Goal: Information Seeking & Learning: Check status

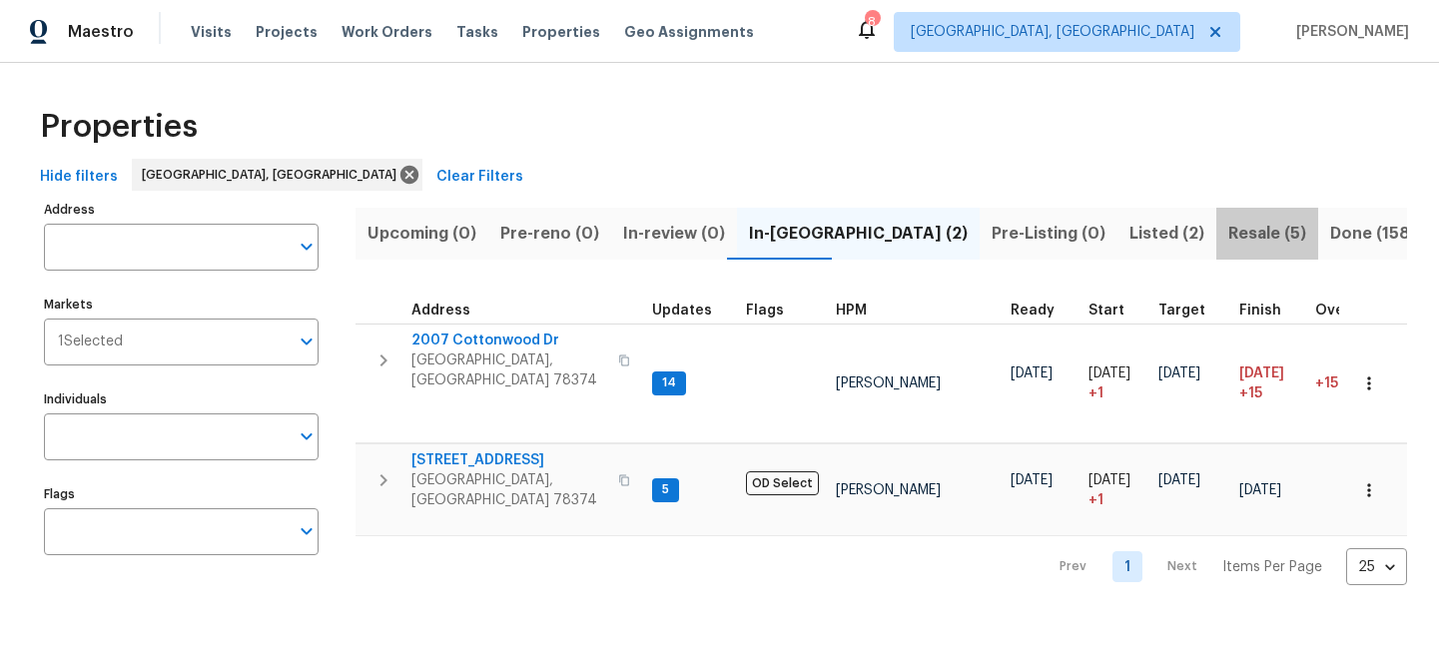
click at [1228, 235] on span "Resale (5)" at bounding box center [1267, 234] width 78 height 28
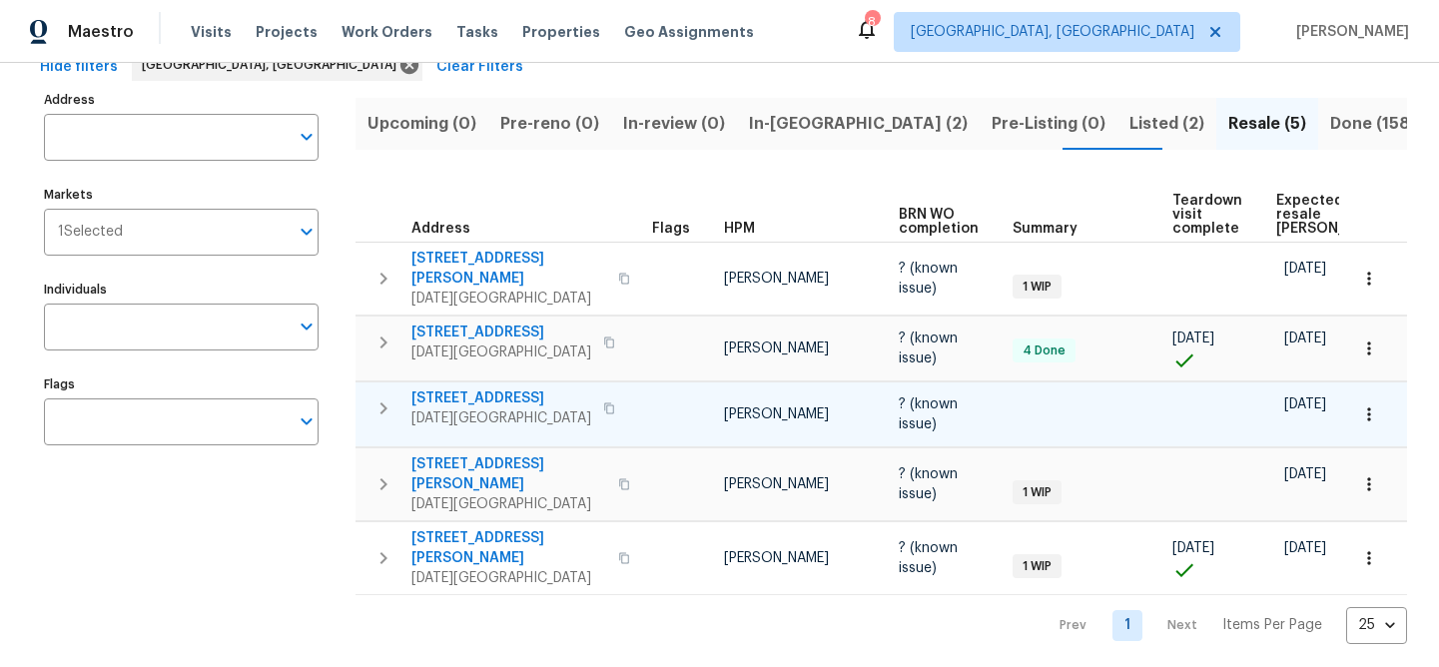
scroll to position [111, 0]
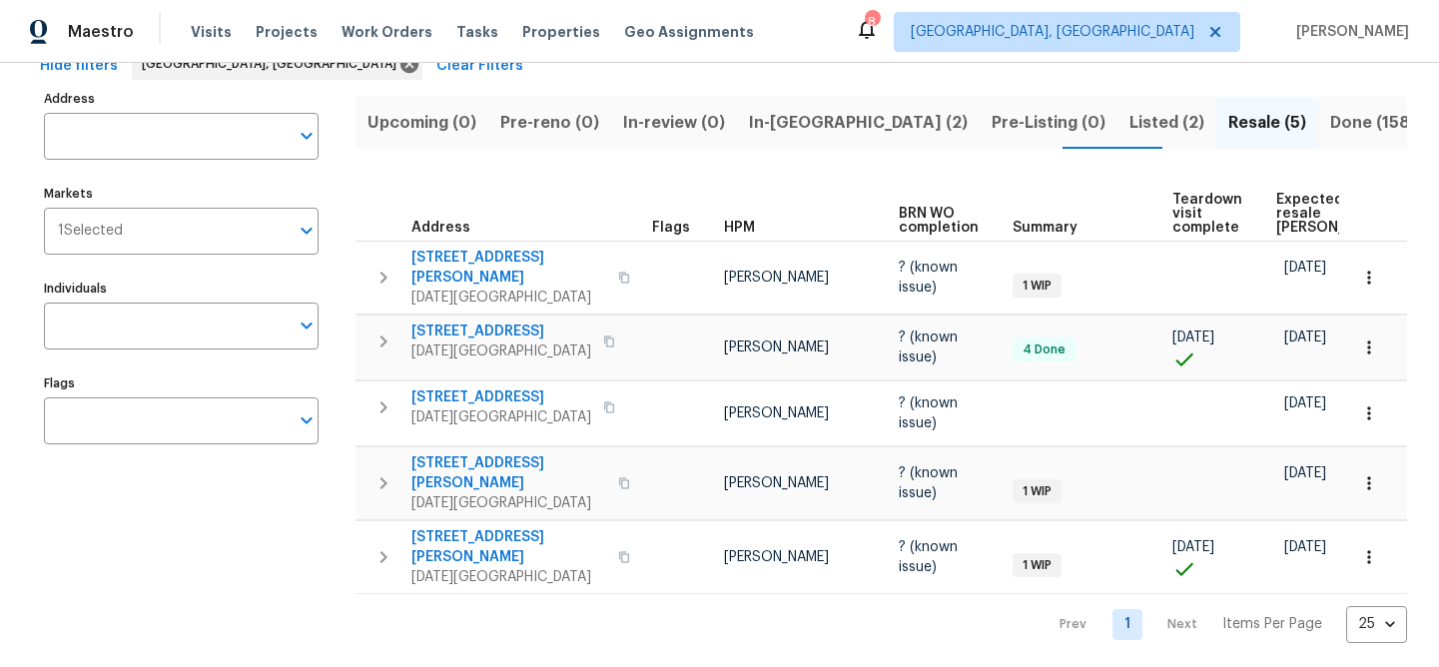
click at [767, 128] on span "In-reno (2)" at bounding box center [858, 123] width 219 height 28
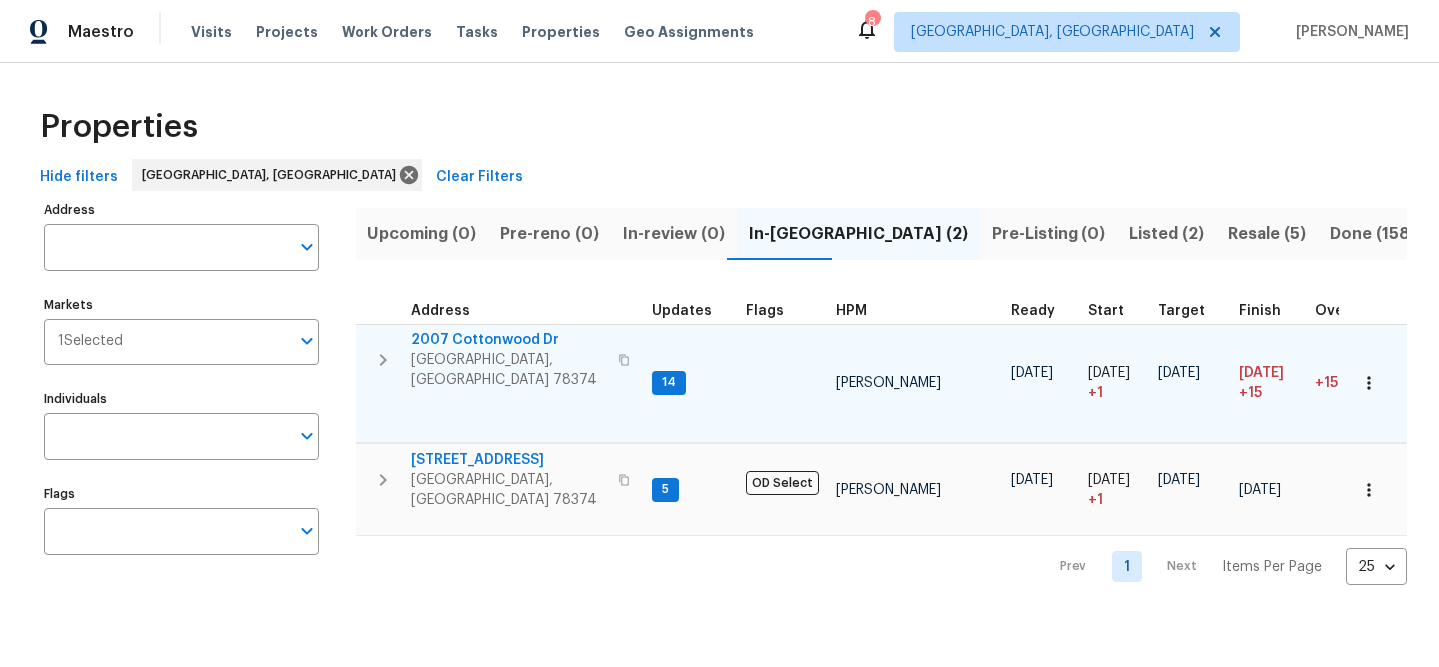
click at [477, 340] on span "2007 Cottonwood Dr" at bounding box center [508, 341] width 195 height 20
click at [1367, 383] on icon "button" at bounding box center [1368, 383] width 3 height 13
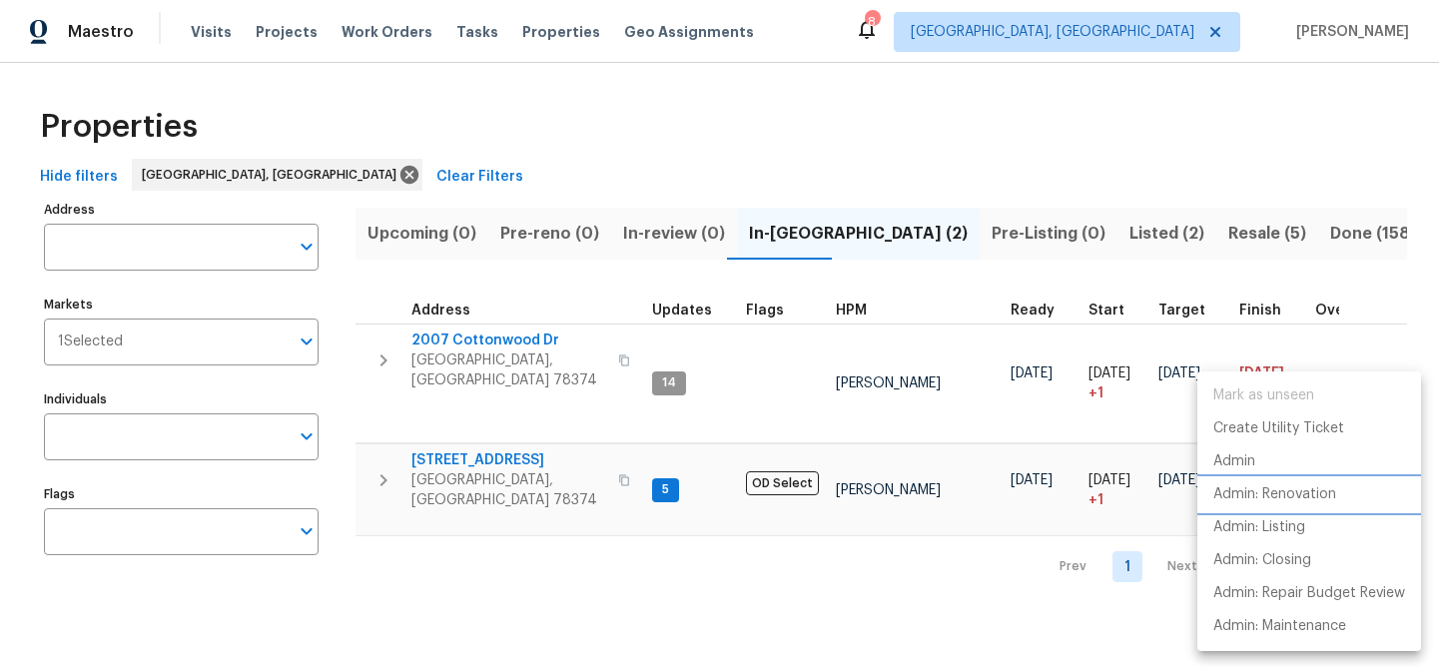
click at [1297, 503] on p "Admin: Renovation" at bounding box center [1274, 494] width 123 height 21
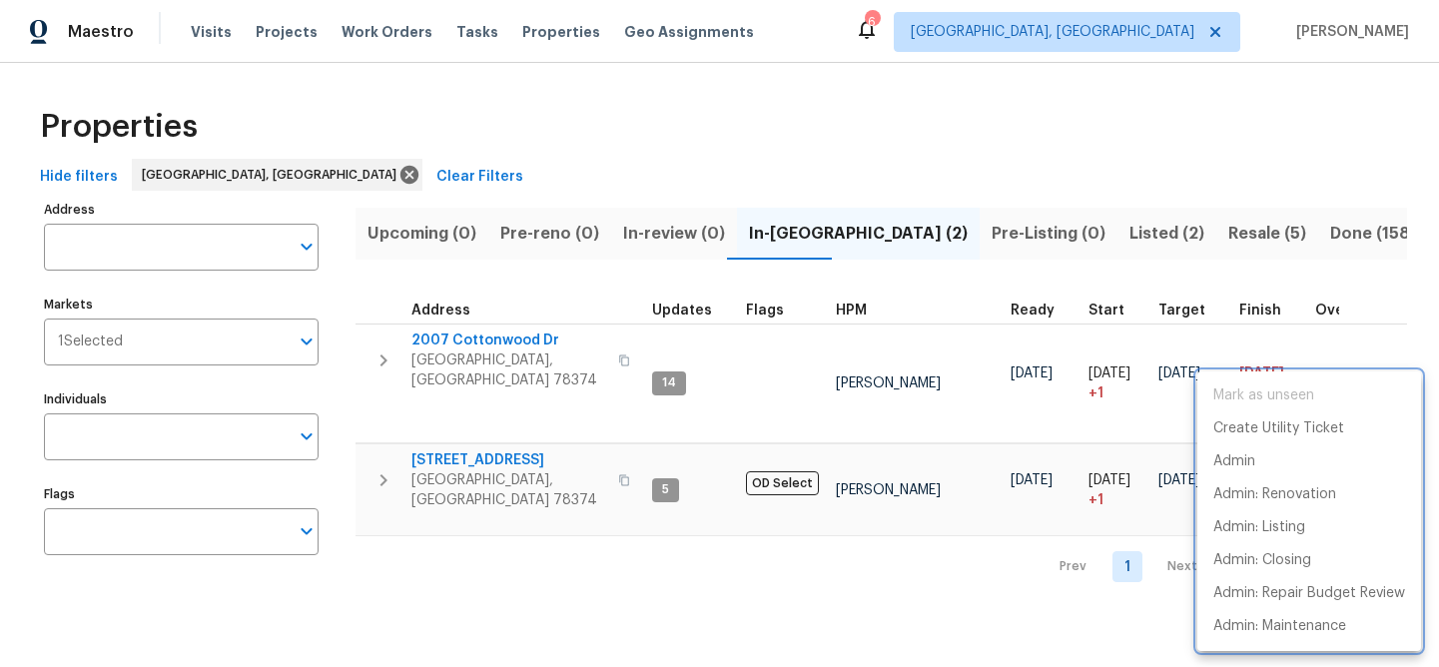
click at [1010, 238] on div at bounding box center [719, 333] width 1439 height 667
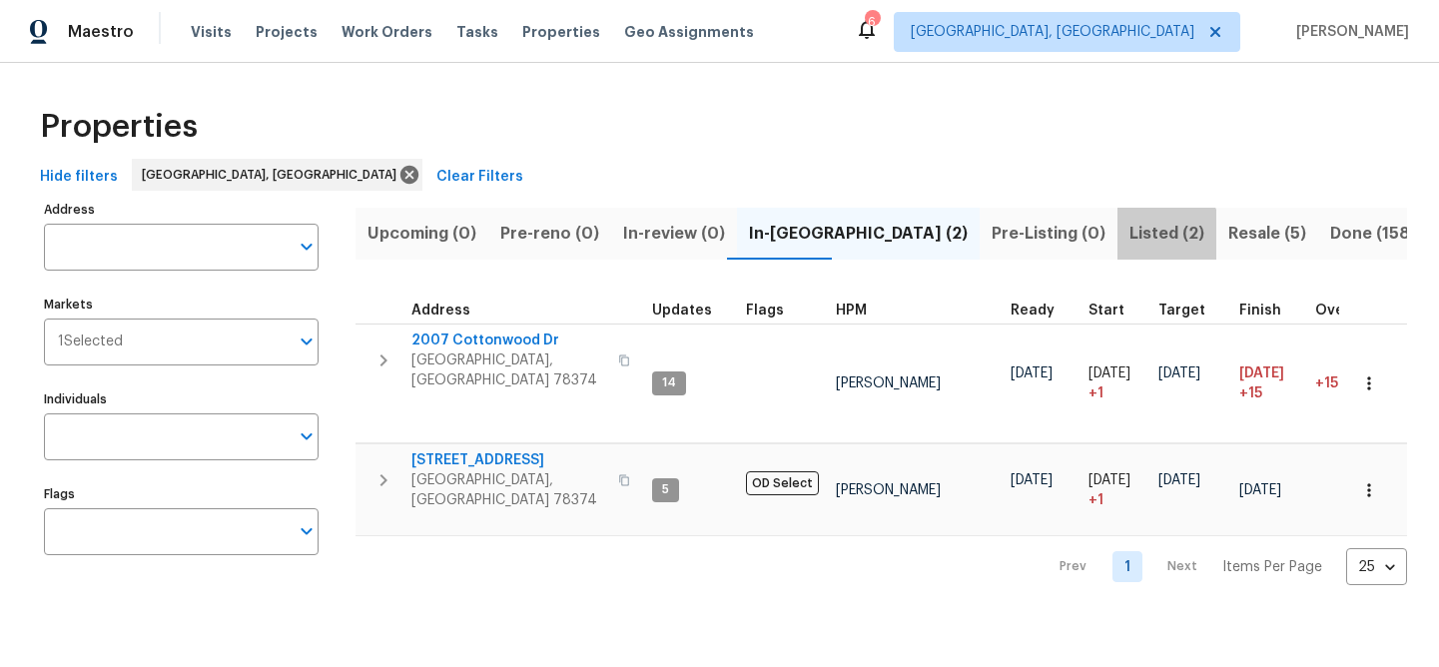
click at [1130, 238] on span "Listed (2)" at bounding box center [1167, 234] width 75 height 28
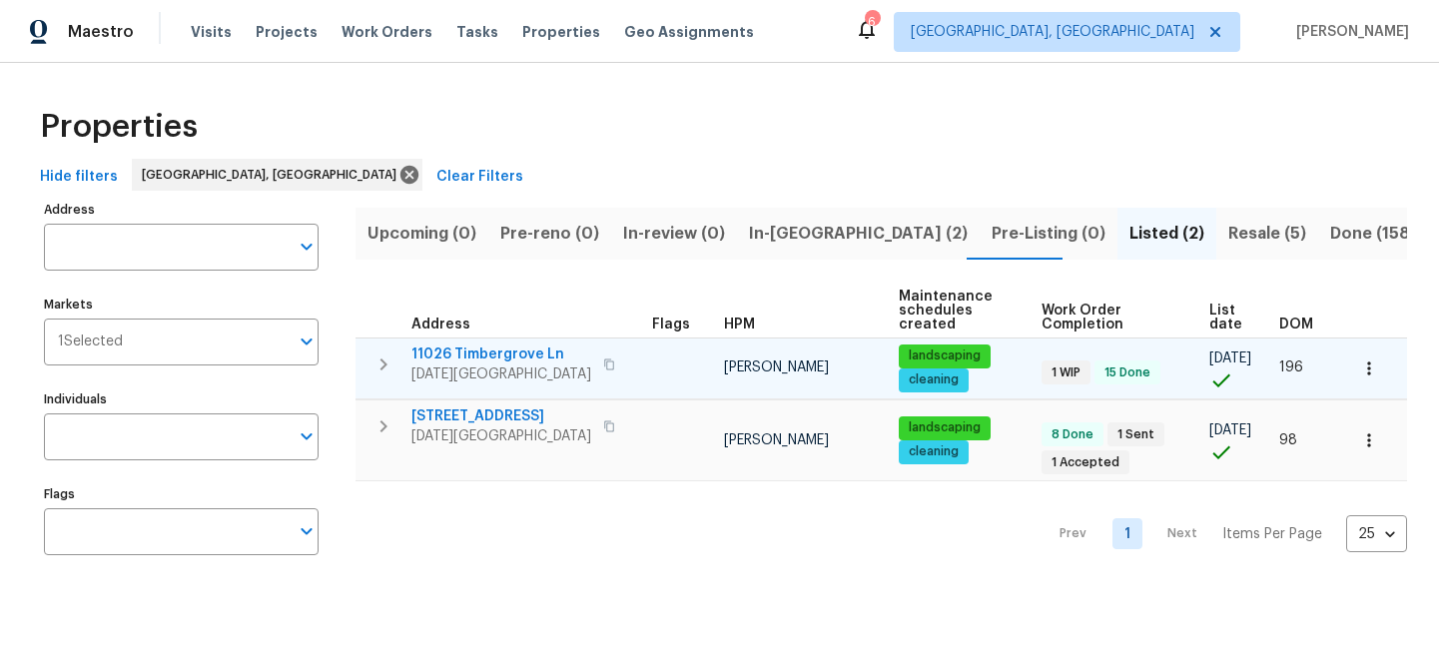
click at [512, 353] on span "11026 Timbergrove Ln" at bounding box center [501, 355] width 180 height 20
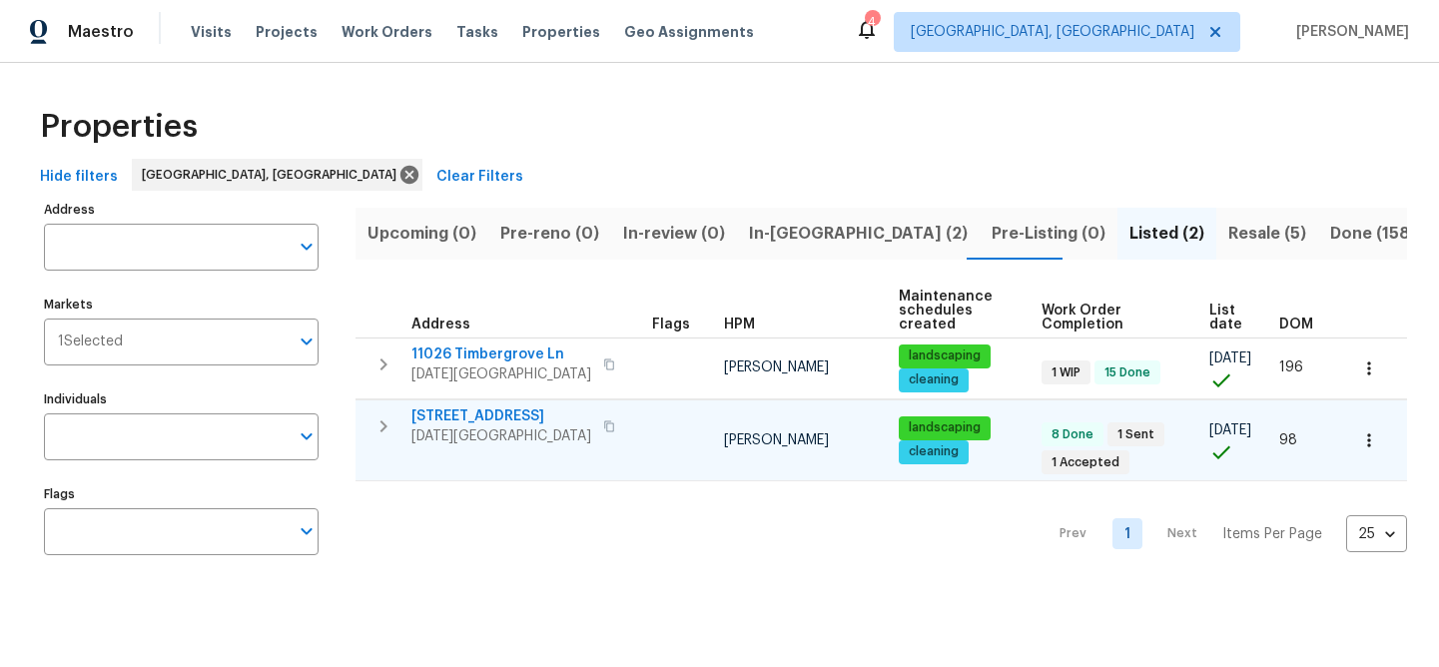
click at [478, 412] on span "6042 Hugo Dr" at bounding box center [501, 416] width 180 height 20
click at [1228, 229] on span "Resale (5)" at bounding box center [1267, 234] width 78 height 28
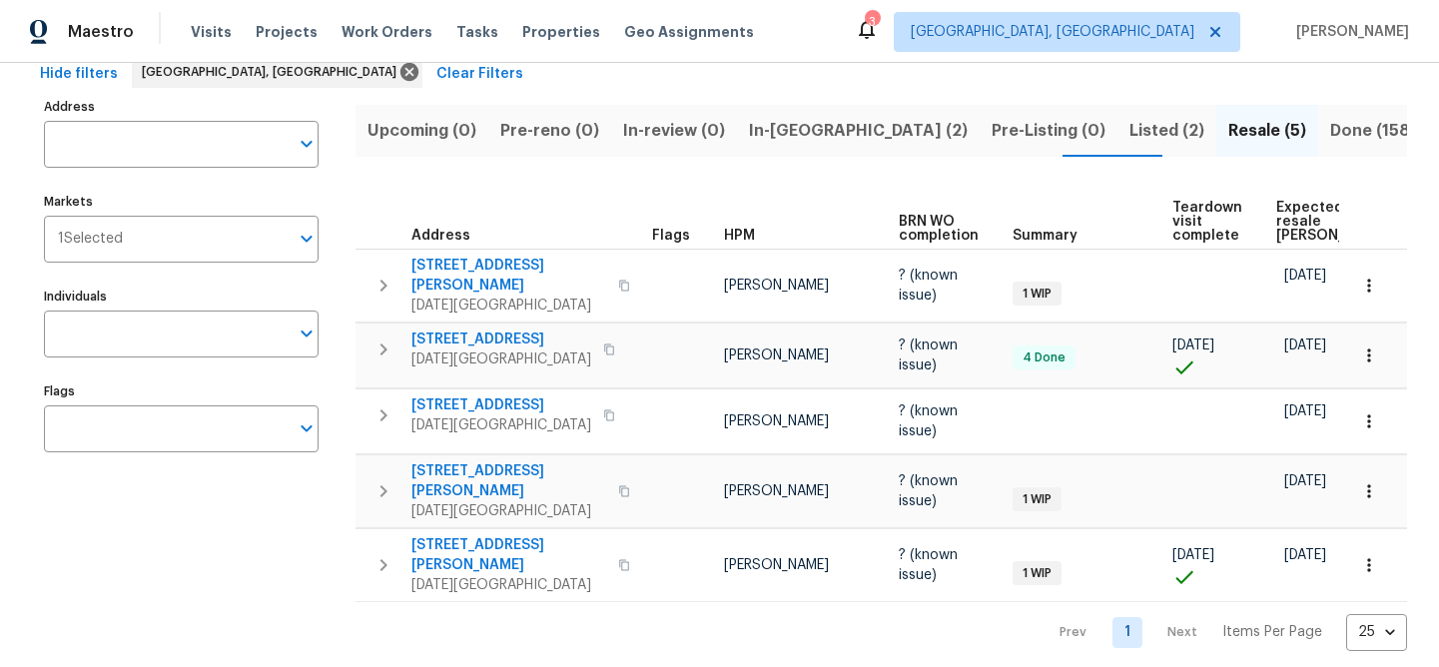
scroll to position [111, 0]
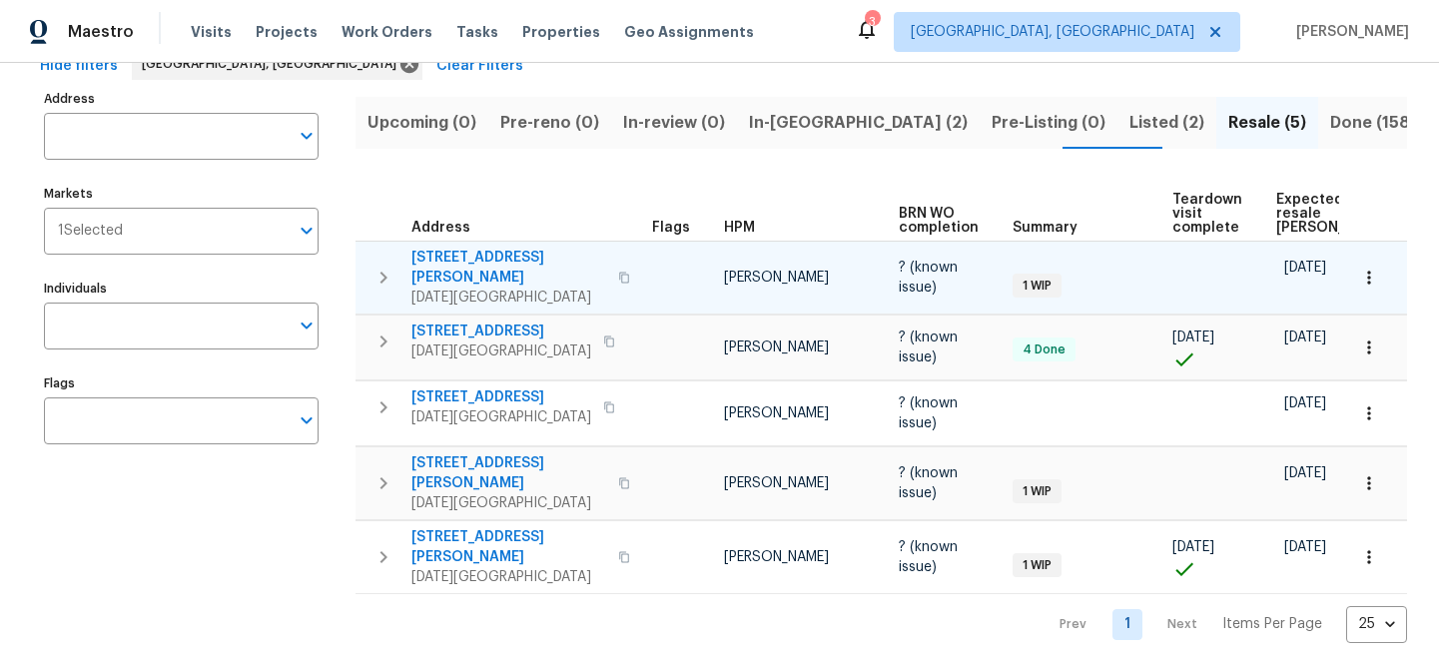
click at [489, 248] on span "4506 Lamont St" at bounding box center [508, 268] width 195 height 40
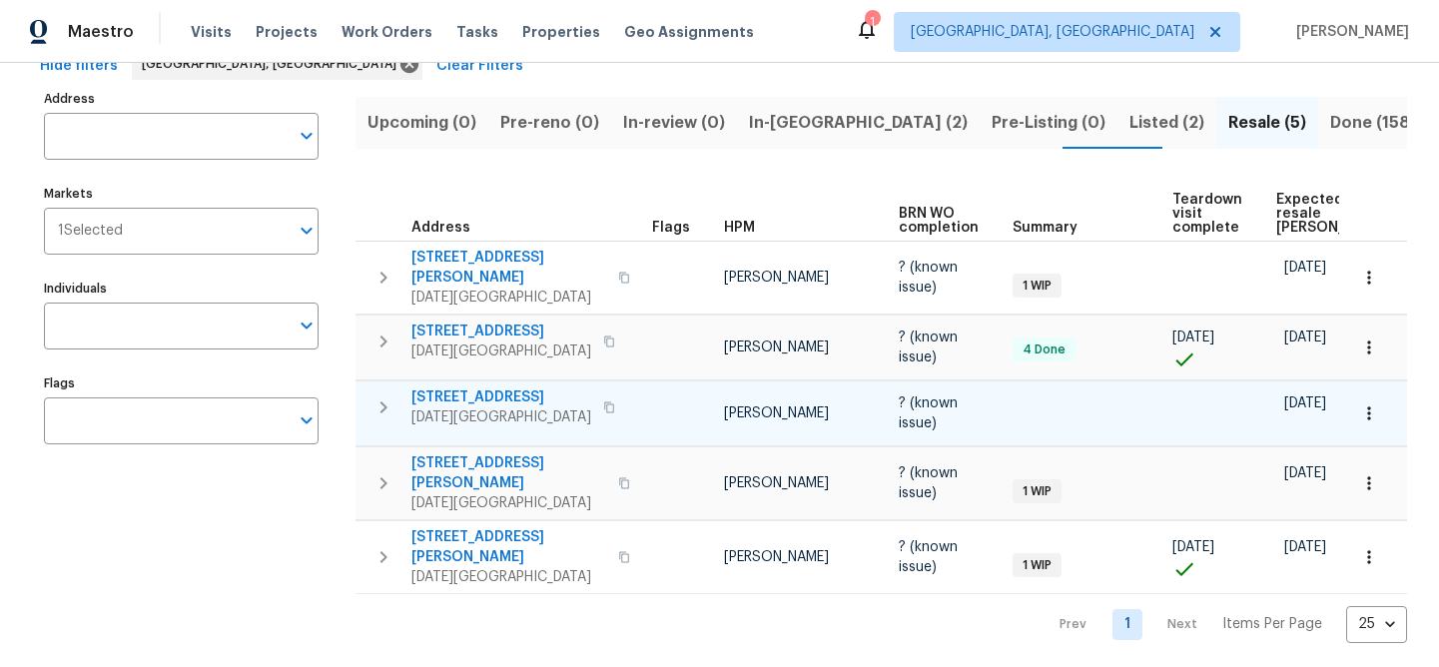
click at [499, 388] on span "3658 Braeburn Dr" at bounding box center [501, 398] width 180 height 20
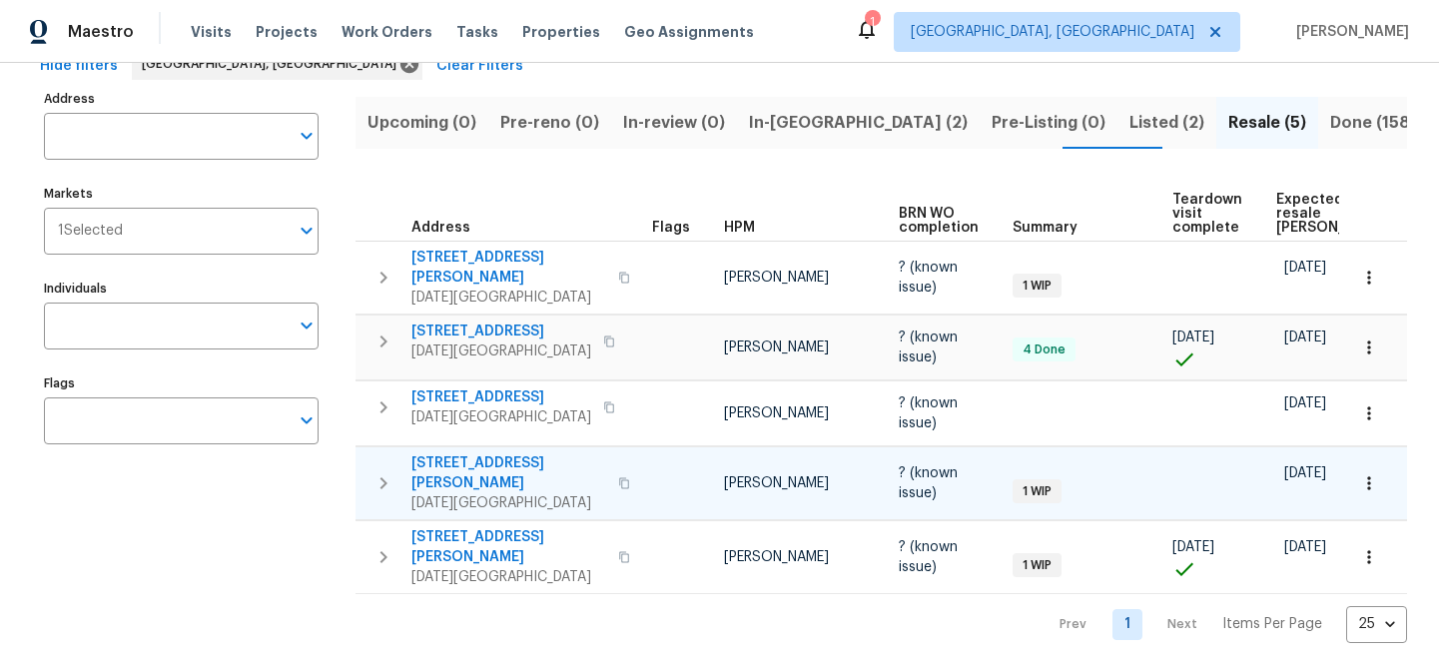
click at [467, 453] on span "[STREET_ADDRESS][PERSON_NAME]" at bounding box center [508, 473] width 195 height 40
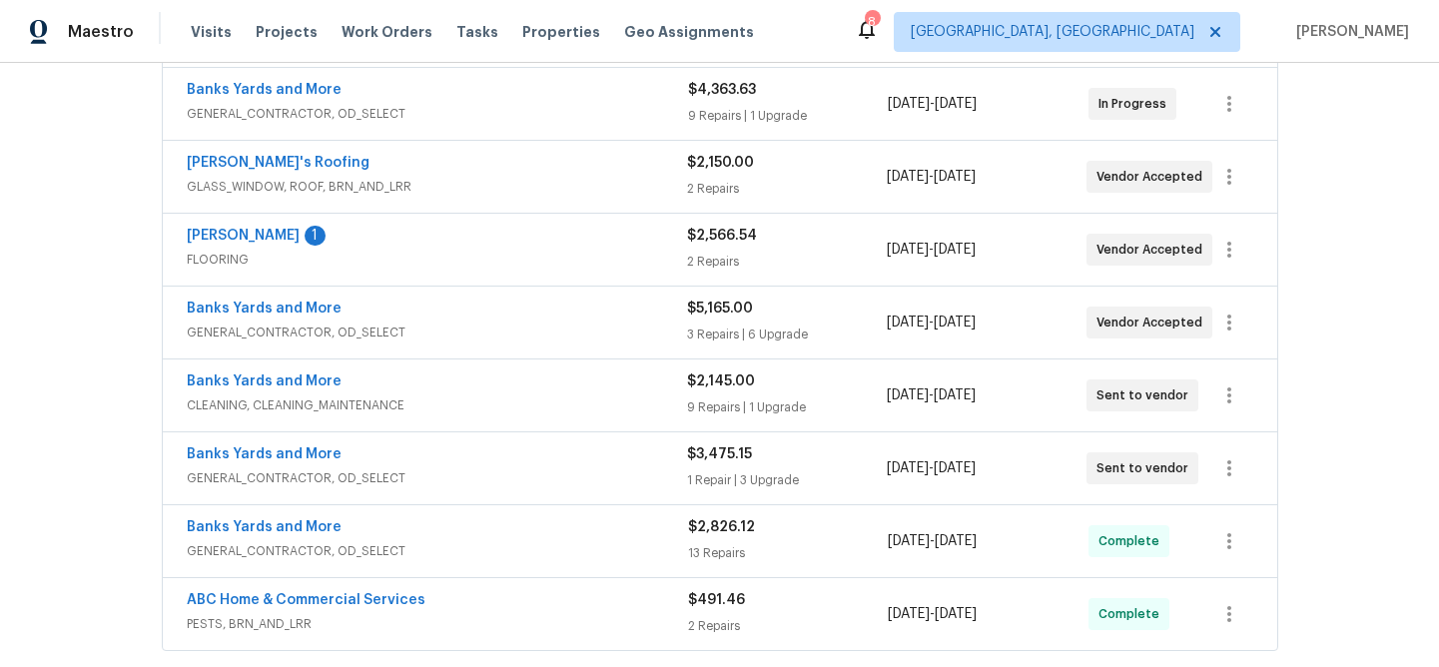
scroll to position [544, 0]
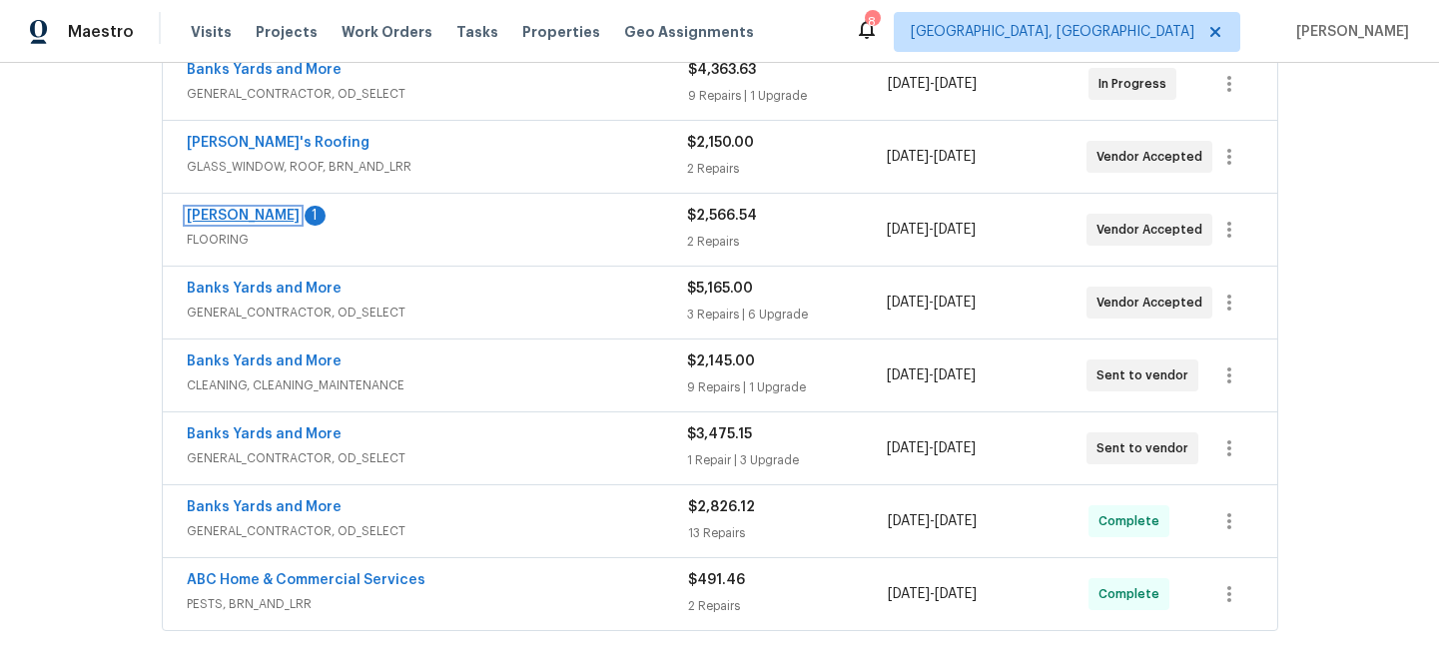
click at [259, 211] on link "Sherwin Williams" at bounding box center [243, 216] width 113 height 14
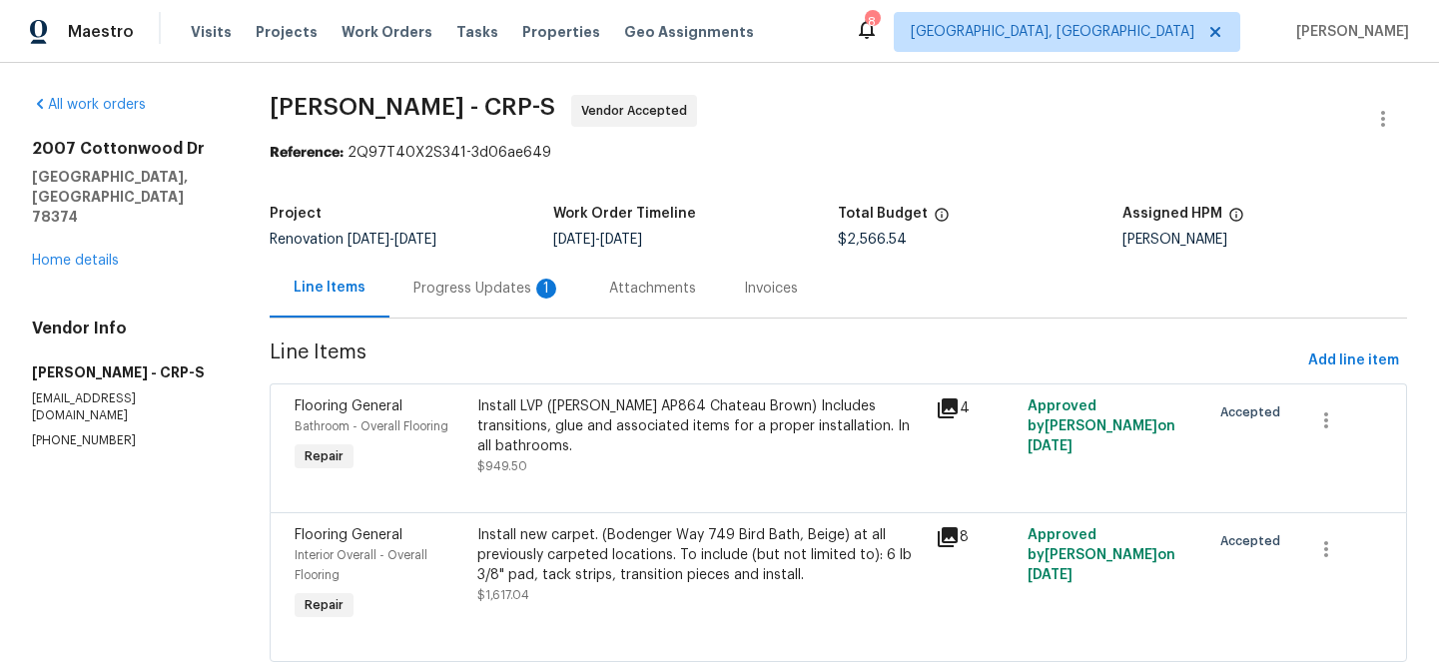
click at [495, 289] on div "Progress Updates 1" at bounding box center [487, 289] width 148 height 20
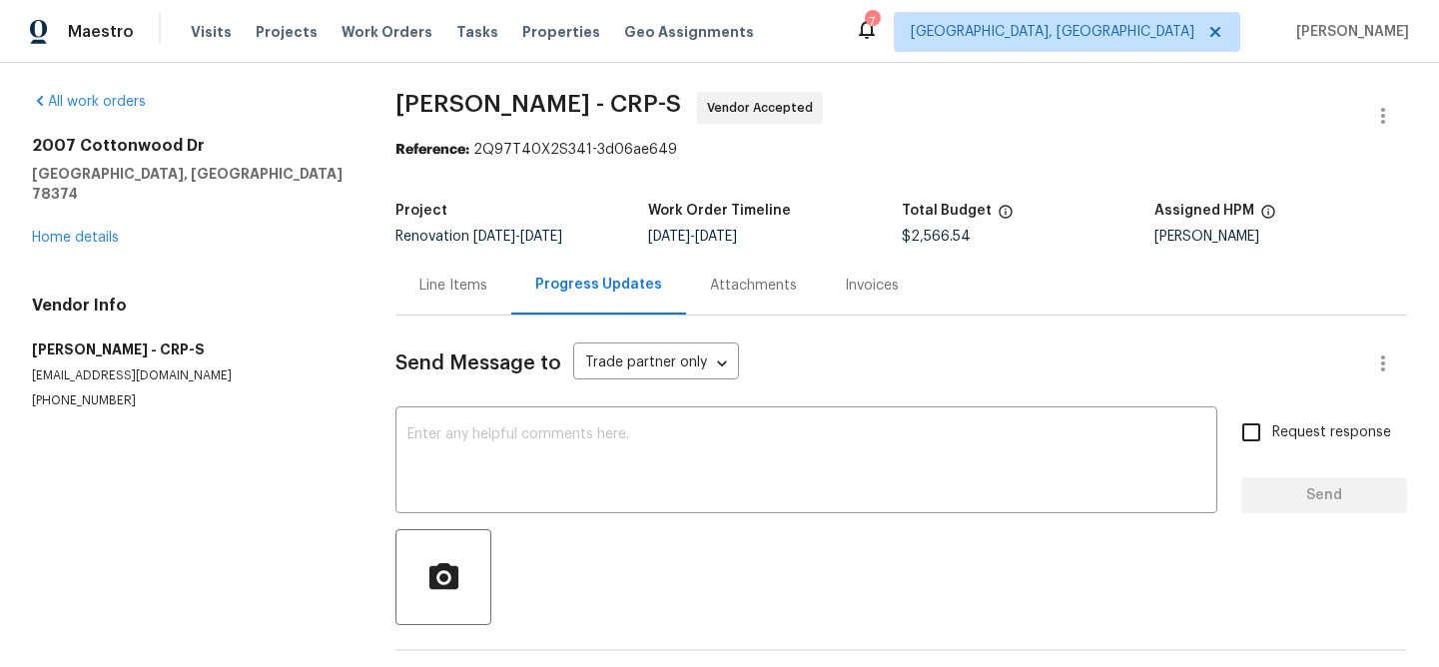
scroll to position [1, 0]
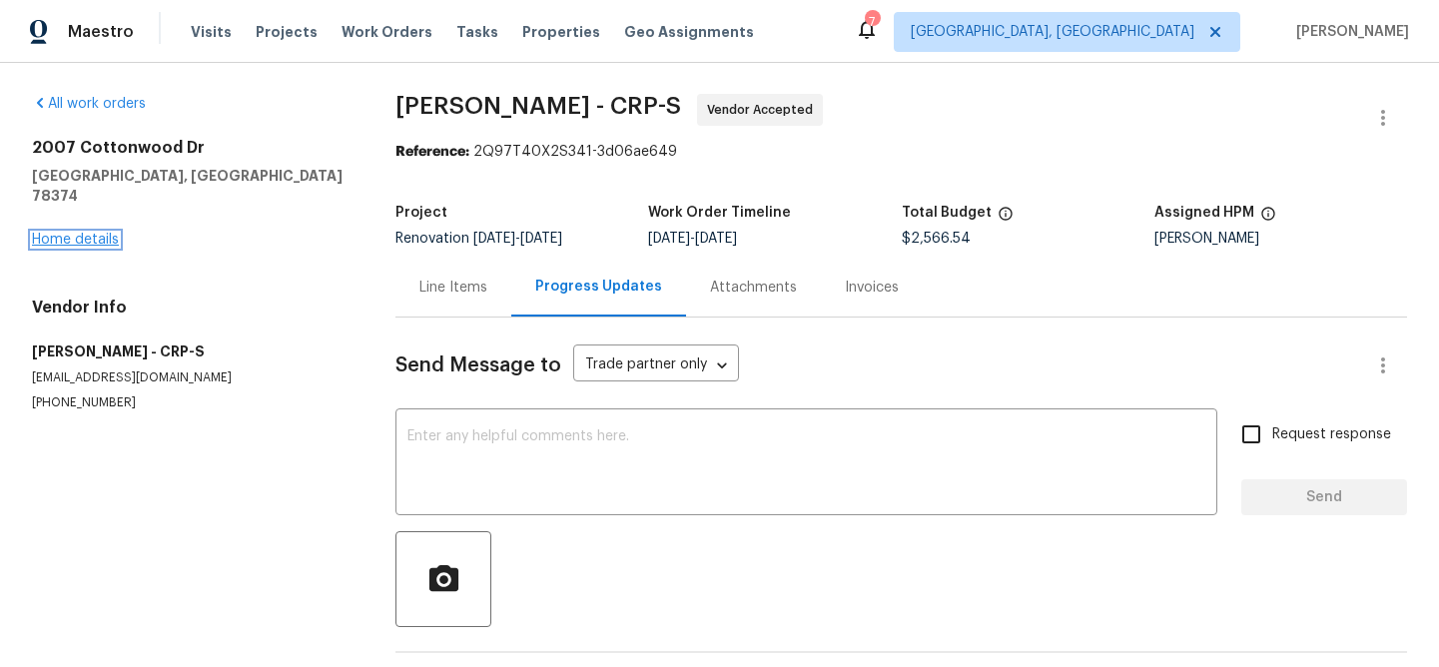
click at [91, 233] on link "Home details" at bounding box center [75, 240] width 87 height 14
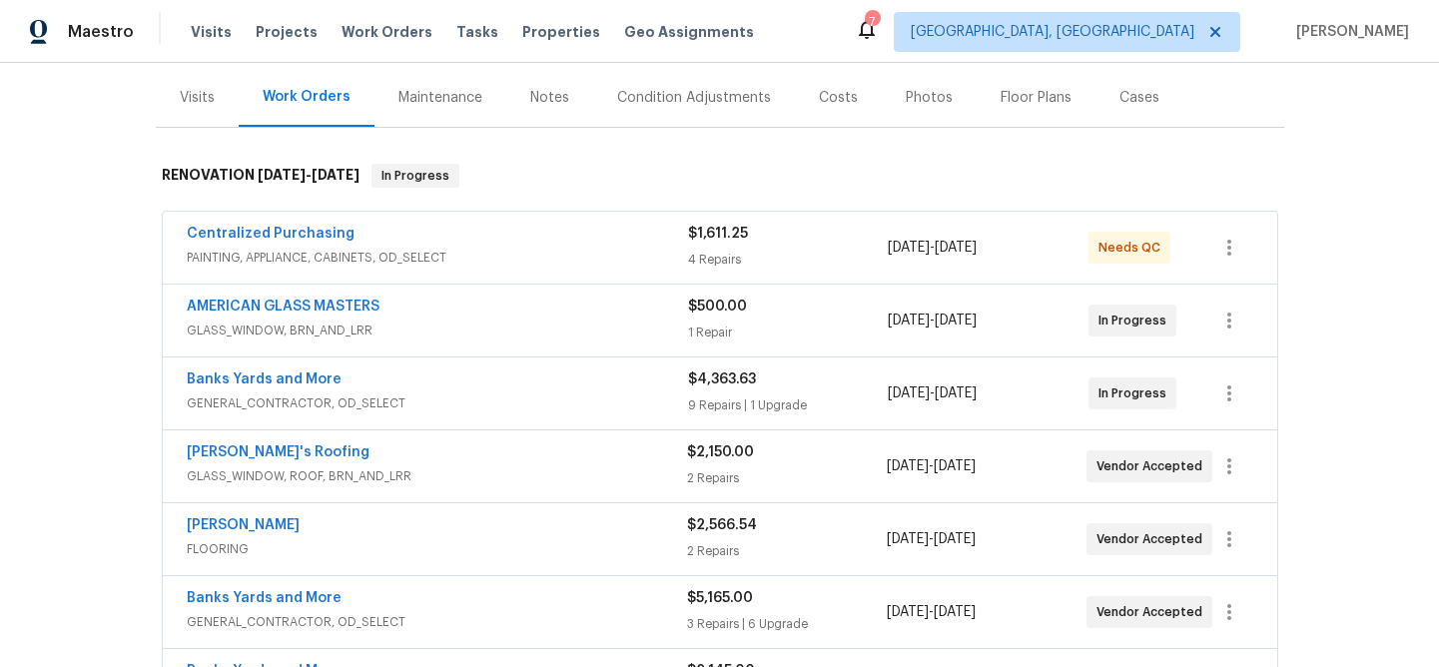
scroll to position [389, 0]
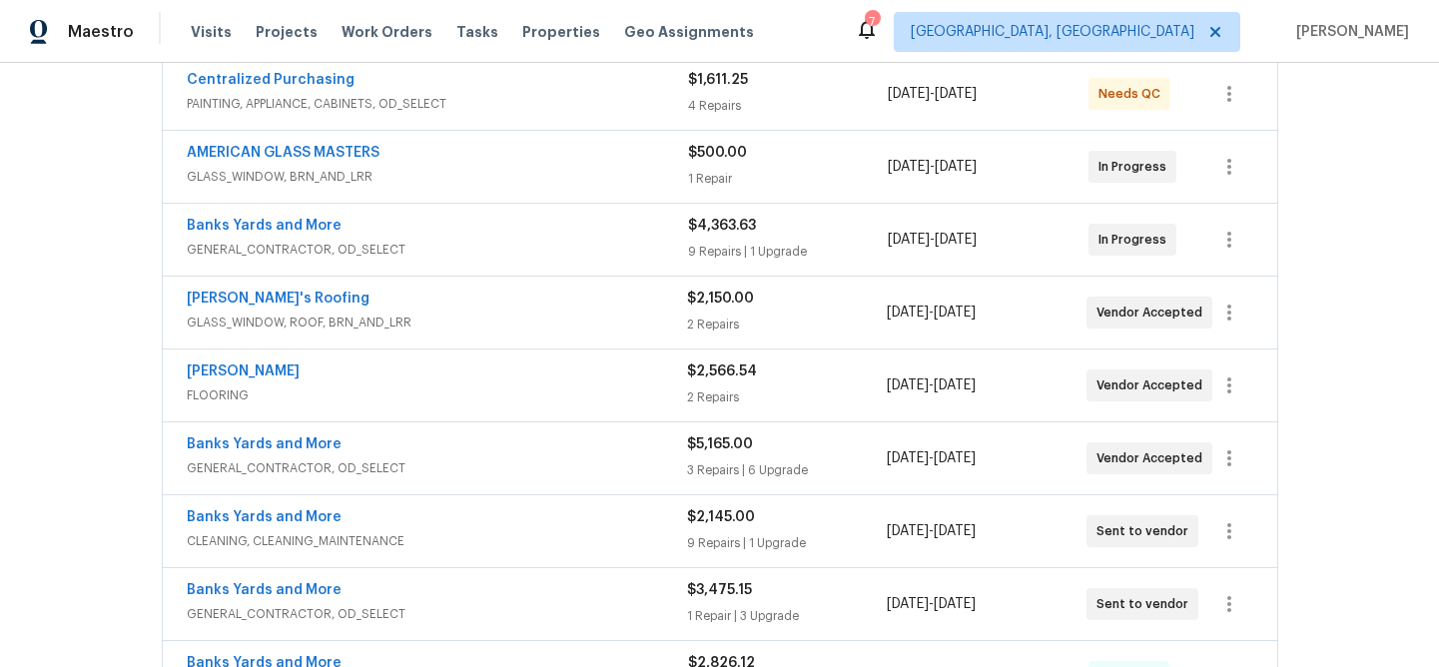
click at [234, 362] on span "Sherwin Williams" at bounding box center [243, 372] width 113 height 20
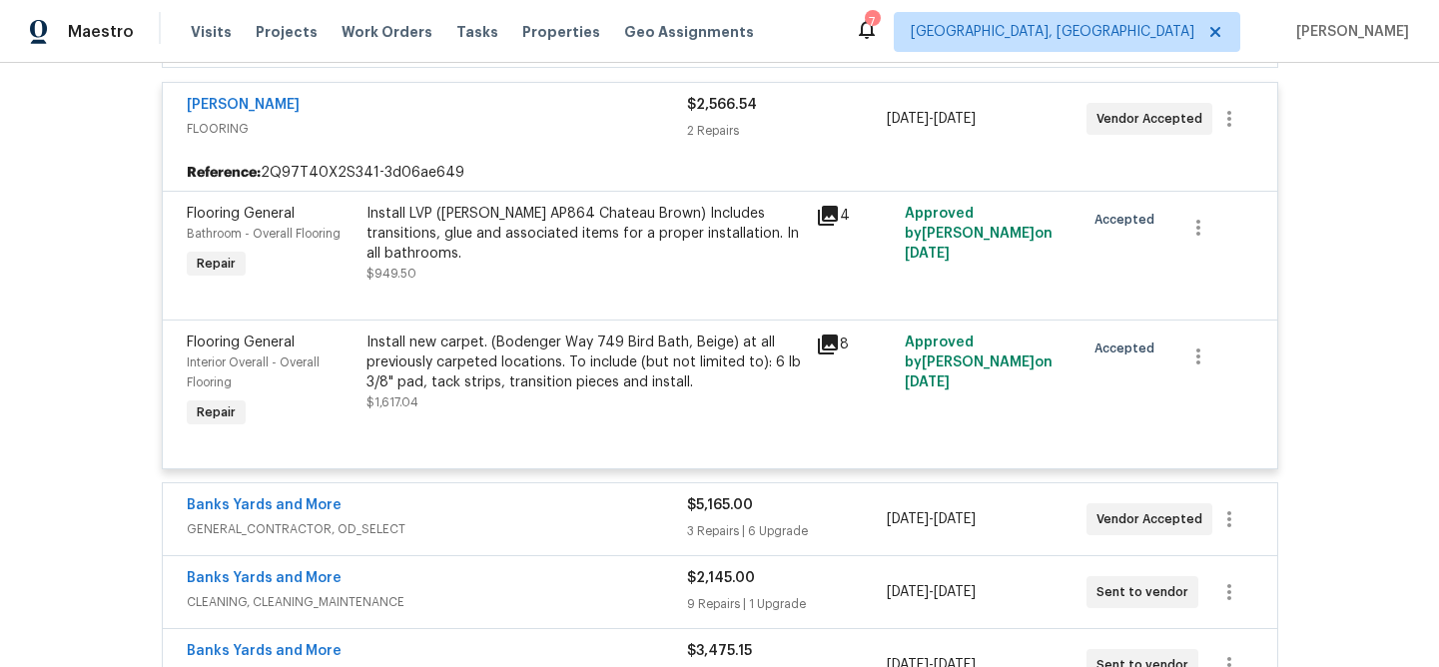
scroll to position [673, 0]
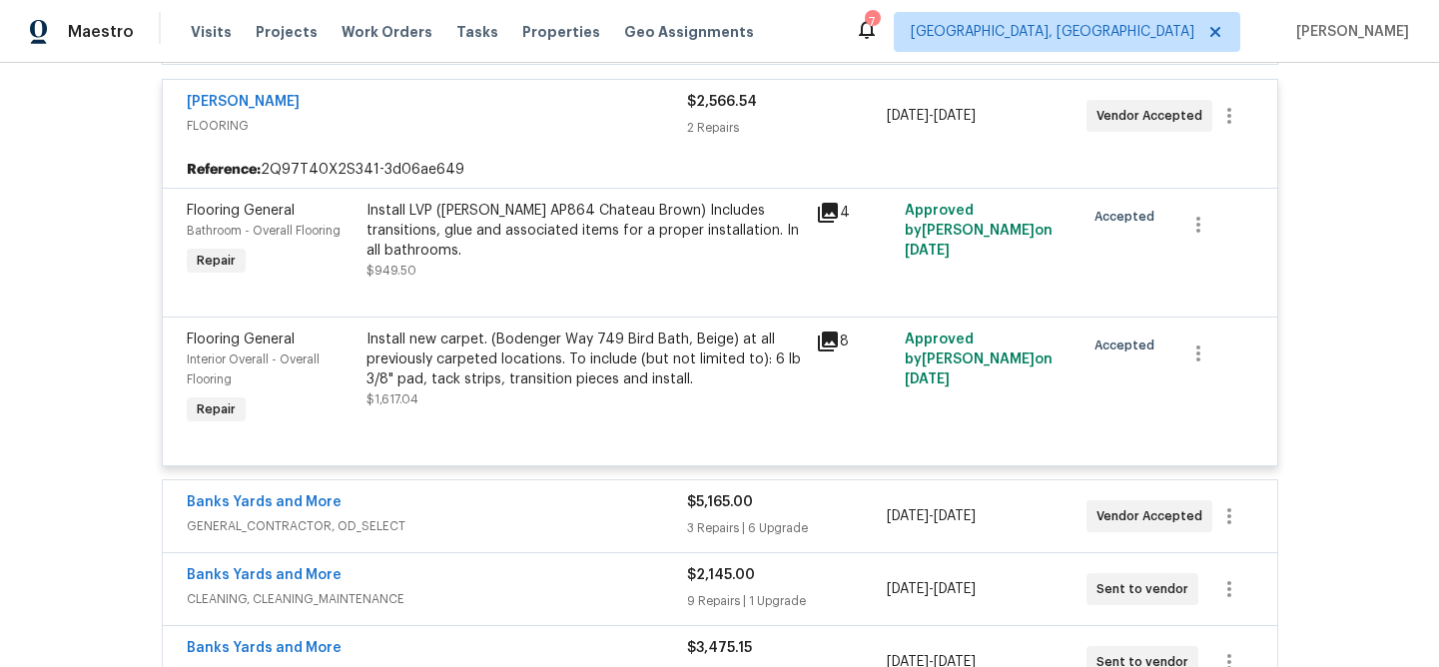
click at [328, 114] on div "Sherwin Williams" at bounding box center [437, 104] width 500 height 24
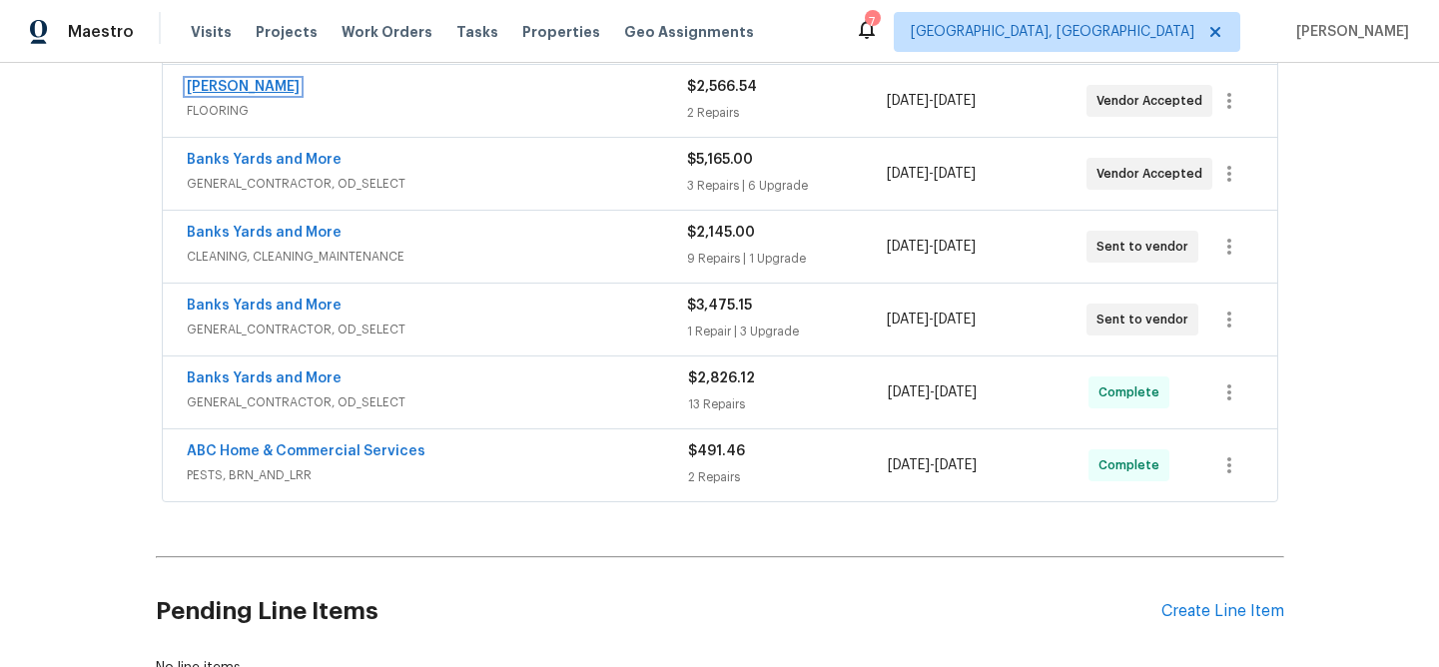
click at [272, 90] on link "Sherwin Williams" at bounding box center [243, 87] width 113 height 14
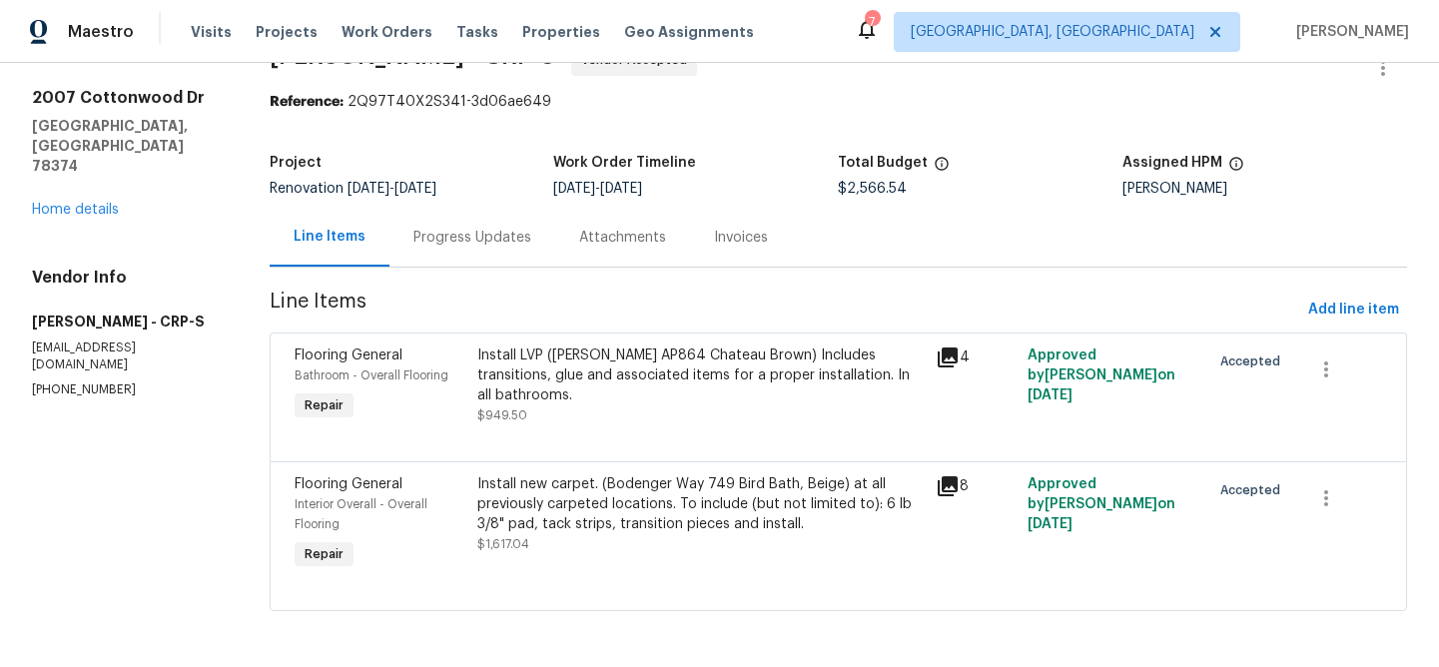
scroll to position [67, 0]
click at [635, 360] on div "Install LVP (Knighton AP864 Chateau Brown) Includes transitions, glue and assoc…" at bounding box center [700, 376] width 446 height 60
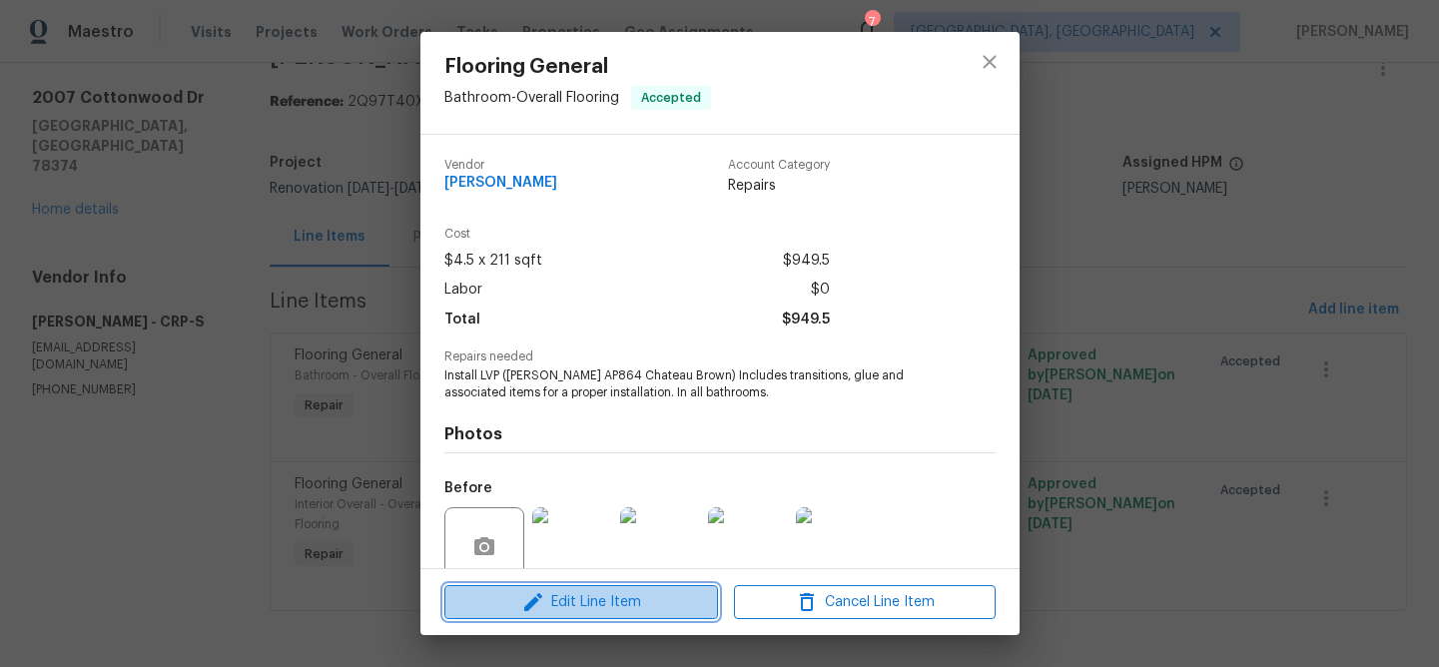
click at [676, 614] on button "Edit Line Item" at bounding box center [581, 602] width 274 height 35
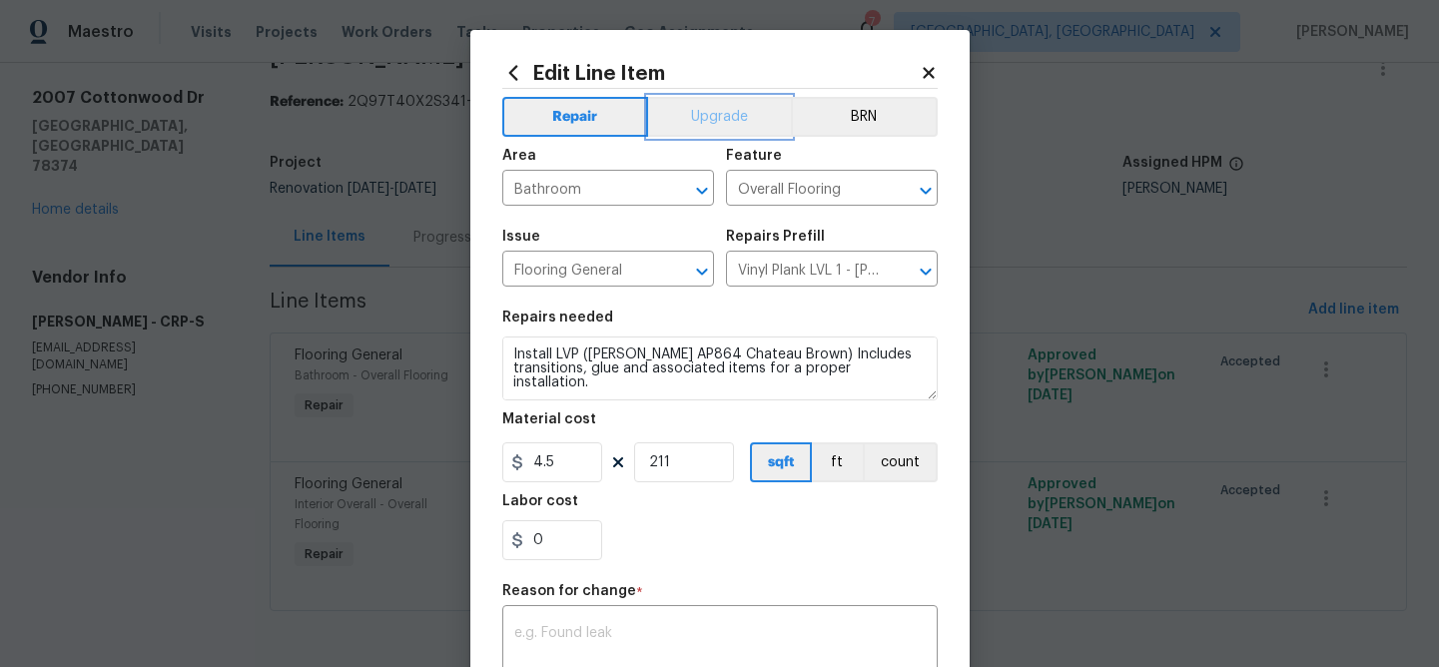
click at [684, 125] on button "Upgrade" at bounding box center [719, 117] width 143 height 40
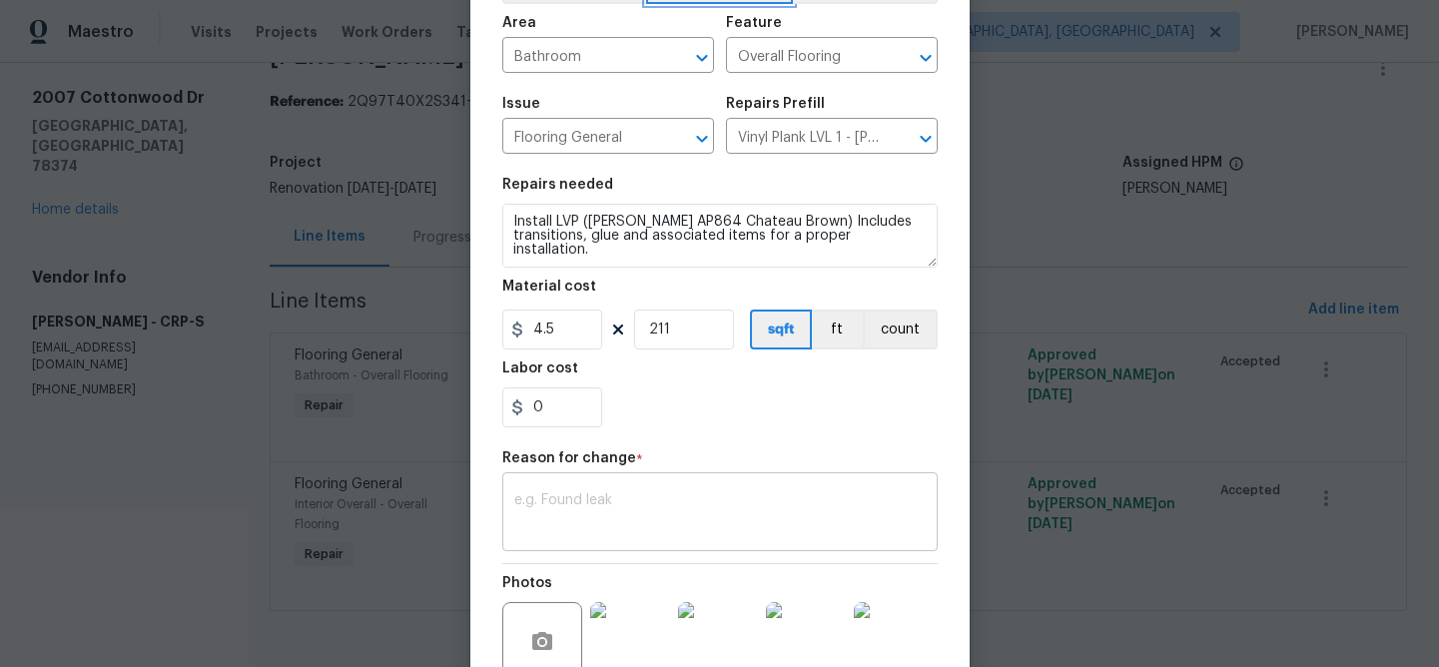
scroll to position [144, 0]
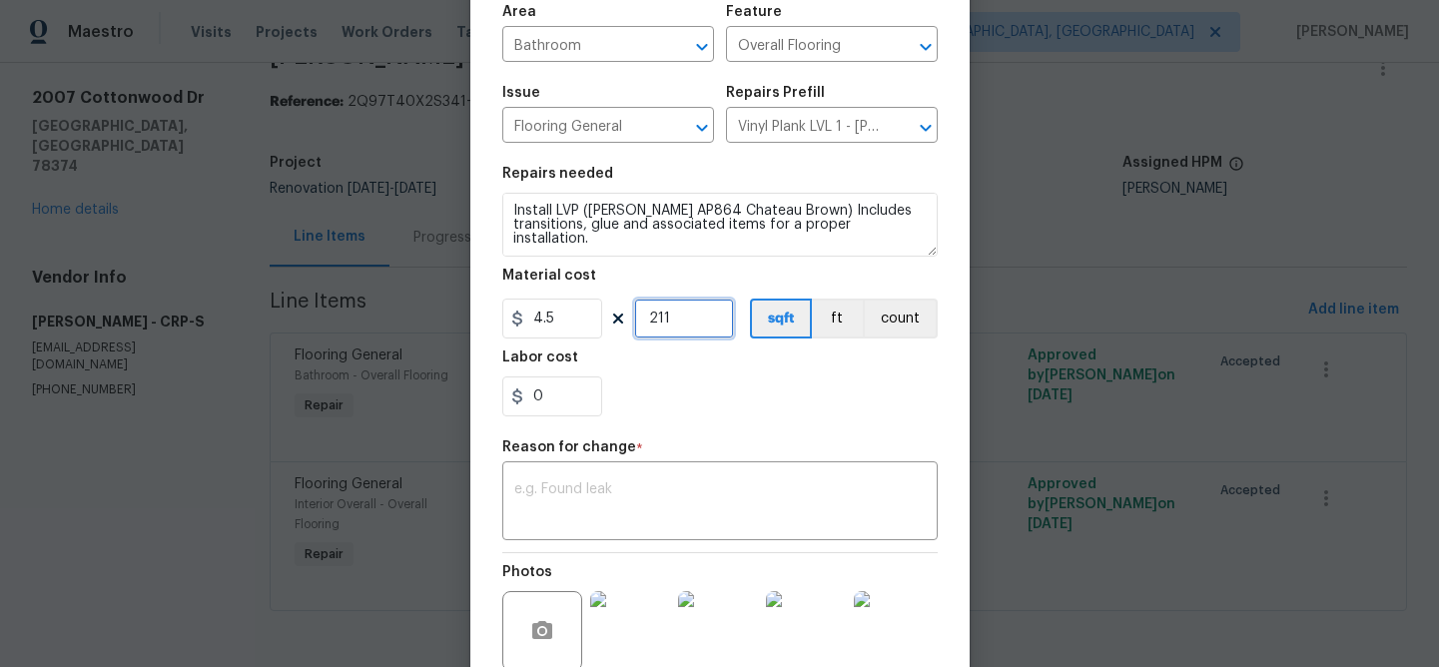
click at [664, 322] on input "211" at bounding box center [684, 319] width 100 height 40
type input "223"
click at [702, 386] on div "0" at bounding box center [719, 397] width 435 height 40
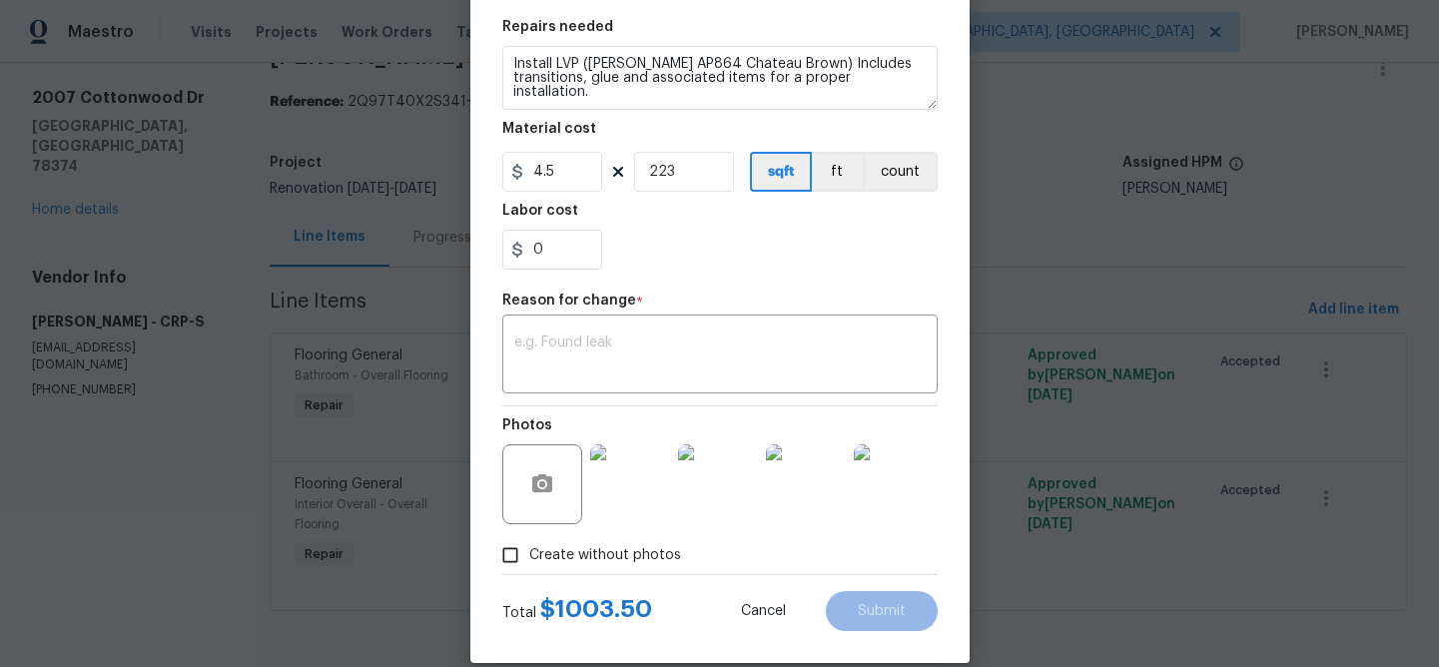
scroll to position [317, 0]
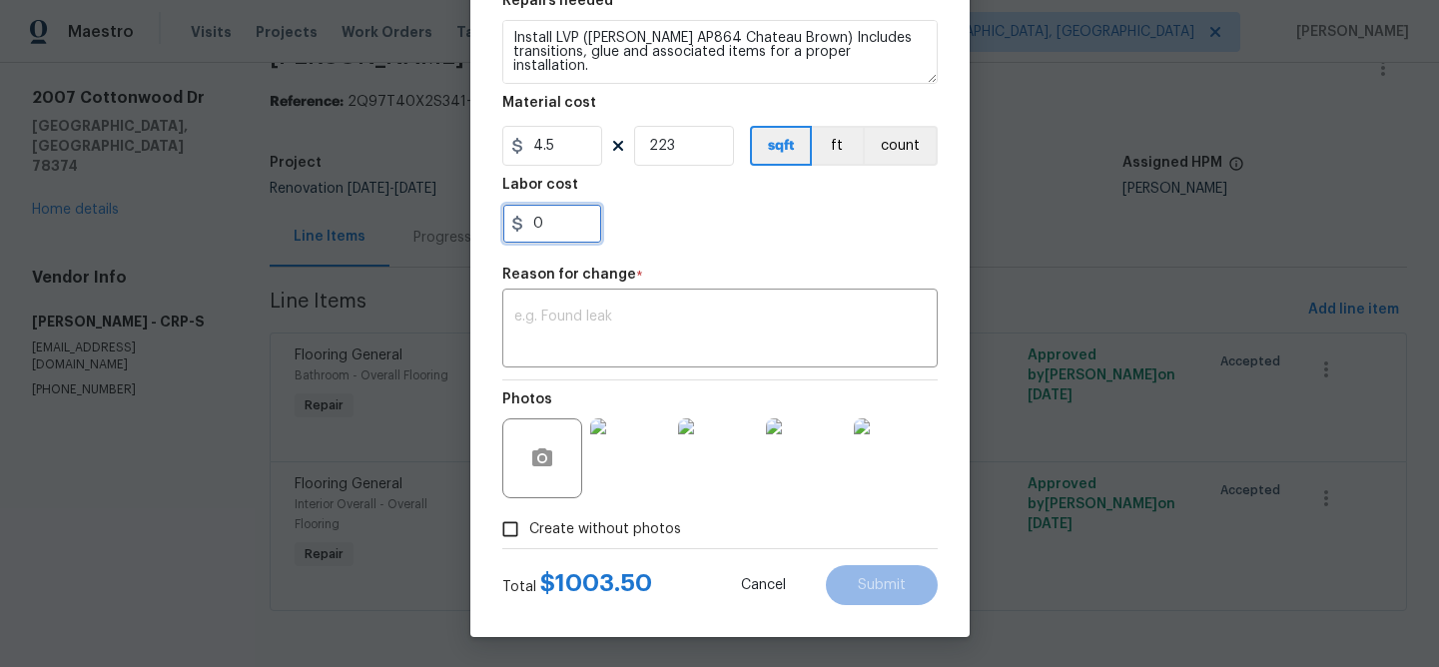
click at [539, 217] on input "0" at bounding box center [552, 224] width 100 height 40
type input "1.01"
click at [694, 334] on textarea at bounding box center [719, 331] width 411 height 42
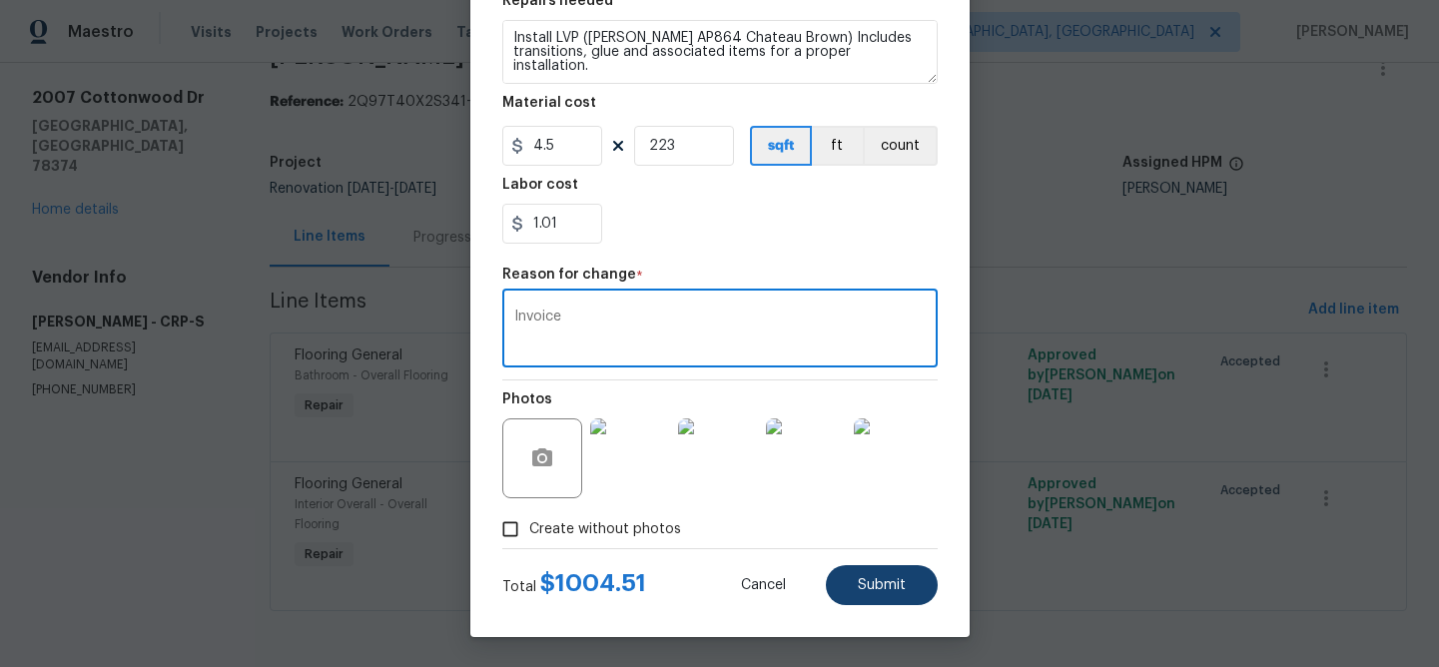
type textarea "Invoice"
click at [869, 586] on span "Submit" at bounding box center [882, 585] width 48 height 15
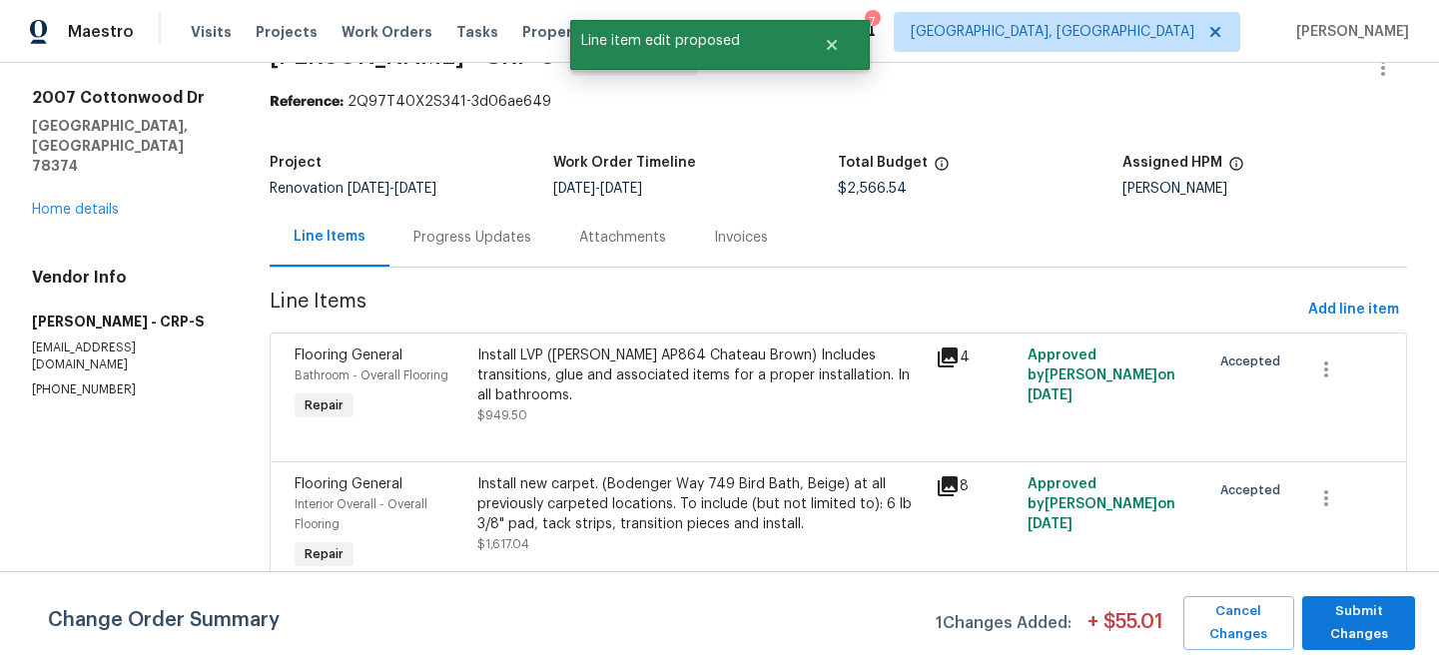
scroll to position [0, 0]
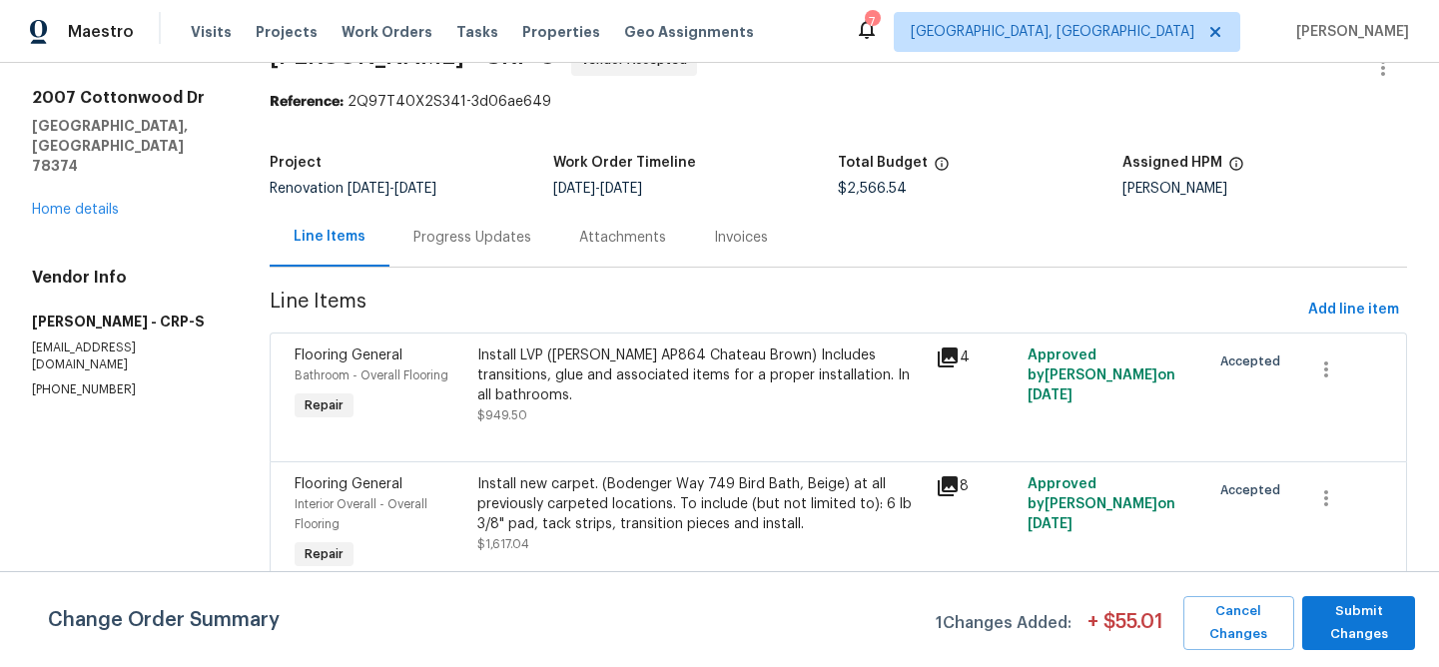
click at [645, 503] on div "Install new carpet. (Bodenger Way 749 Bird Bath, Beige) at all previously carpe…" at bounding box center [700, 504] width 446 height 60
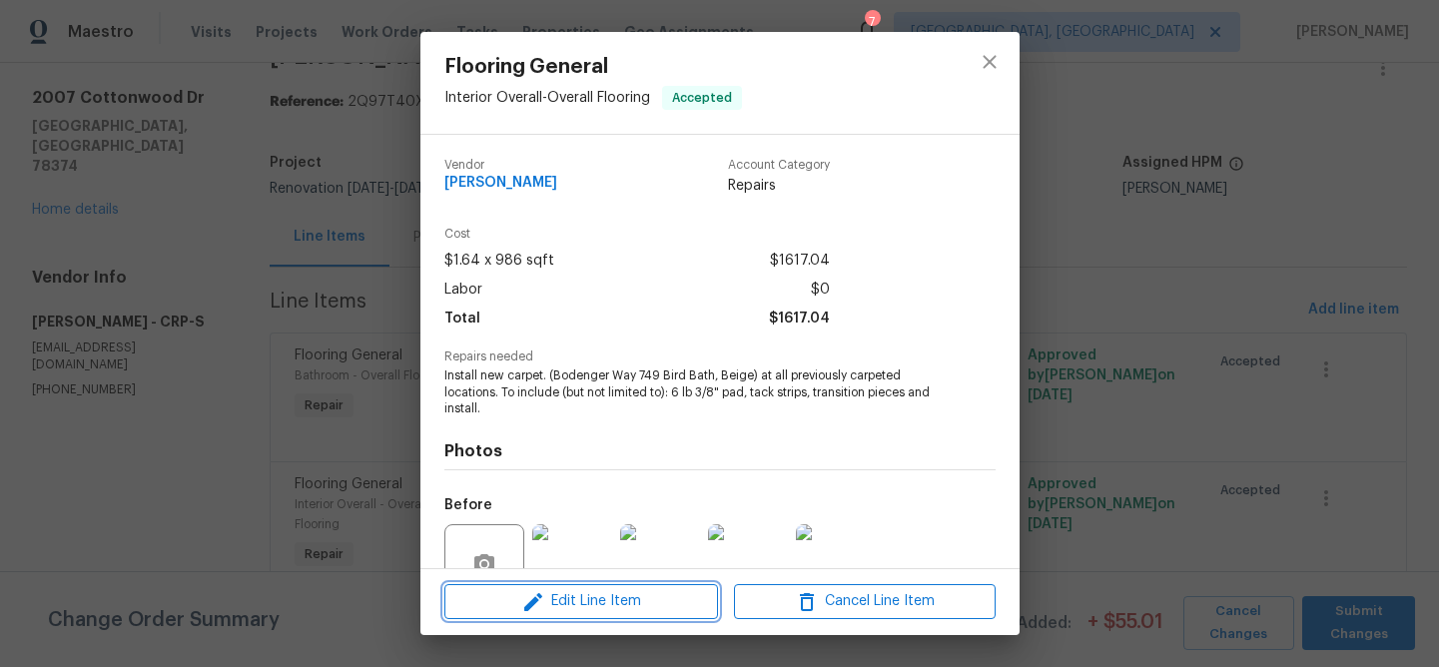
click at [617, 604] on span "Edit Line Item" at bounding box center [581, 601] width 262 height 25
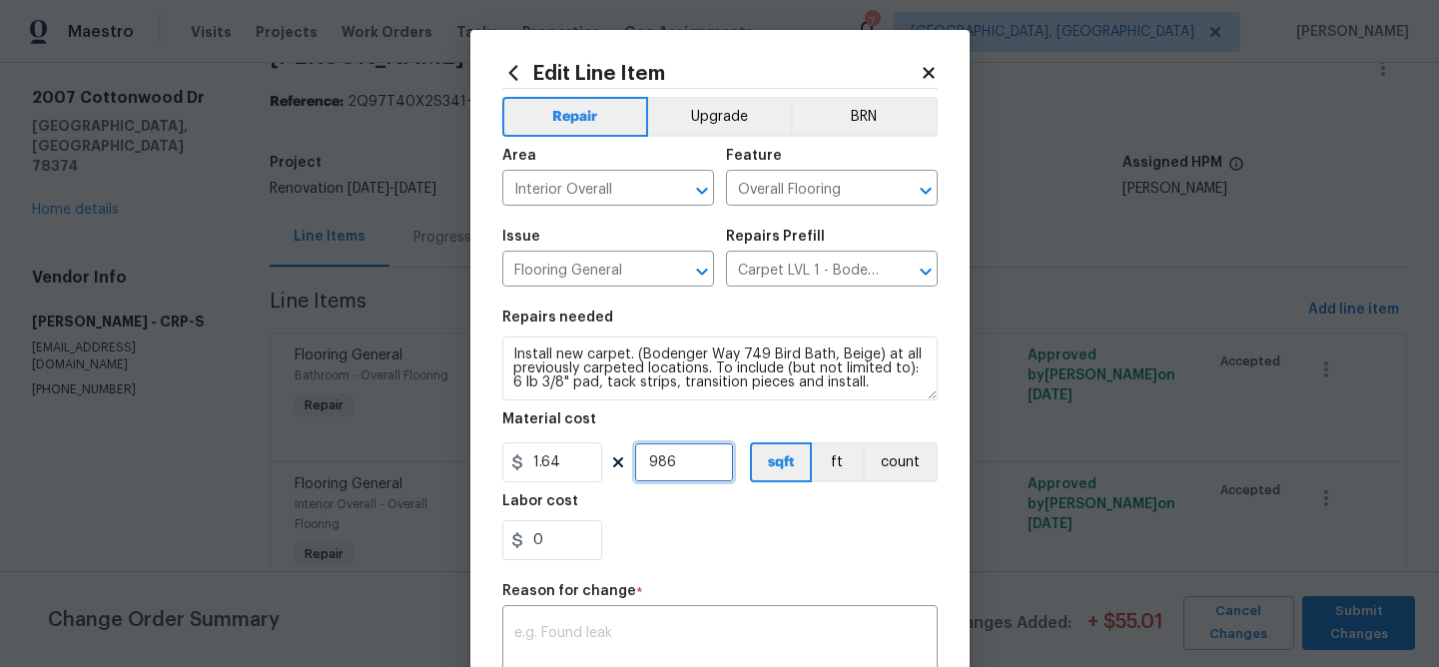
click at [685, 467] on input "986" at bounding box center [684, 462] width 100 height 40
type input "1056"
click at [710, 521] on div "0" at bounding box center [719, 540] width 435 height 40
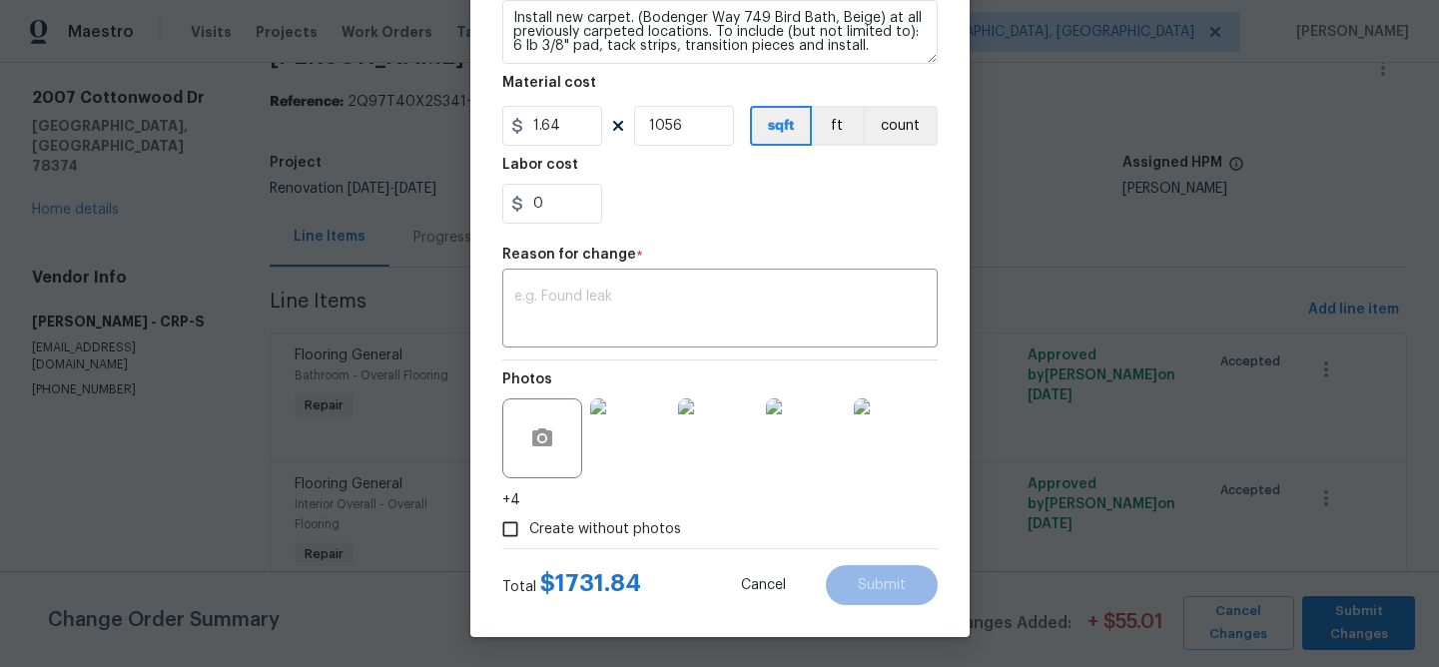
scroll to position [333, 0]
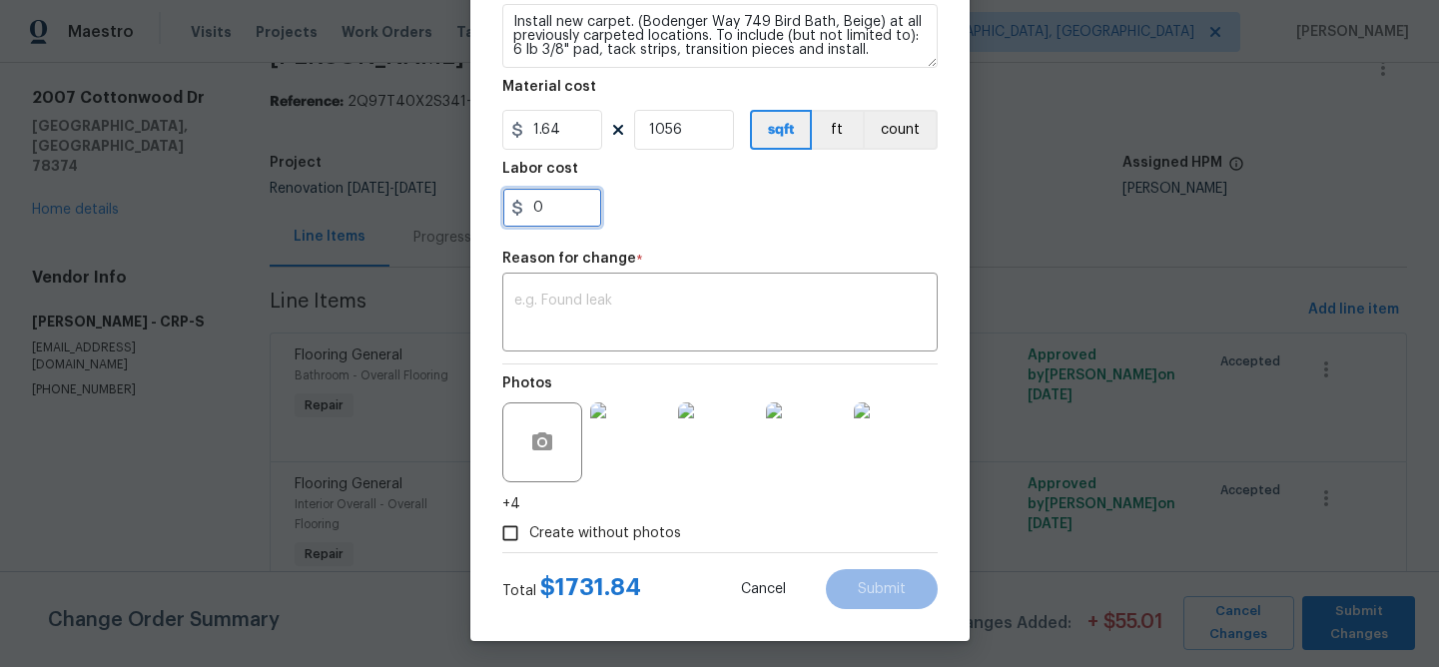
click at [559, 204] on input "0" at bounding box center [552, 208] width 100 height 40
type input "0.72"
click at [648, 233] on section "Repairs needed Install new carpet. (Bodenger Way 749 Bird Bath, Beige) at all p…" at bounding box center [719, 103] width 435 height 274
click at [532, 299] on textarea at bounding box center [719, 315] width 411 height 42
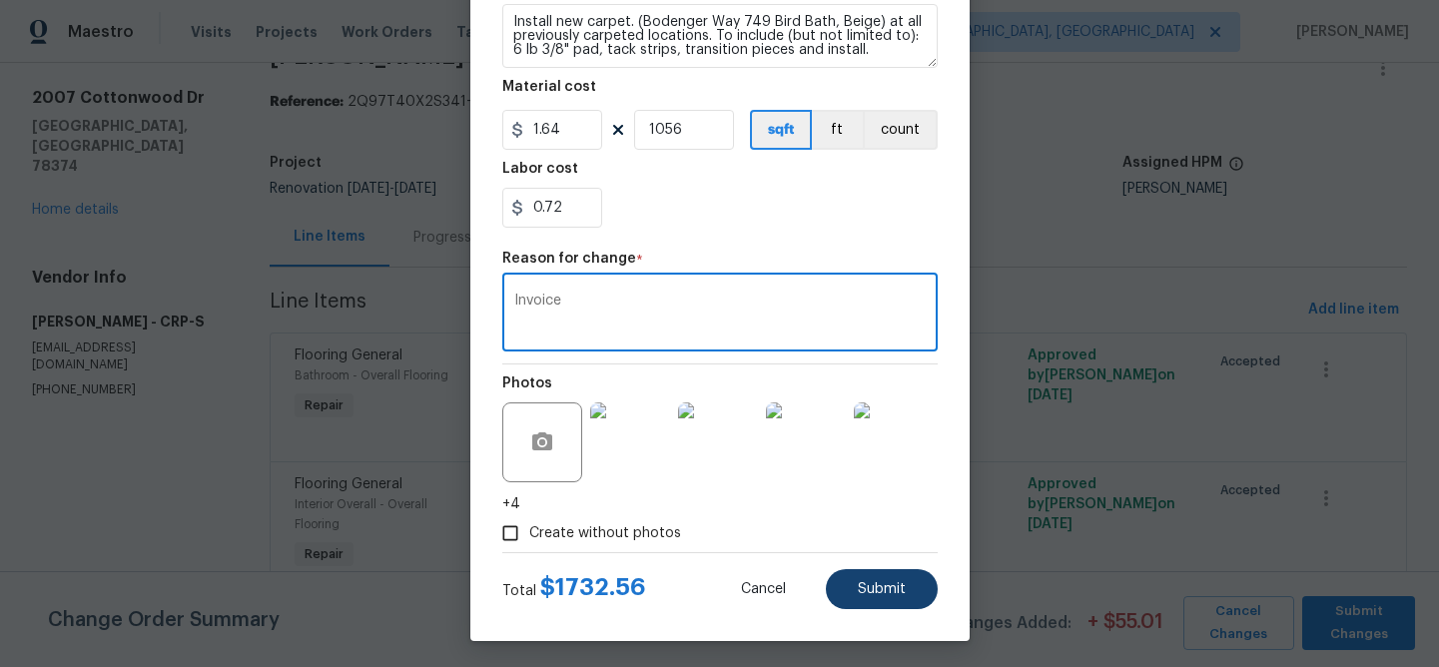
type textarea "Invoice"
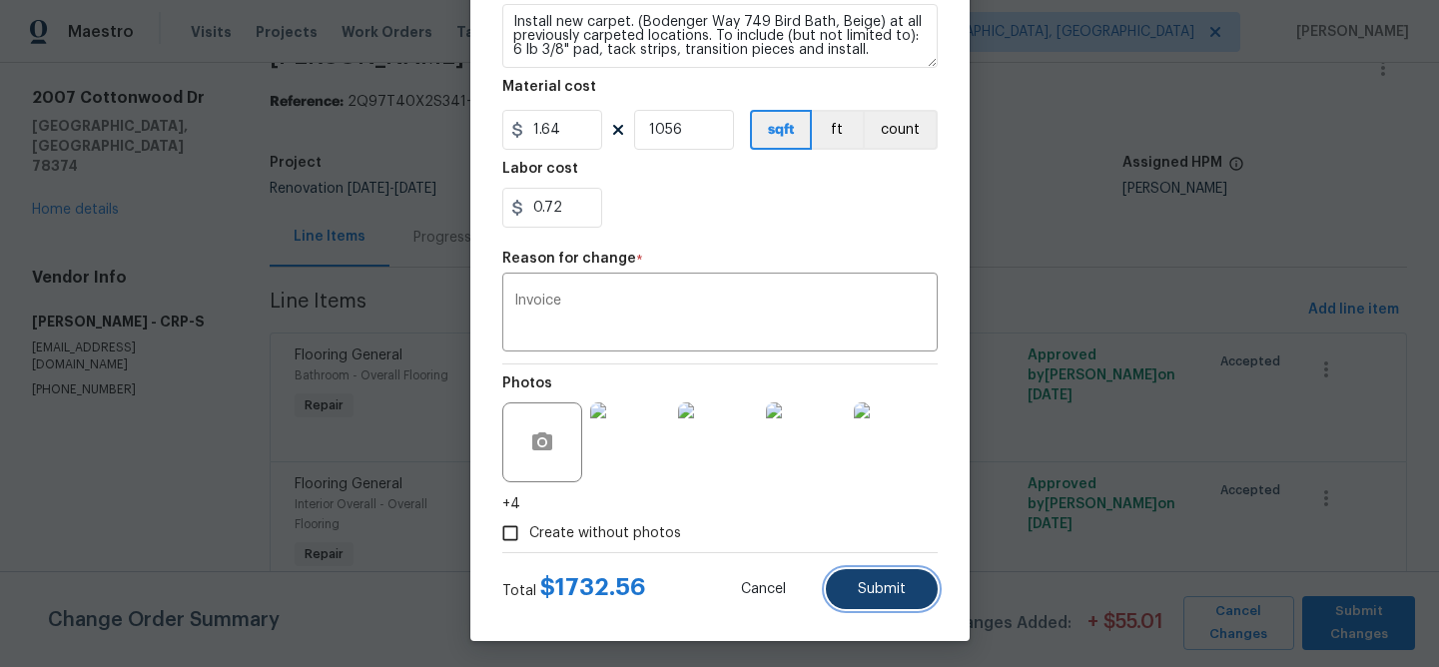
click at [892, 602] on button "Submit" at bounding box center [882, 589] width 112 height 40
type input "986"
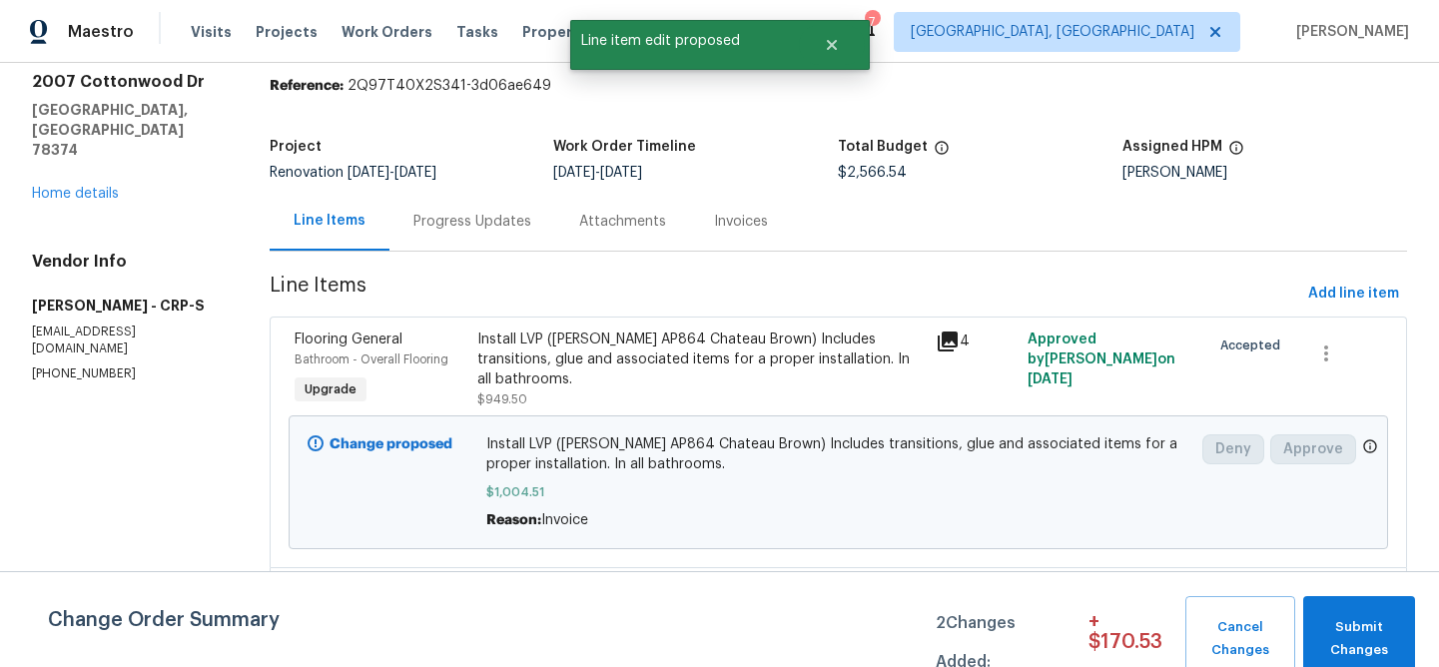
scroll to position [0, 0]
click at [1351, 638] on span "Submit Changes" at bounding box center [1359, 639] width 92 height 46
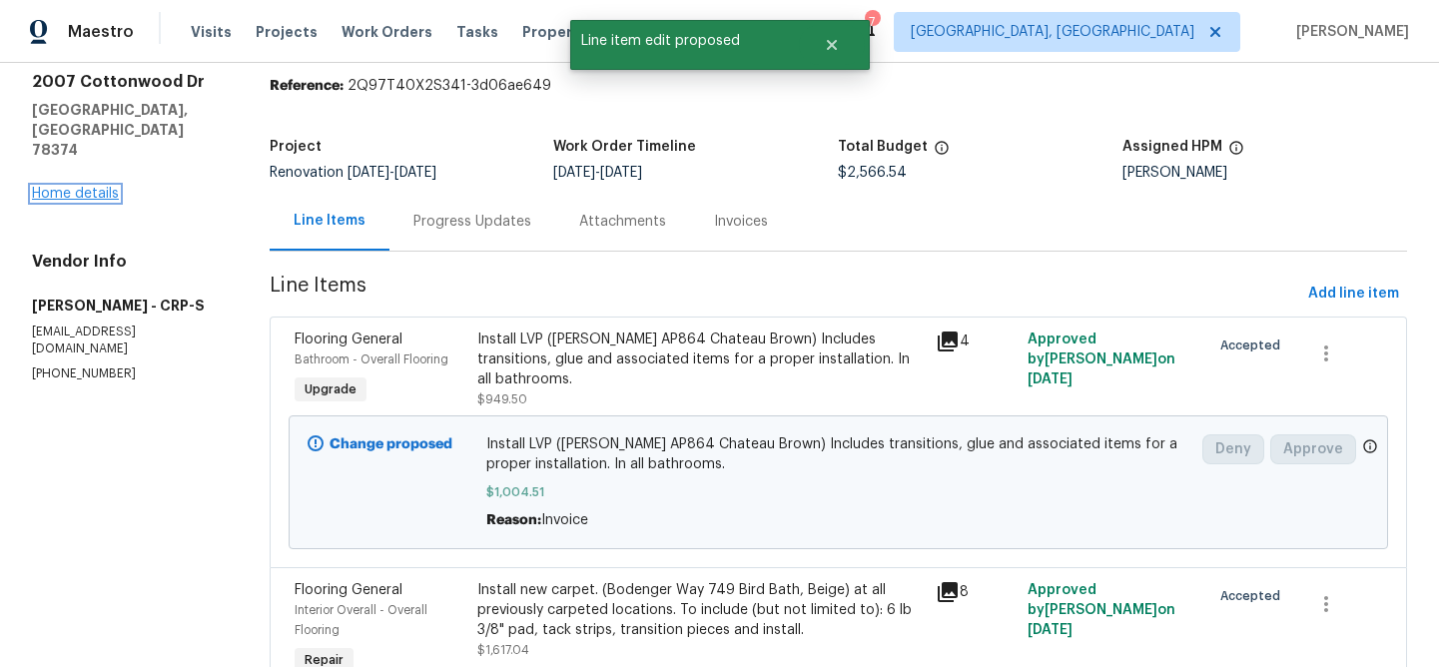
click at [88, 187] on link "Home details" at bounding box center [75, 194] width 87 height 14
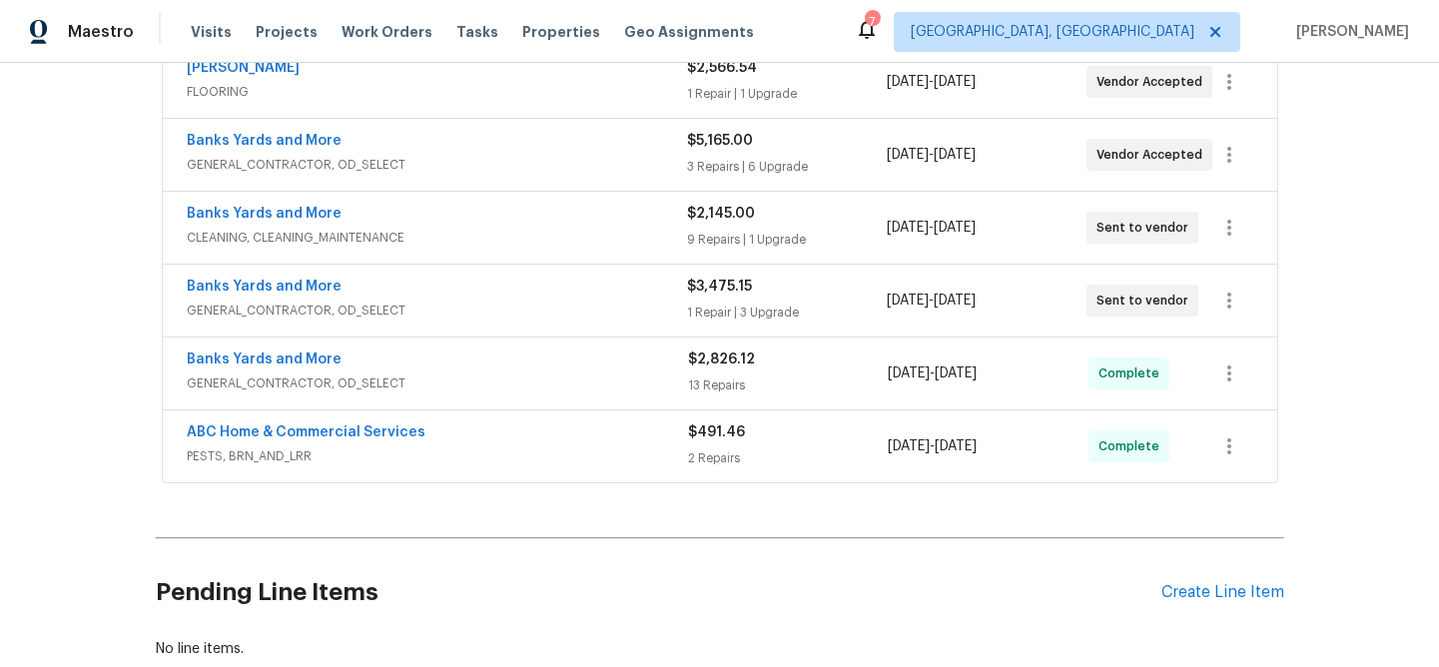
scroll to position [473, 0]
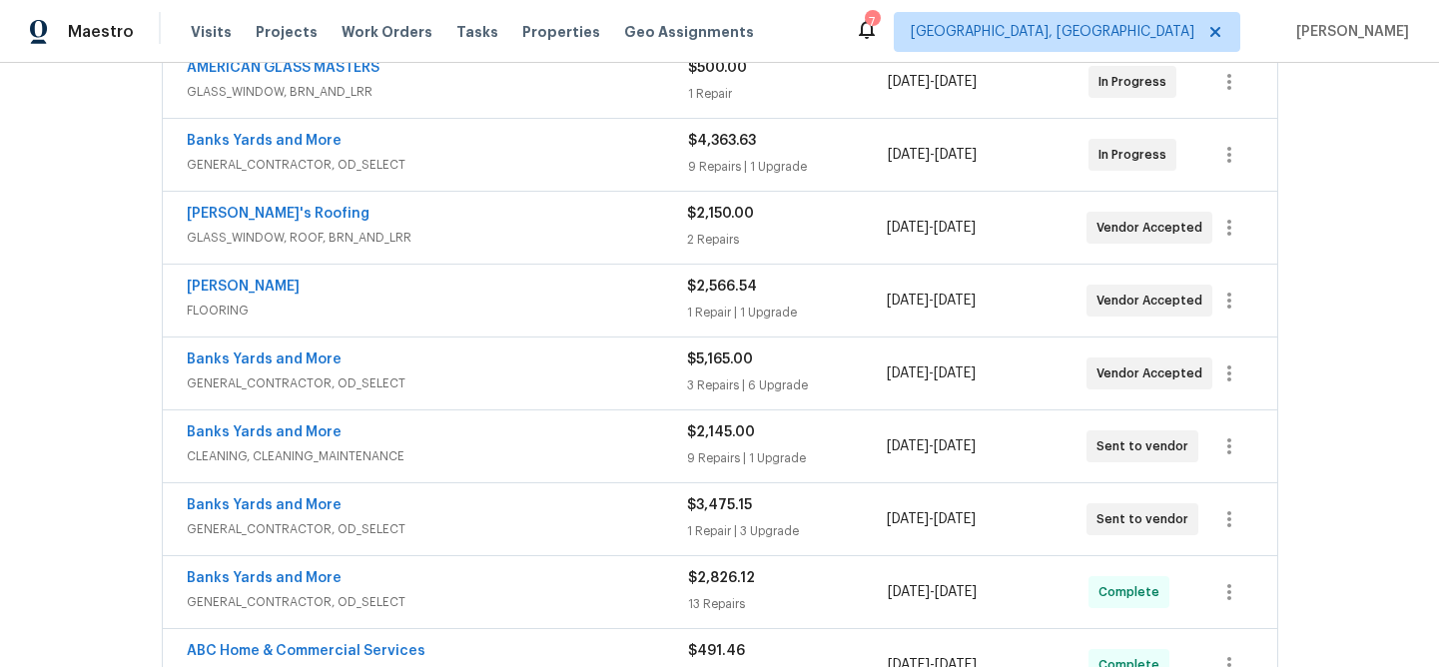
click at [253, 277] on span "[PERSON_NAME]" at bounding box center [243, 287] width 113 height 20
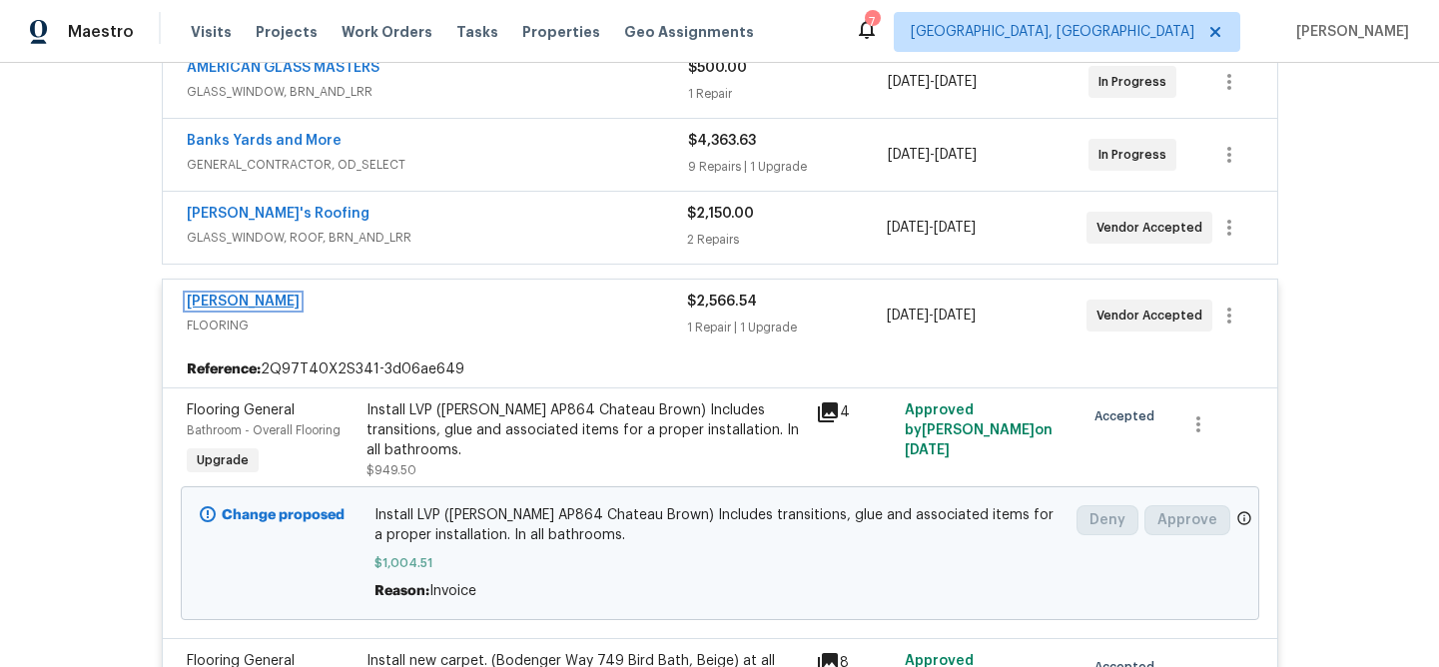
click at [252, 298] on link "[PERSON_NAME]" at bounding box center [243, 302] width 113 height 14
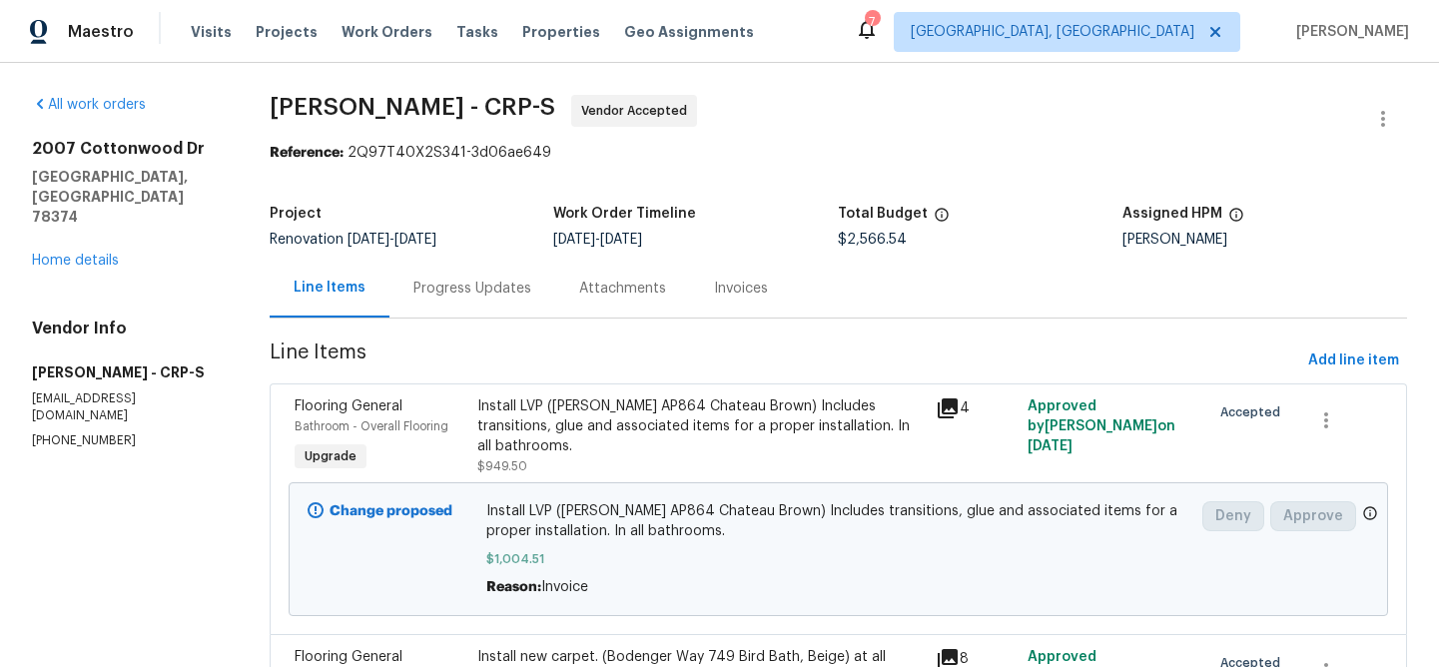
click at [504, 294] on div "Progress Updates" at bounding box center [472, 289] width 118 height 20
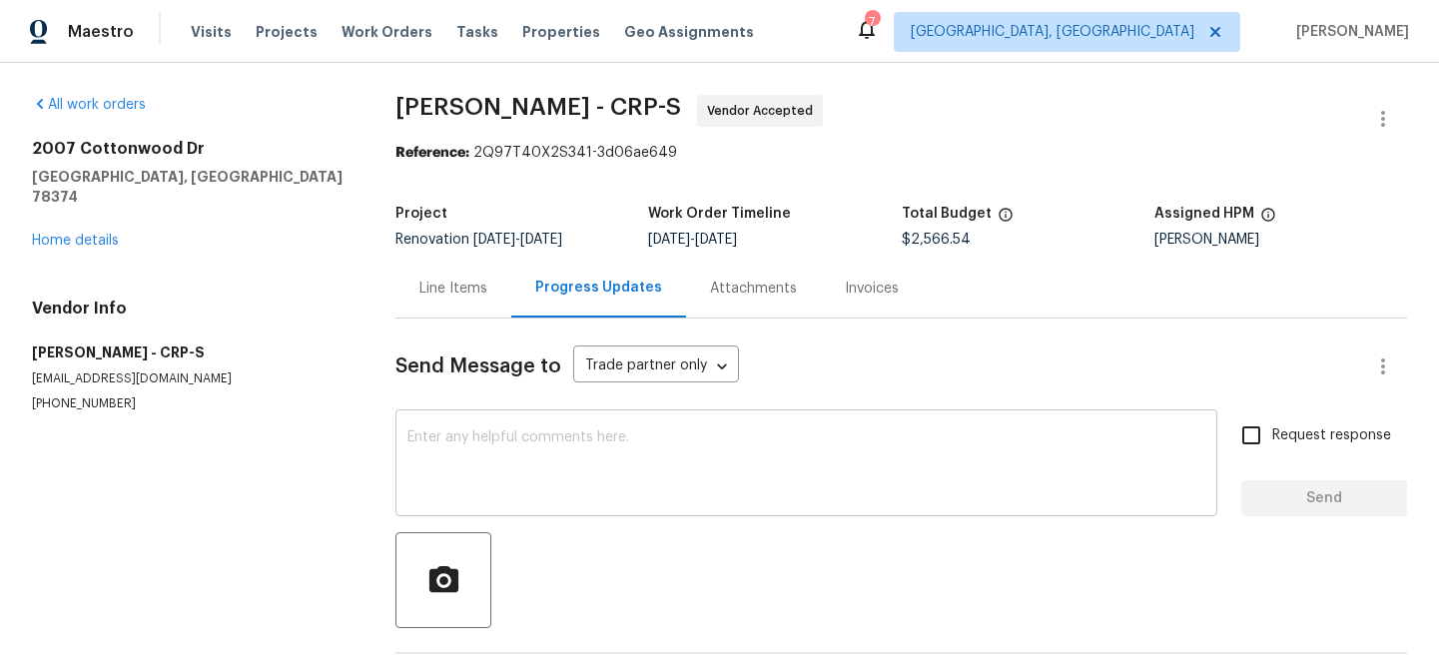
click at [475, 440] on textarea at bounding box center [806, 465] width 798 height 70
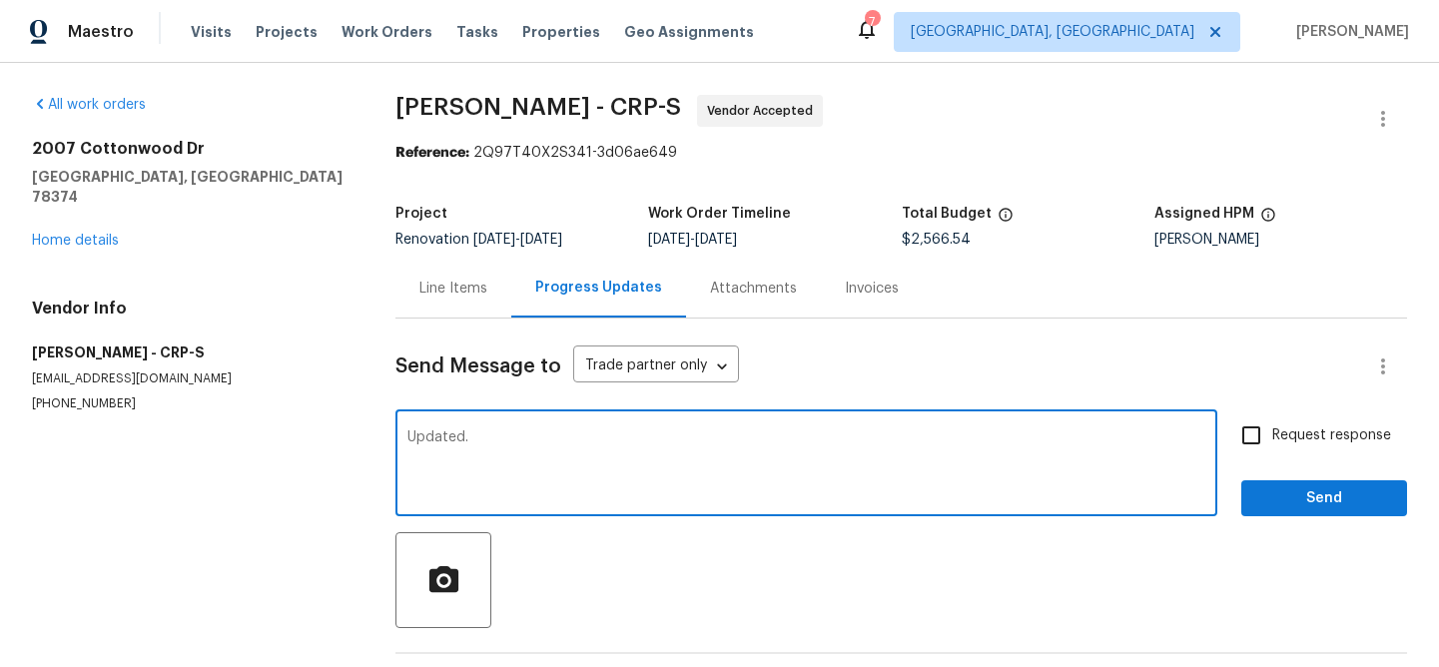
type textarea "Updated."
click at [1279, 499] on span "Send" at bounding box center [1324, 498] width 134 height 25
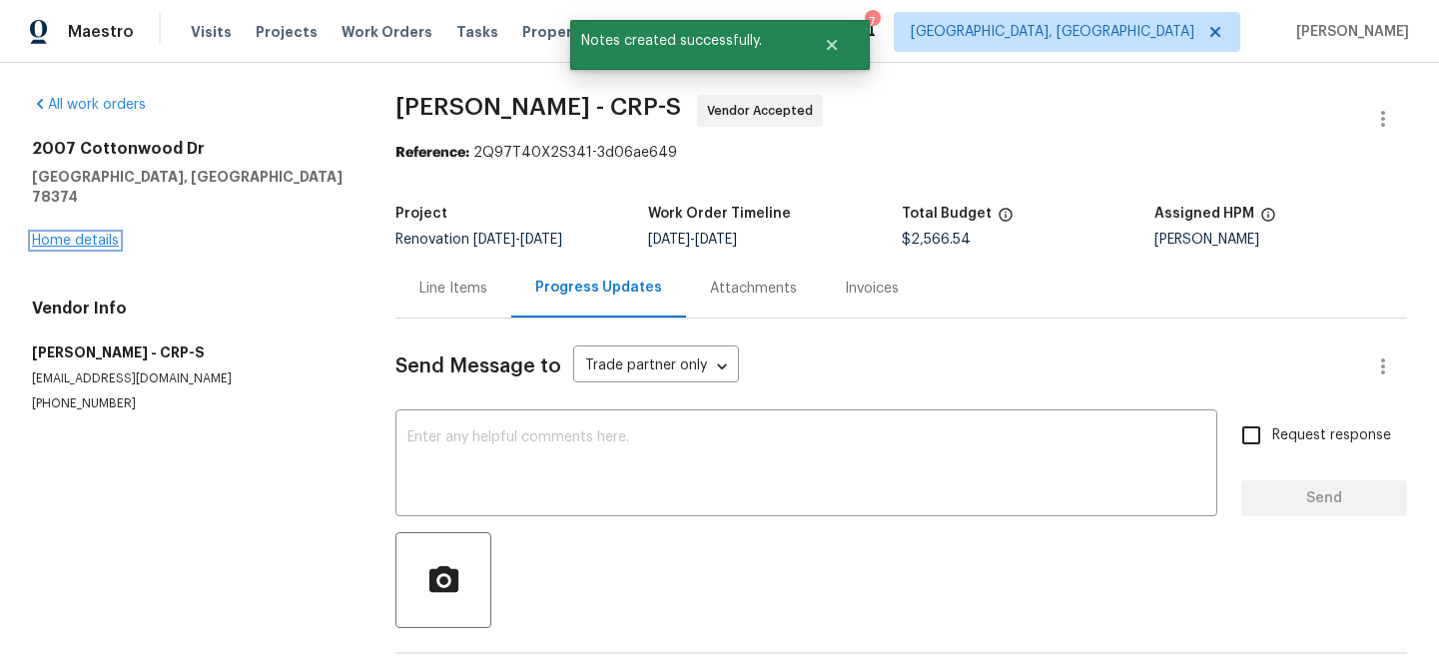
click at [110, 234] on link "Home details" at bounding box center [75, 241] width 87 height 14
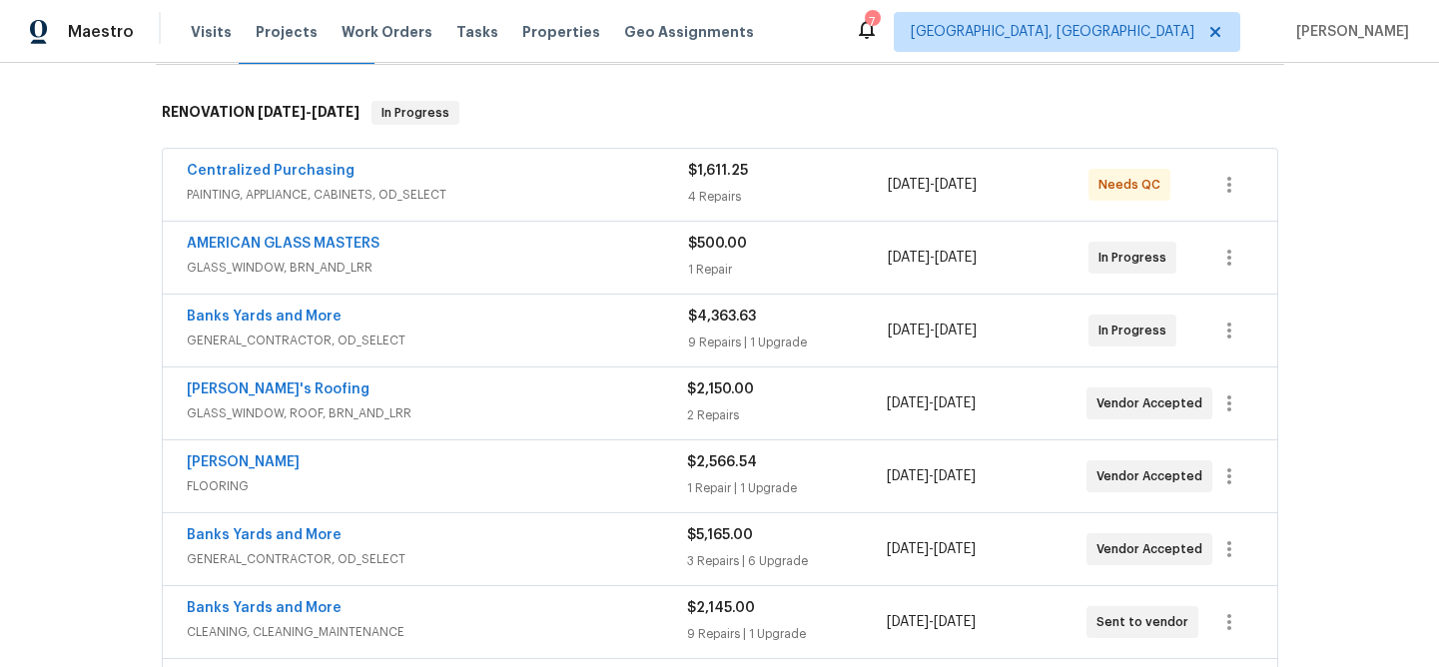
scroll to position [444, 0]
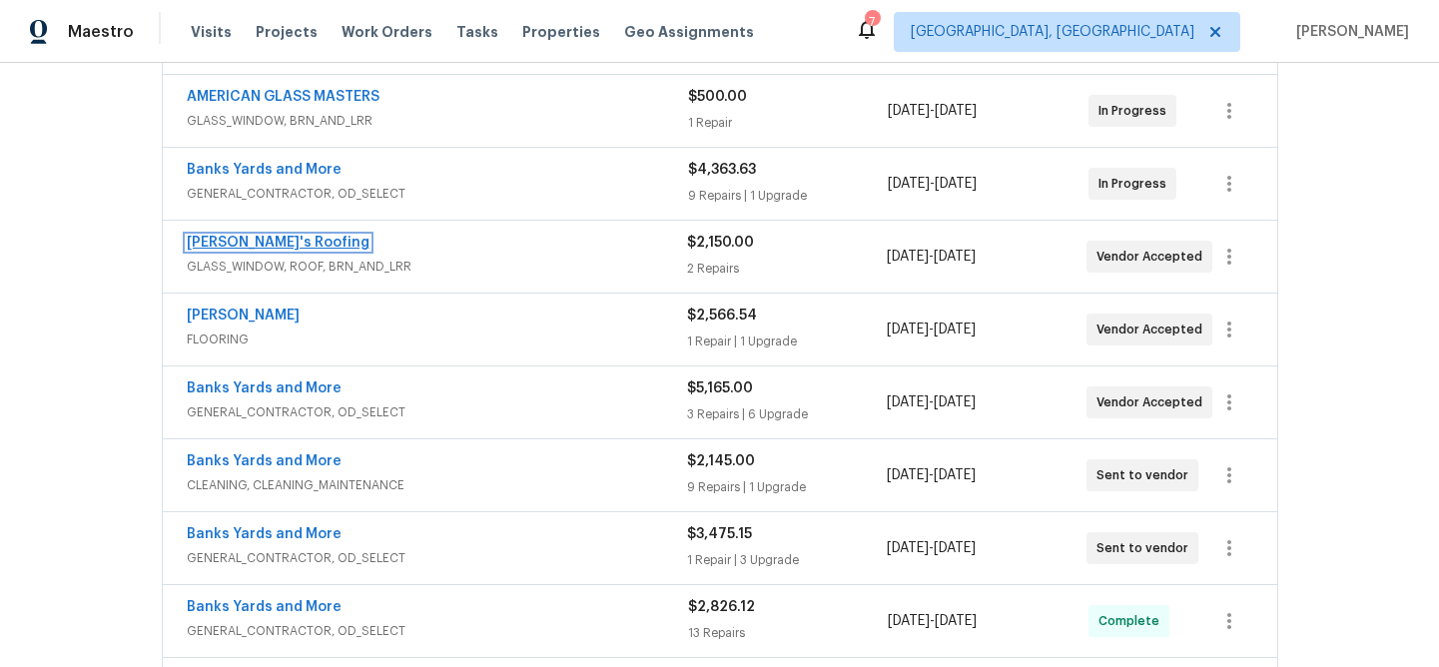
click at [268, 247] on link "[PERSON_NAME]'s Roofing" at bounding box center [278, 243] width 183 height 14
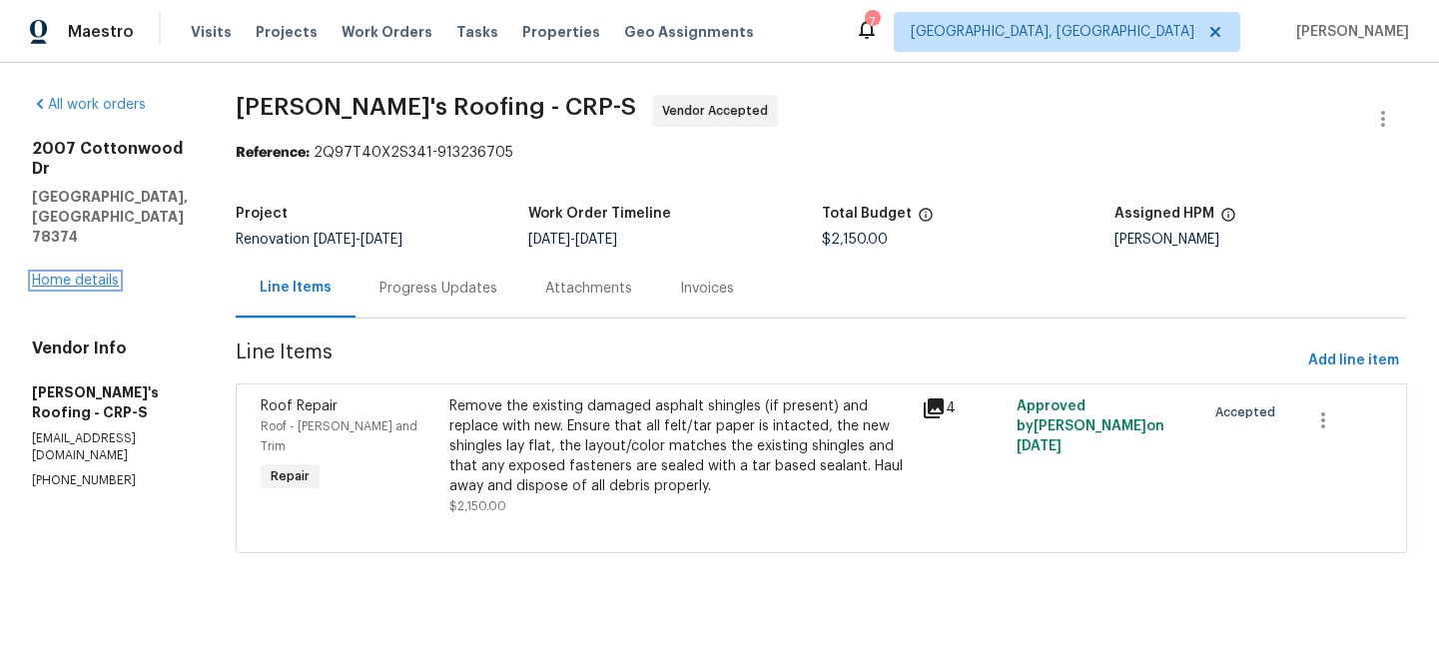
click at [101, 274] on link "Home details" at bounding box center [75, 281] width 87 height 14
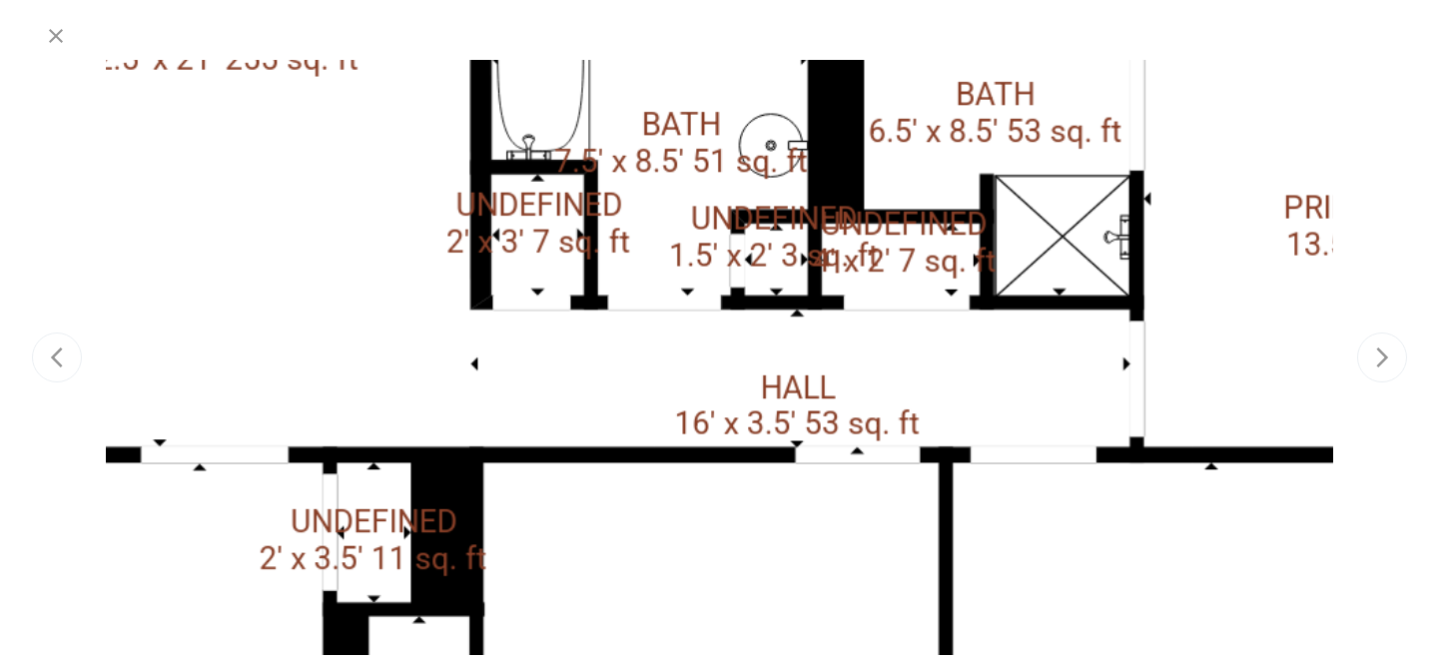
scroll to position [125, 0]
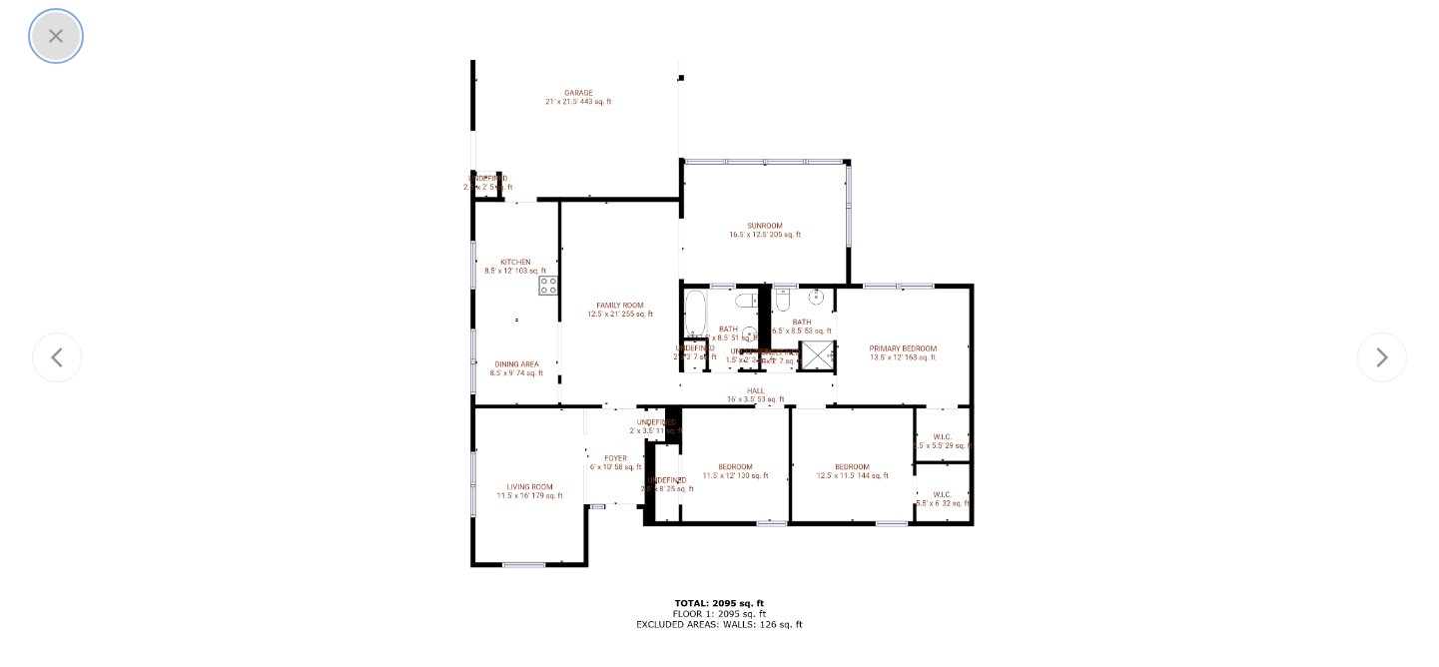
click at [46, 34] on icon "button" at bounding box center [56, 36] width 24 height 24
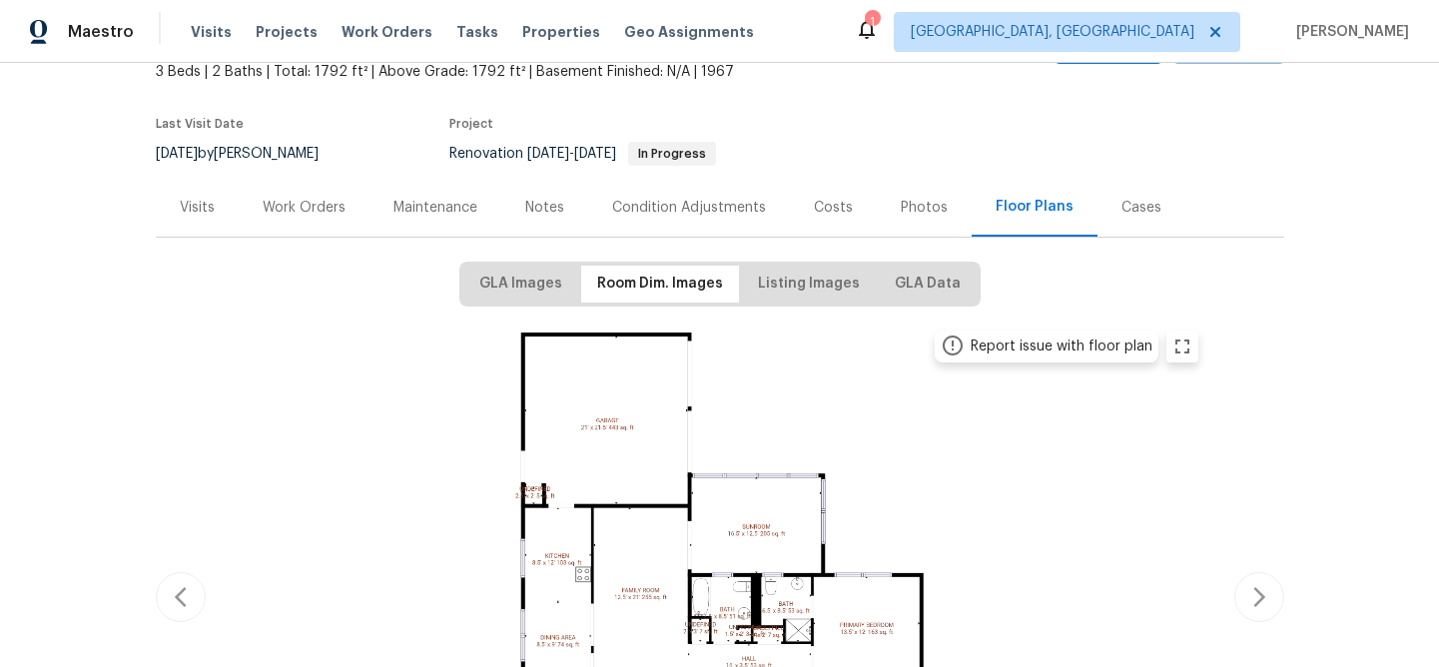
click at [290, 209] on div "Work Orders" at bounding box center [304, 208] width 83 height 20
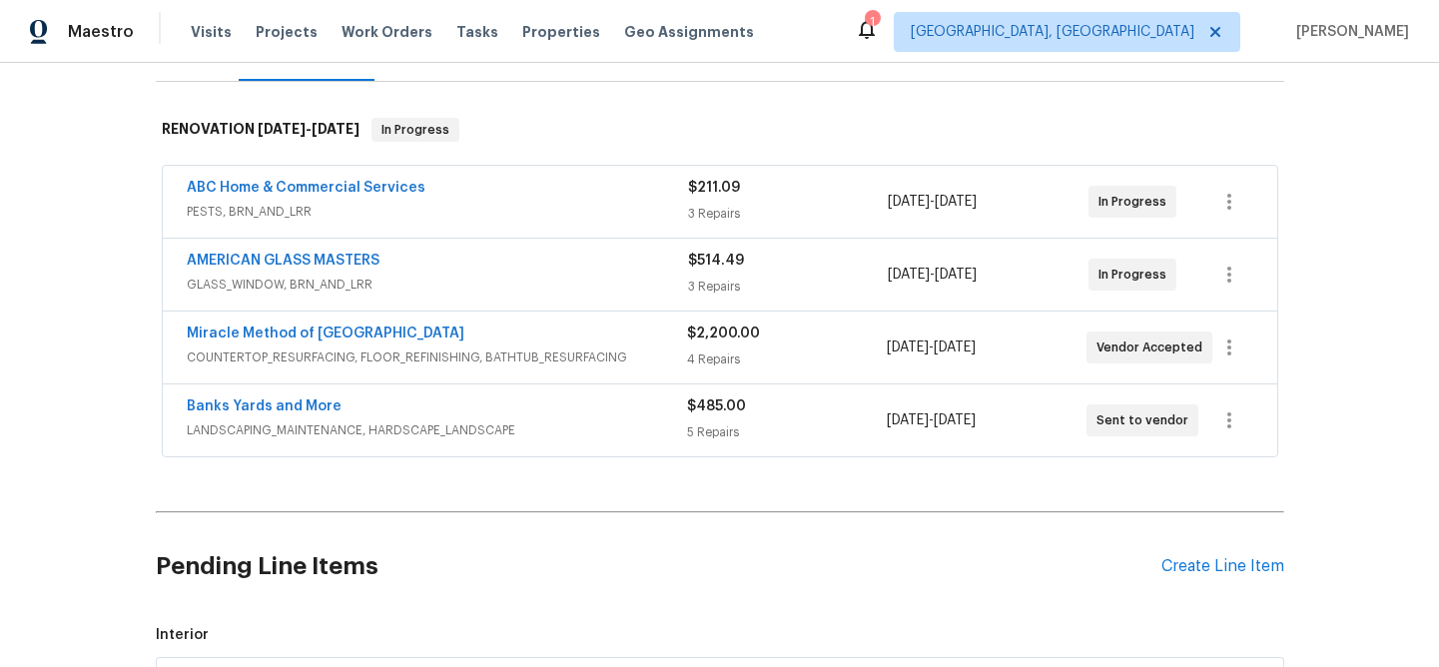
scroll to position [277, 0]
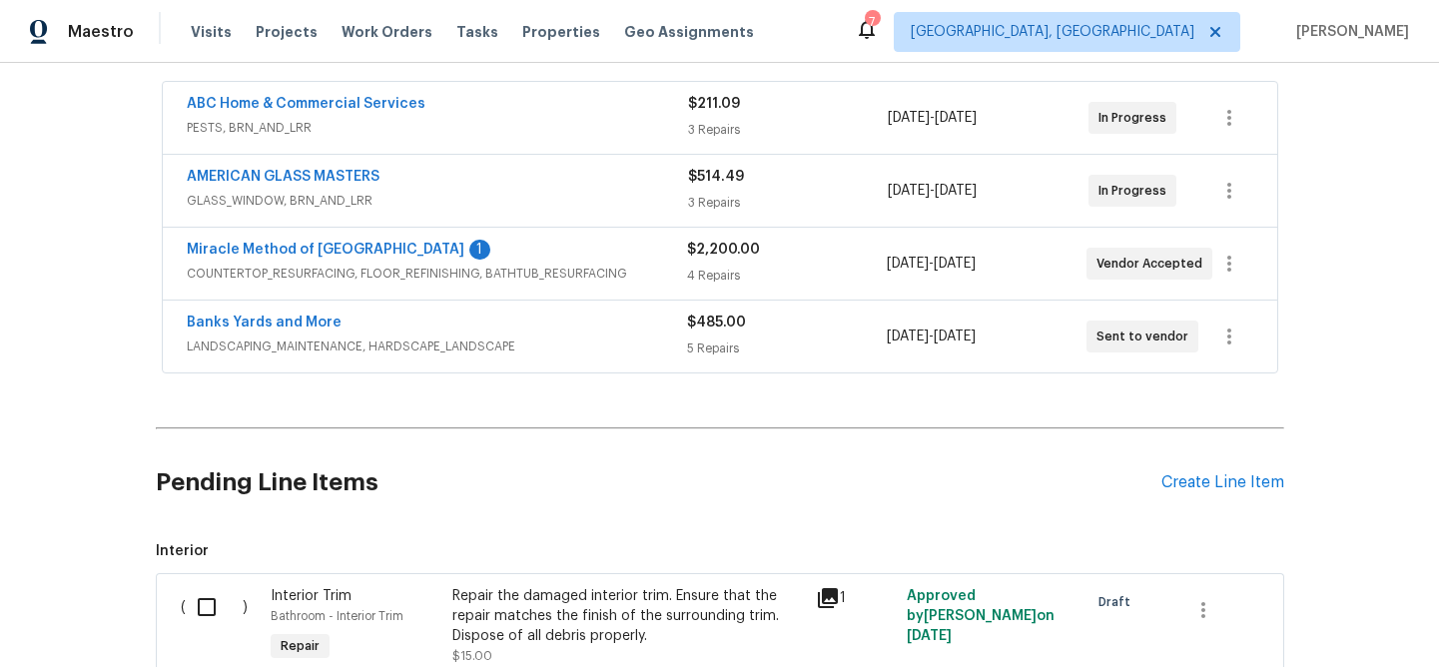
scroll to position [382, 0]
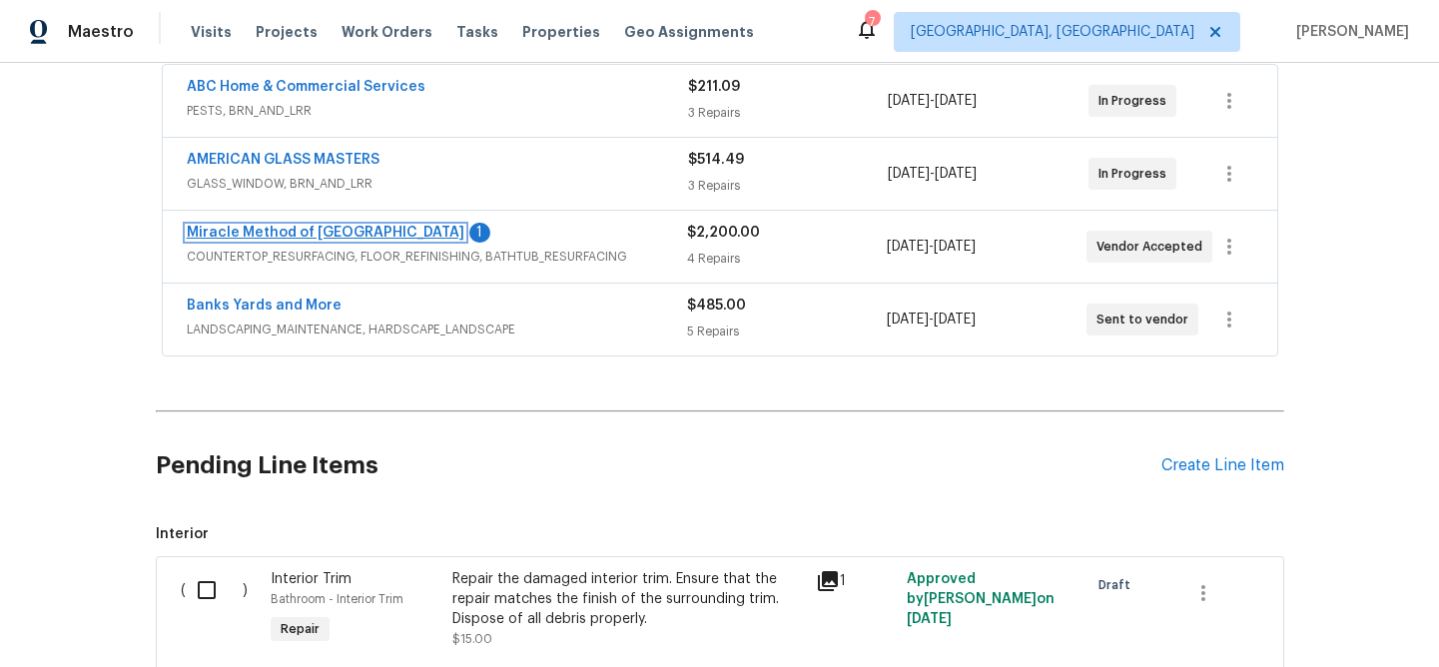
click at [365, 232] on link "Miracle Method of Corpus Christi" at bounding box center [326, 233] width 278 height 14
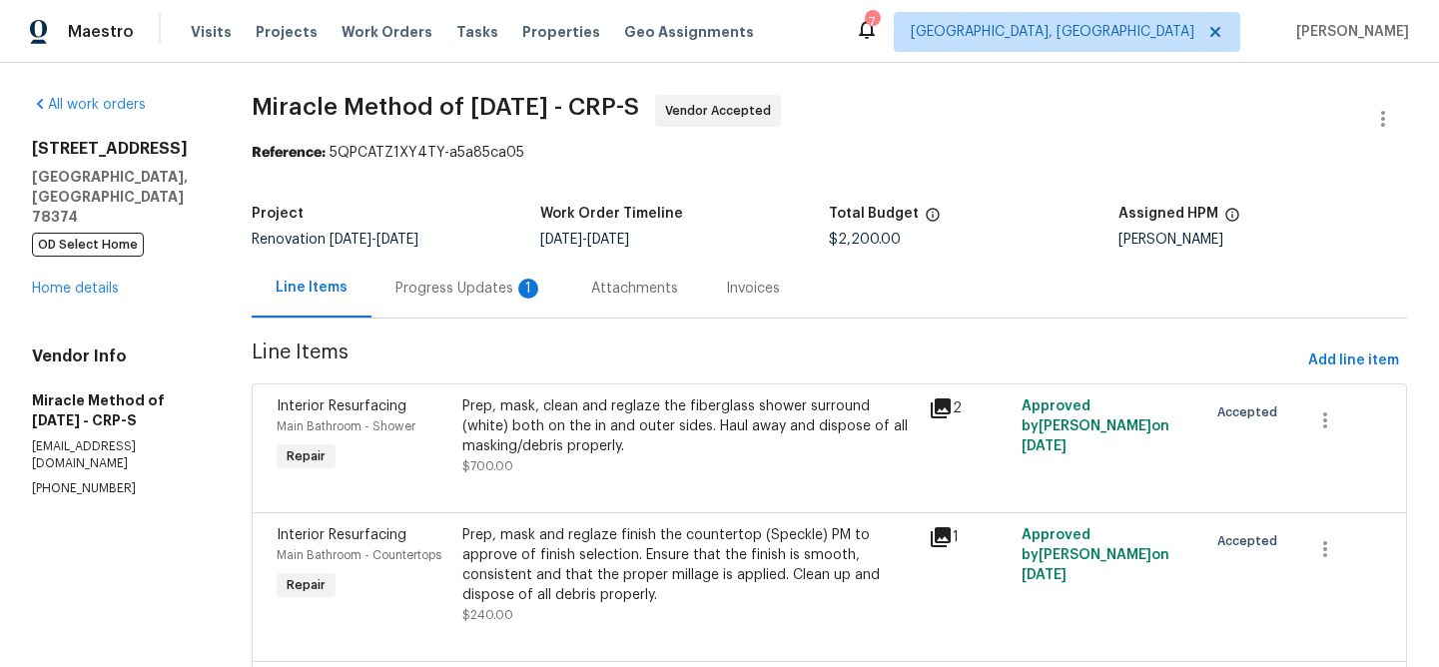
click at [474, 285] on div "Progress Updates 1" at bounding box center [470, 289] width 148 height 20
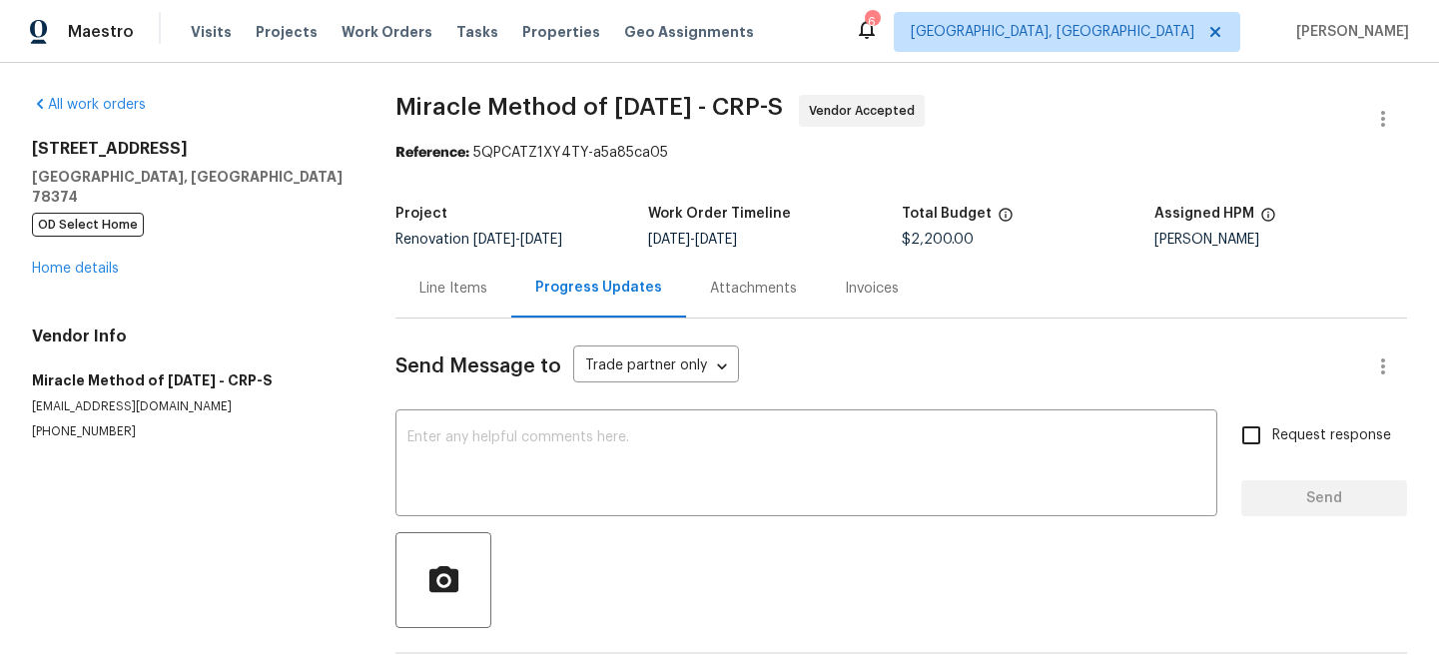
click at [447, 288] on div "Line Items" at bounding box center [453, 289] width 68 height 20
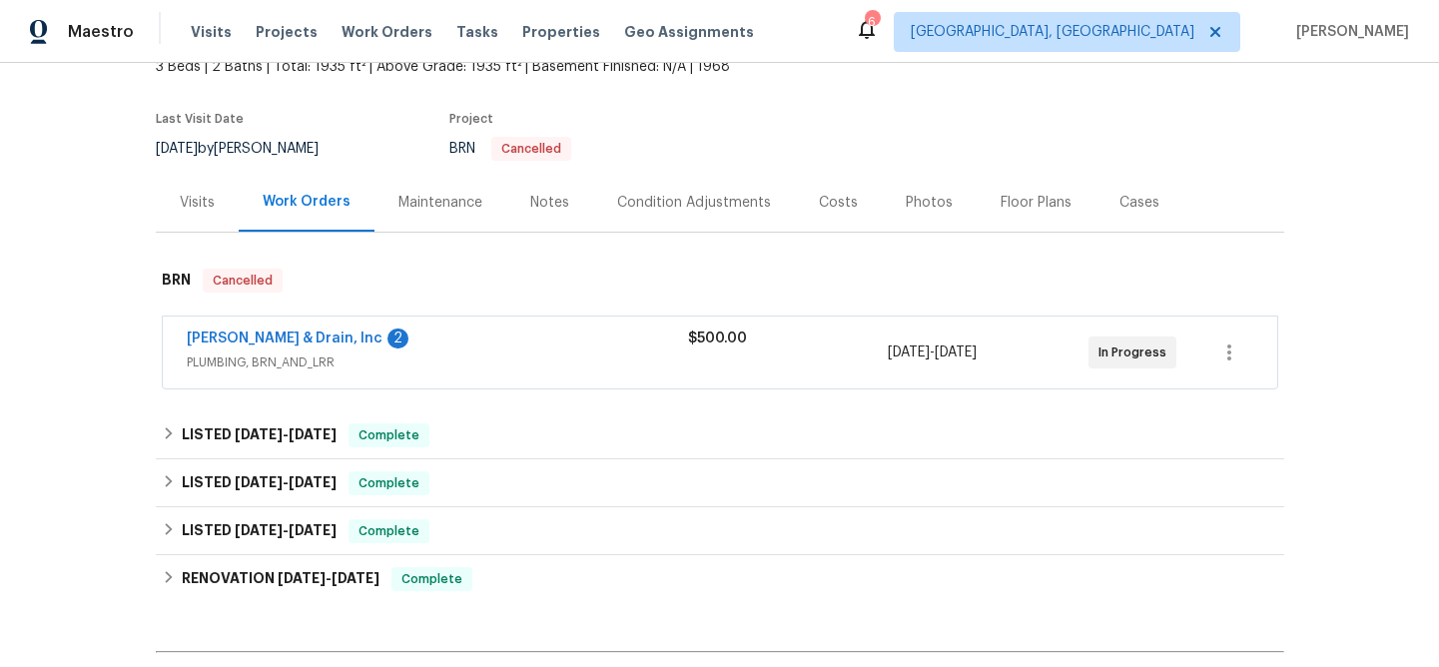
scroll to position [134, 0]
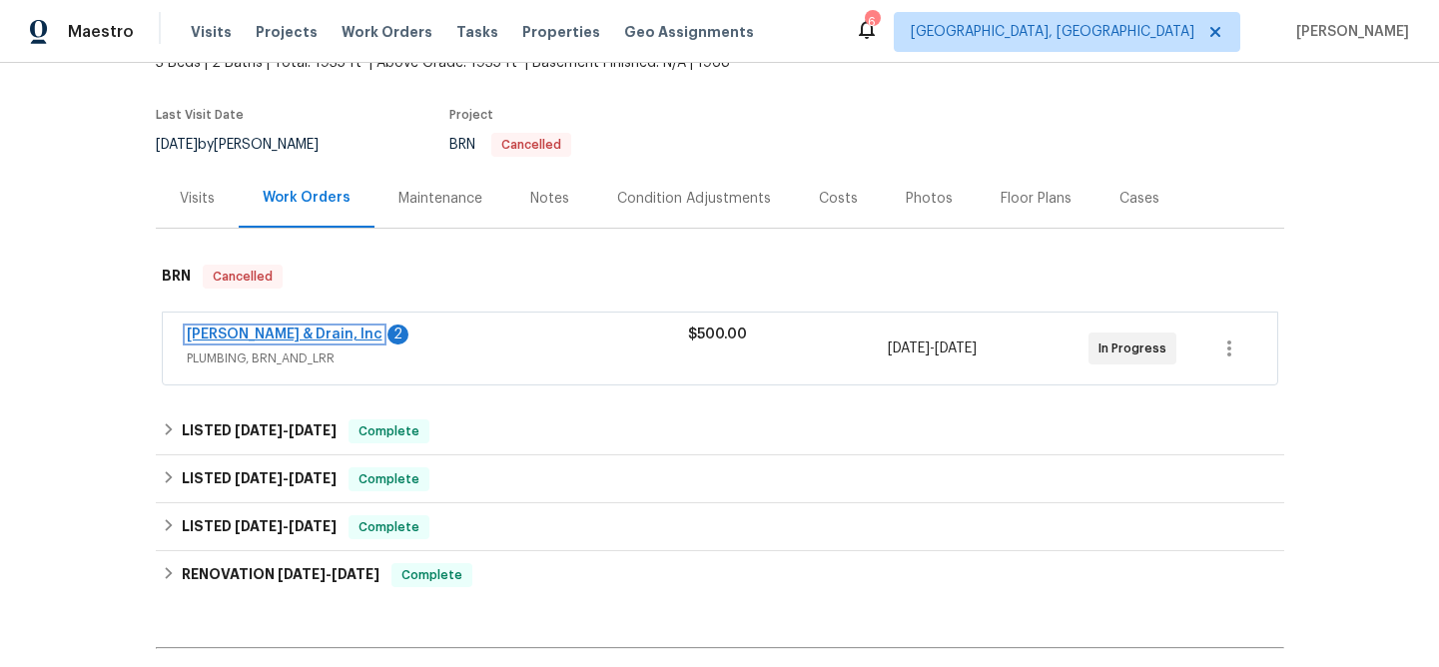
click at [303, 333] on link "[PERSON_NAME] & Drain, Inc" at bounding box center [285, 335] width 196 height 14
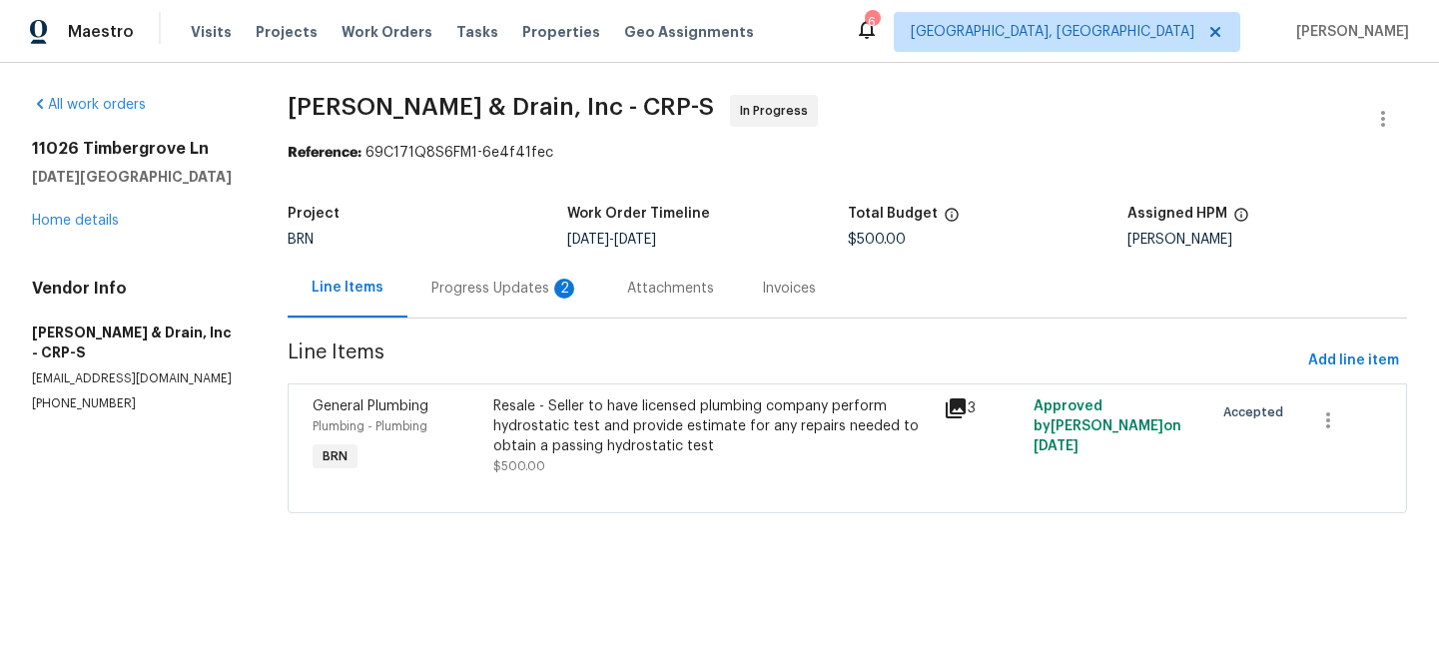
click at [474, 291] on div "Progress Updates 2" at bounding box center [505, 289] width 148 height 20
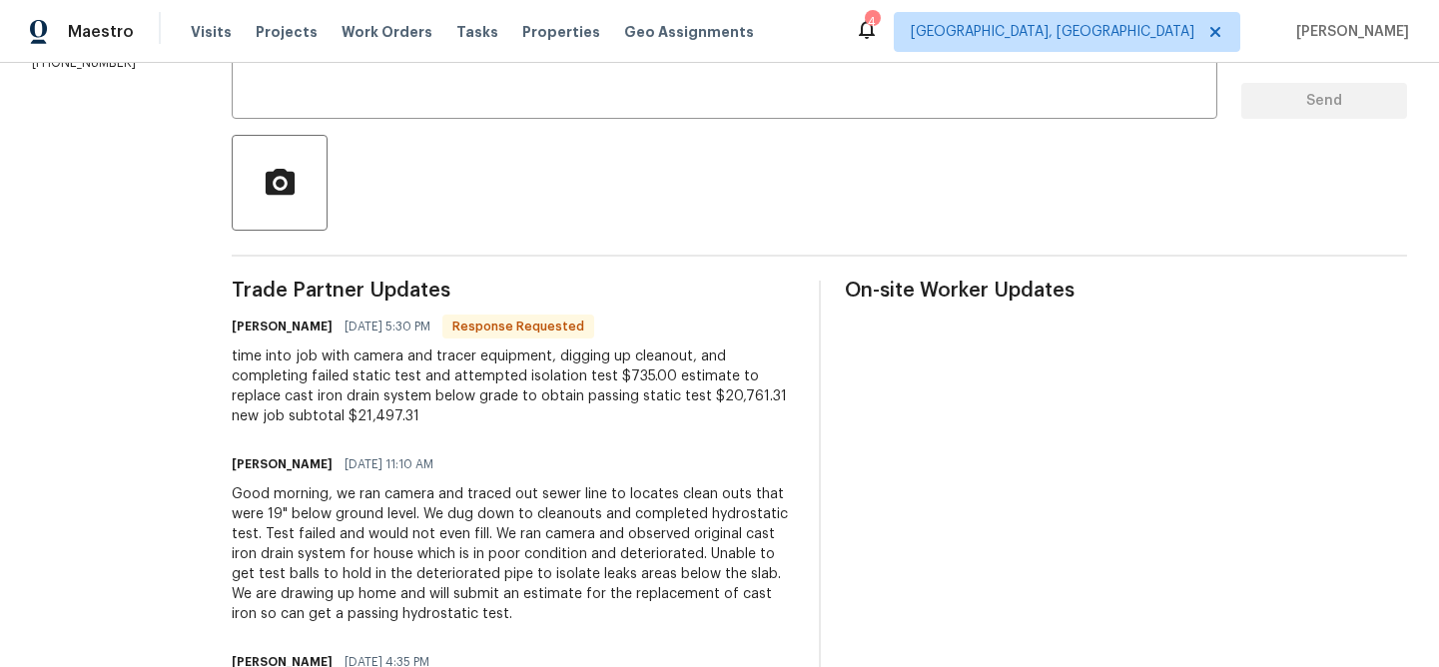
scroll to position [491, 0]
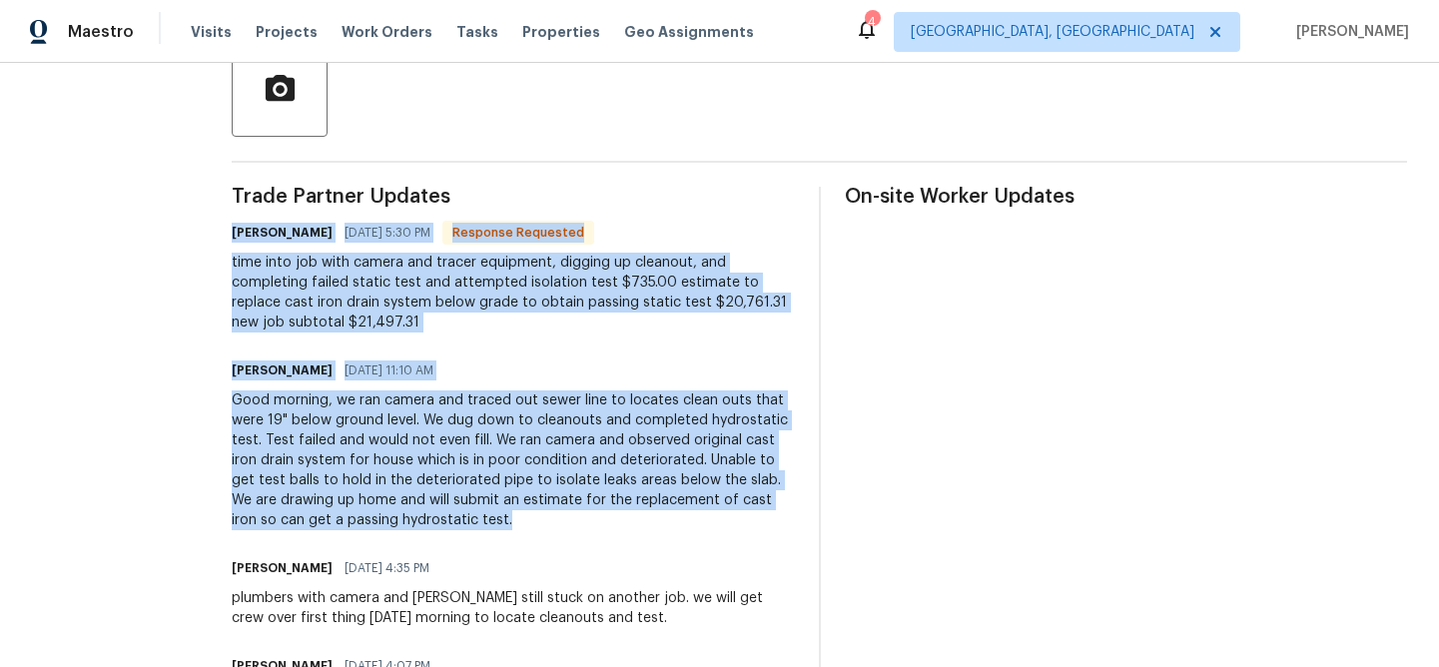
drag, startPoint x: 228, startPoint y: 237, endPoint x: 540, endPoint y: 529, distance: 428.2
click at [540, 529] on div "All work orders [STREET_ADDRESS][DATE] Home details Vendor Info [PERSON_NAME] &…" at bounding box center [719, 355] width 1439 height 1566
copy div "[PERSON_NAME] [DATE] 5:30 PM Response Requested time into job with camera and t…"
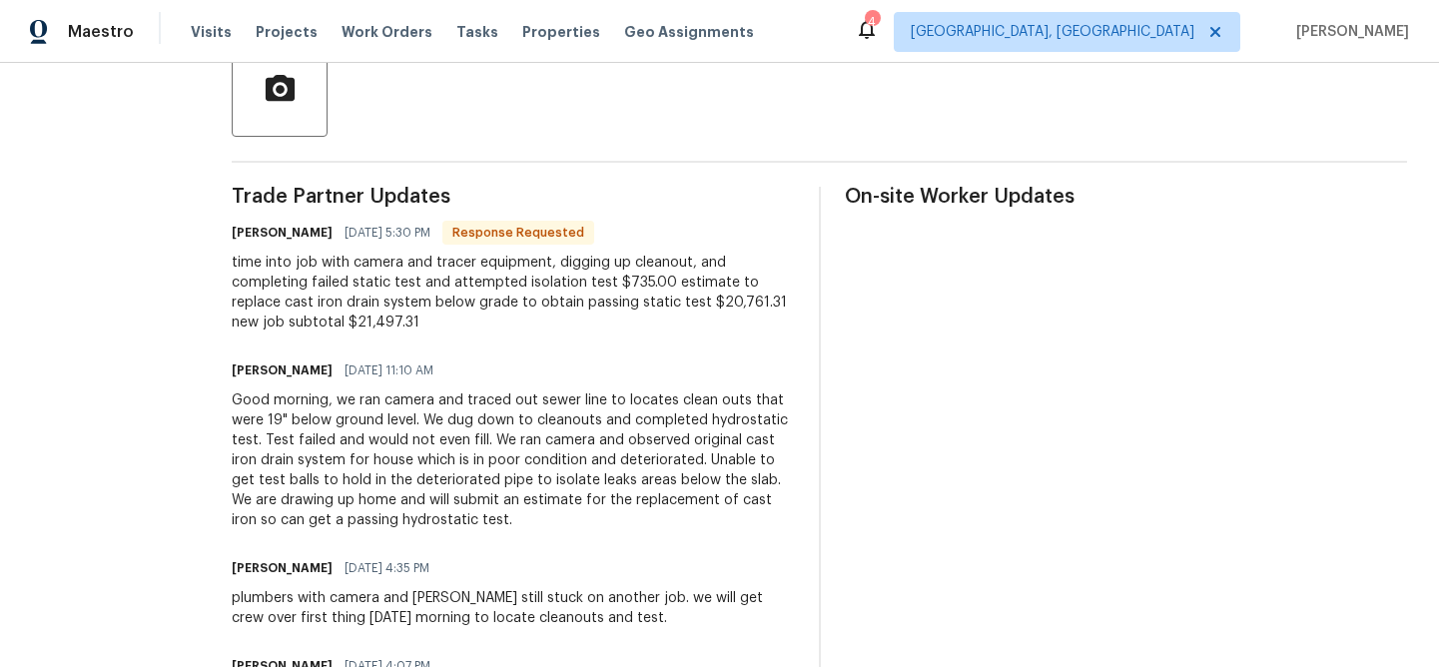
click at [691, 190] on span "Trade Partner Updates" at bounding box center [513, 197] width 563 height 20
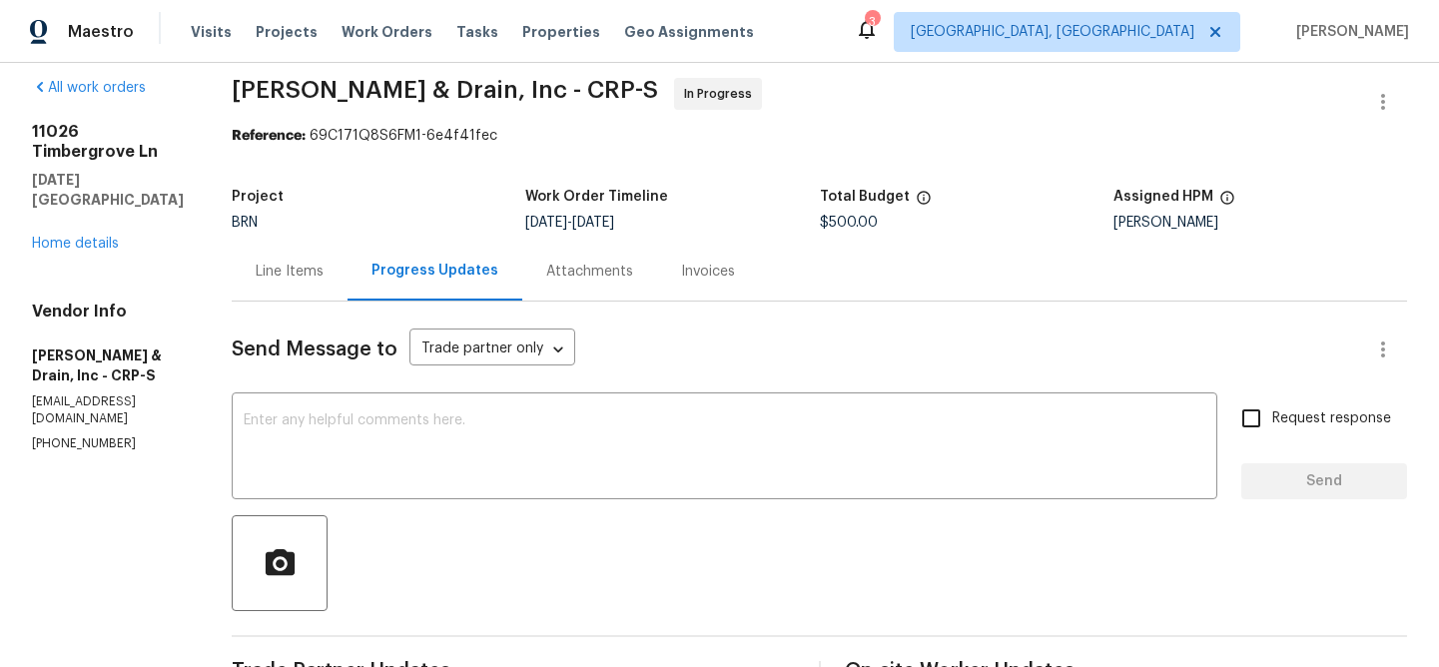
scroll to position [0, 0]
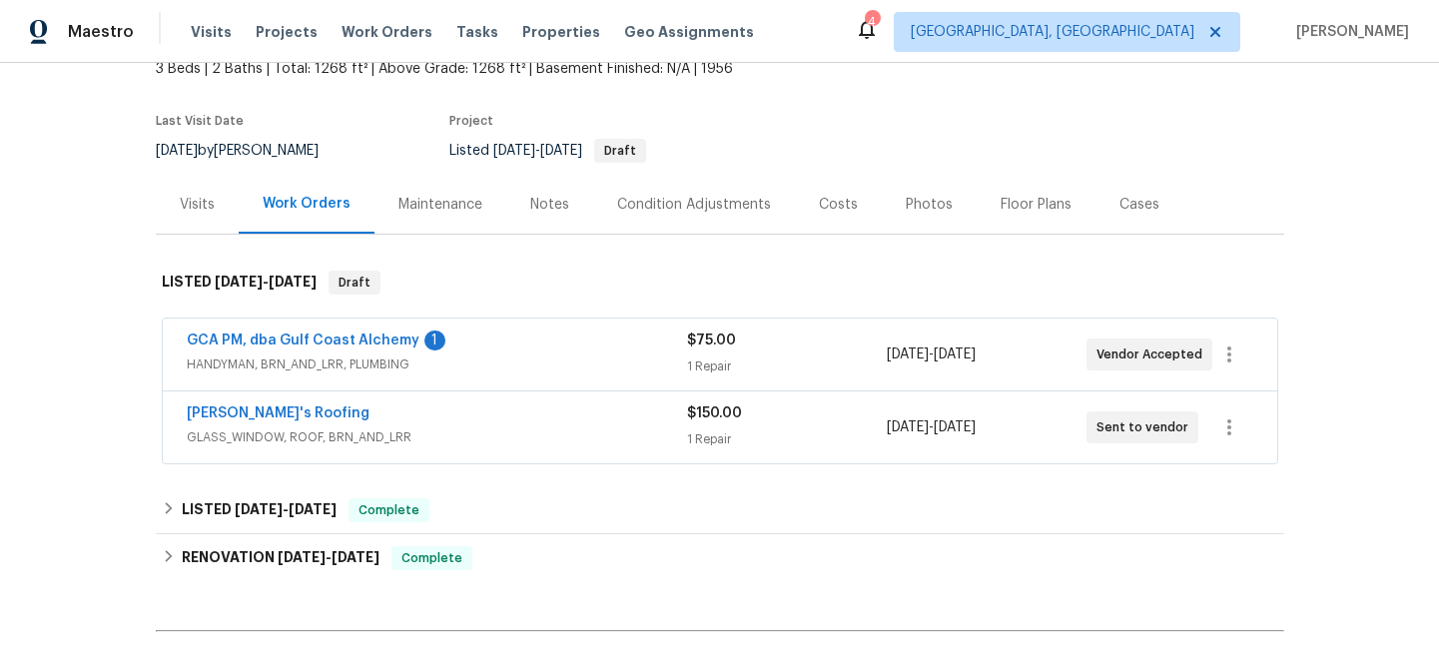
scroll to position [134, 0]
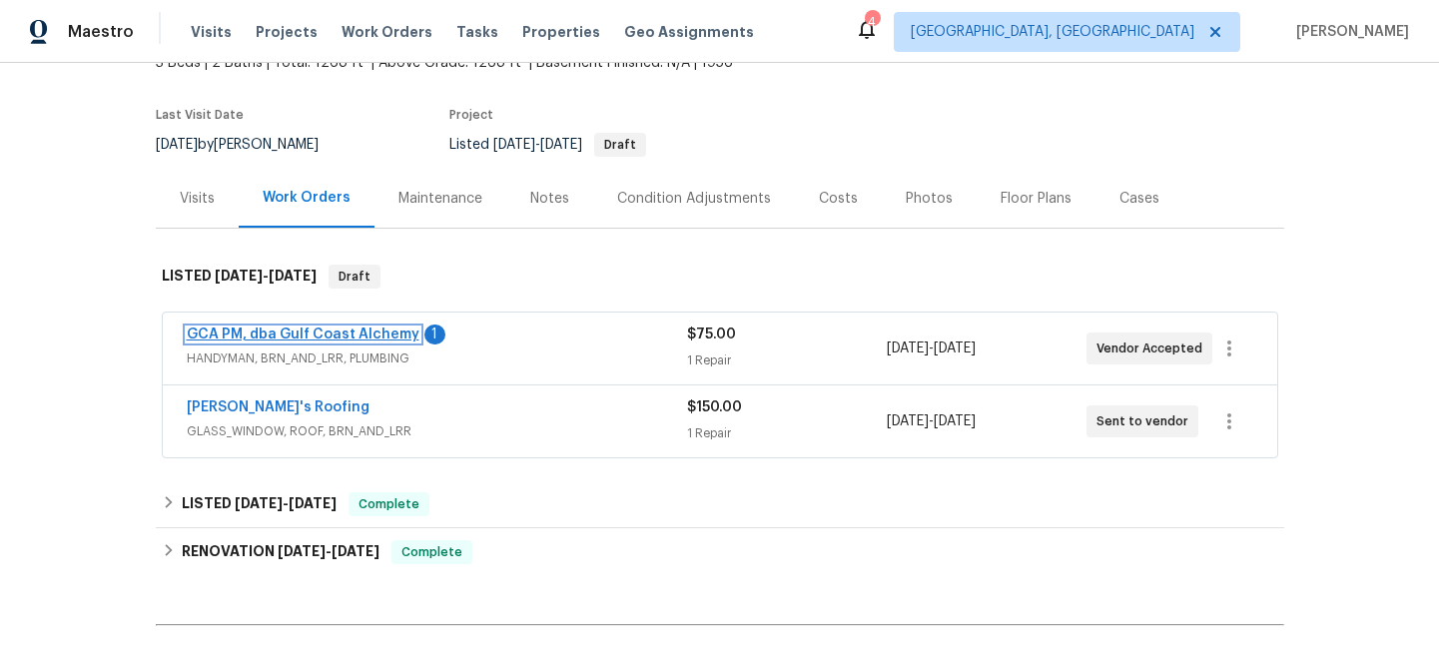
click at [379, 337] on link "GCA PM, dba Gulf Coast Alchemy" at bounding box center [303, 335] width 233 height 14
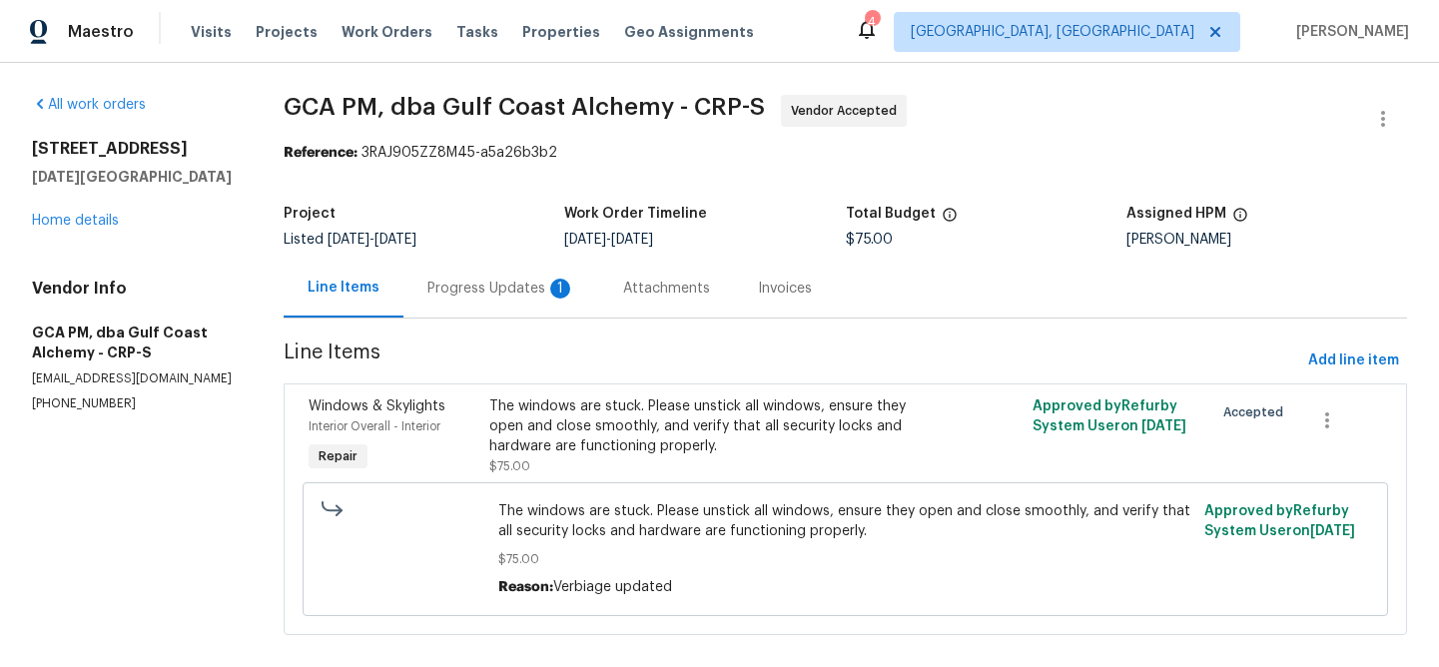
scroll to position [41, 0]
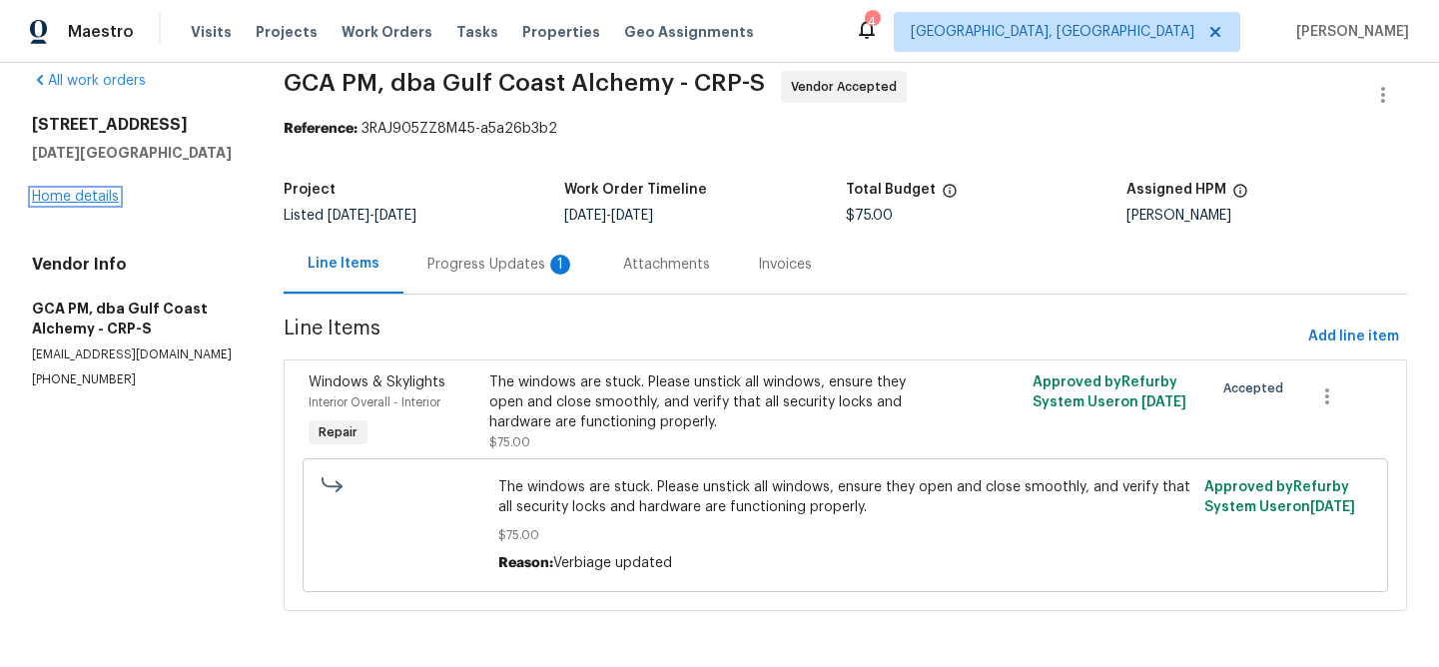
click at [86, 190] on link "Home details" at bounding box center [75, 197] width 87 height 14
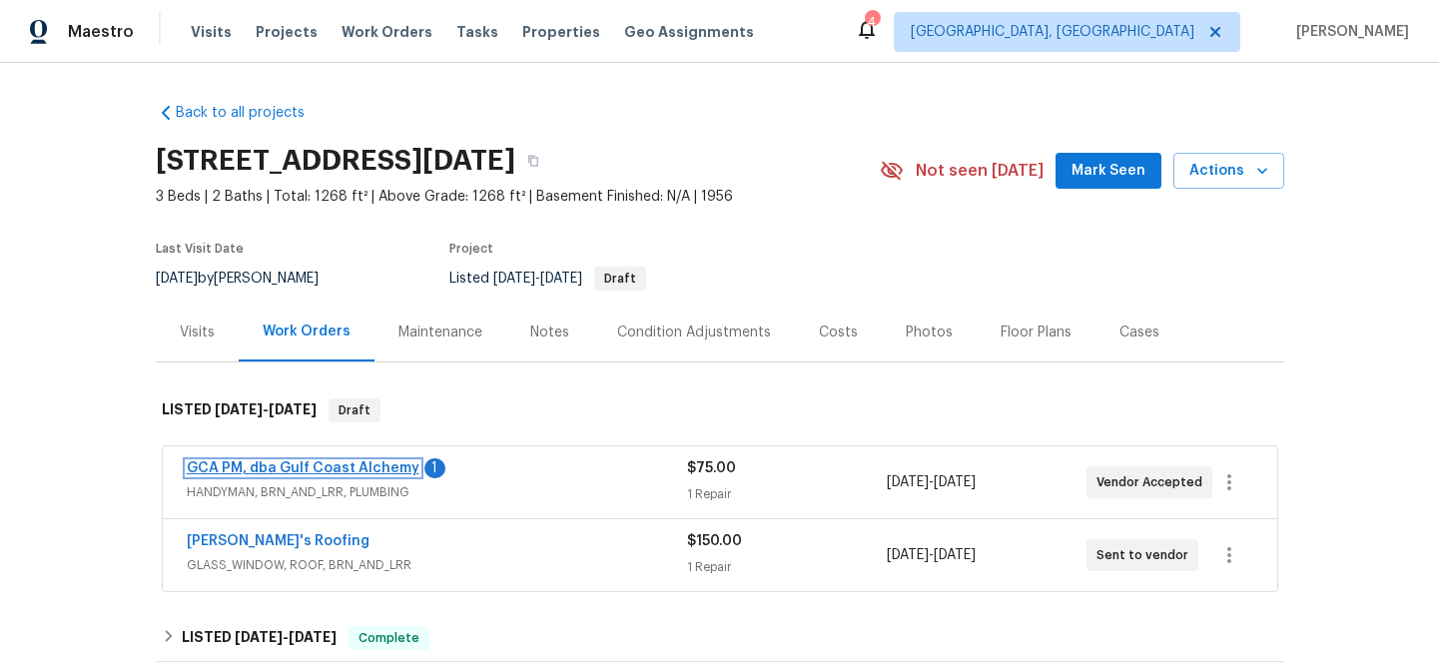
click at [341, 465] on link "GCA PM, dba Gulf Coast Alchemy" at bounding box center [303, 468] width 233 height 14
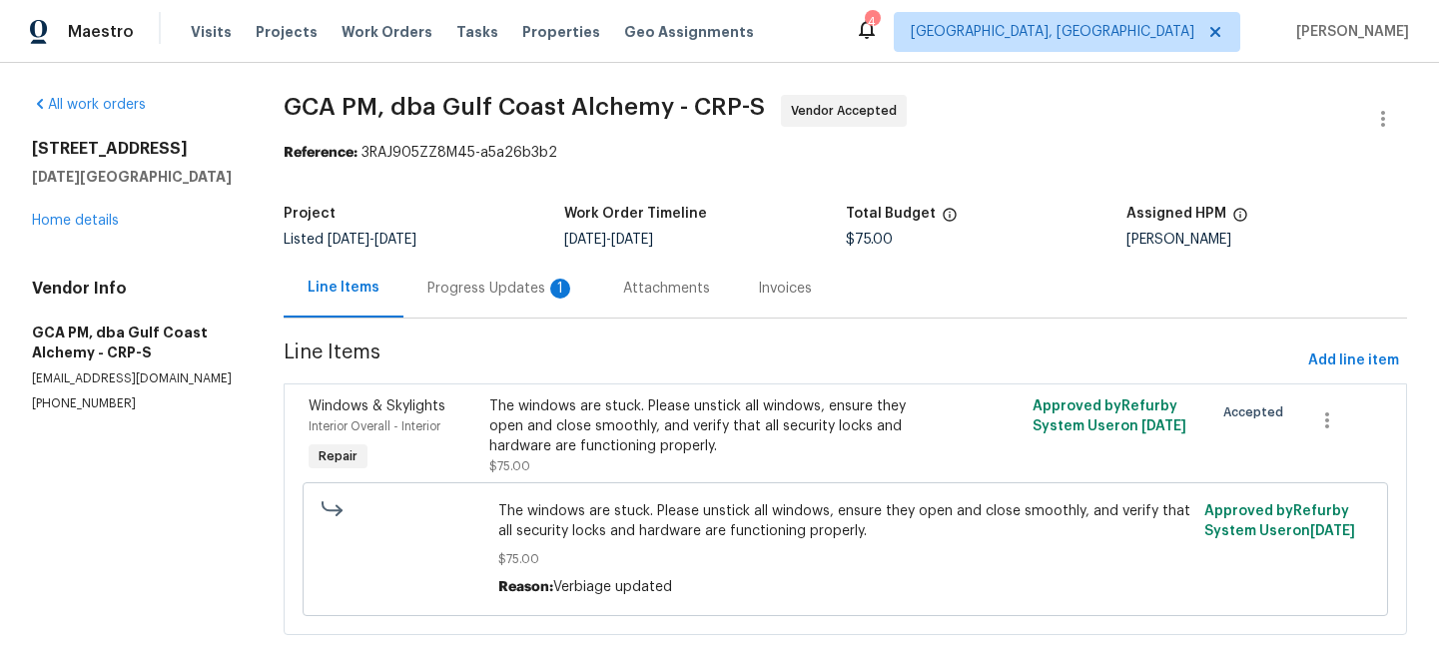
click at [454, 296] on div "Progress Updates 1" at bounding box center [501, 289] width 148 height 20
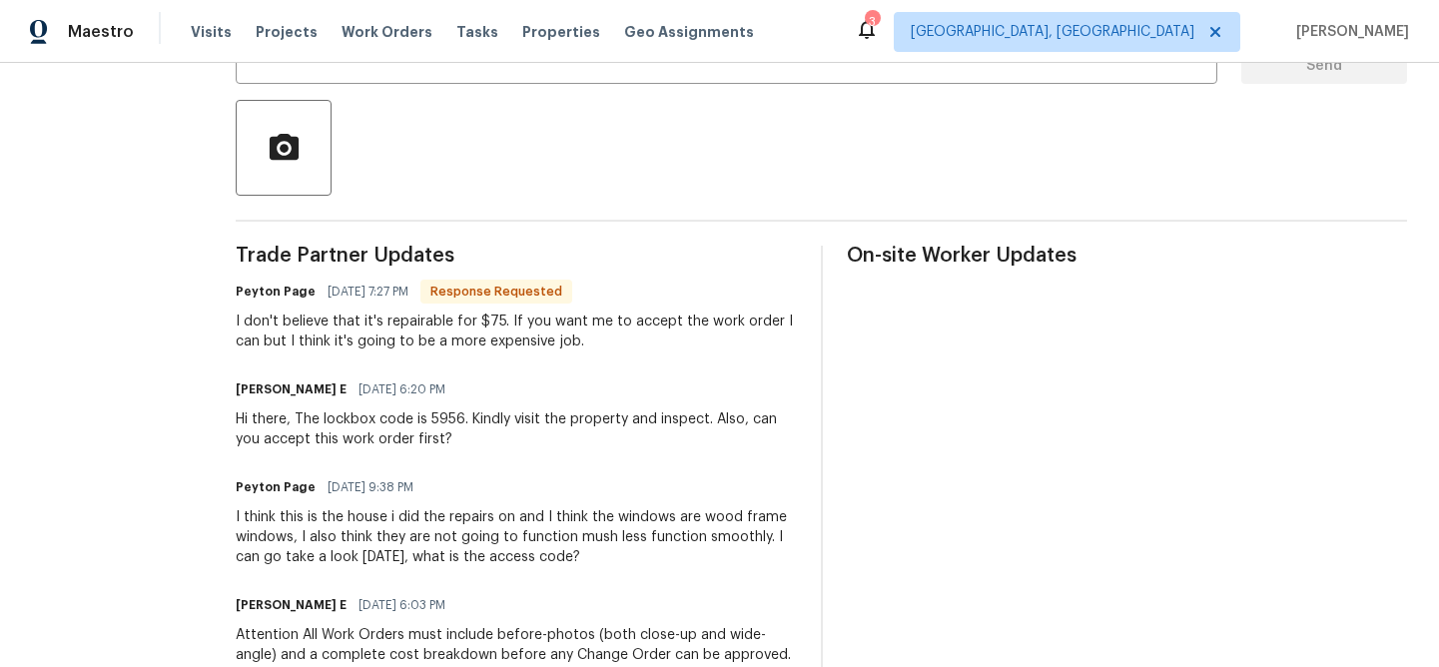
scroll to position [443, 0]
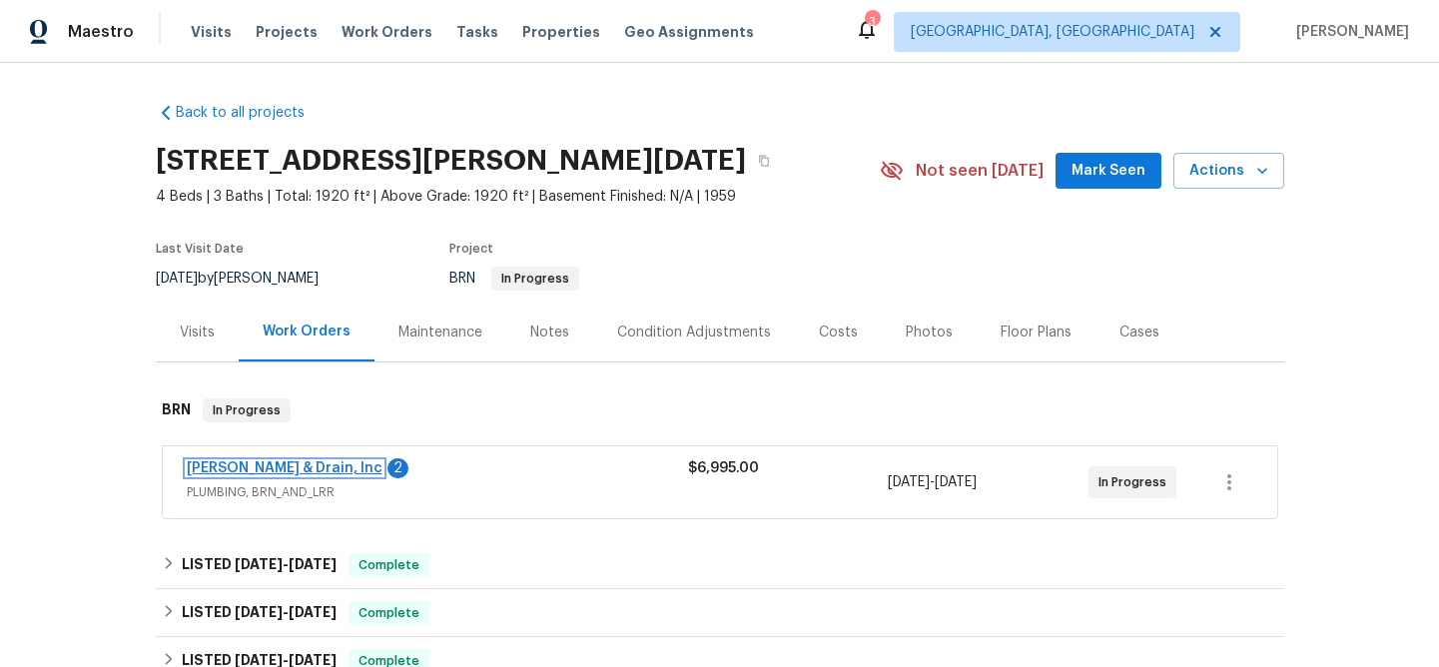
click at [317, 471] on link "[PERSON_NAME] & Drain, Inc" at bounding box center [285, 468] width 196 height 14
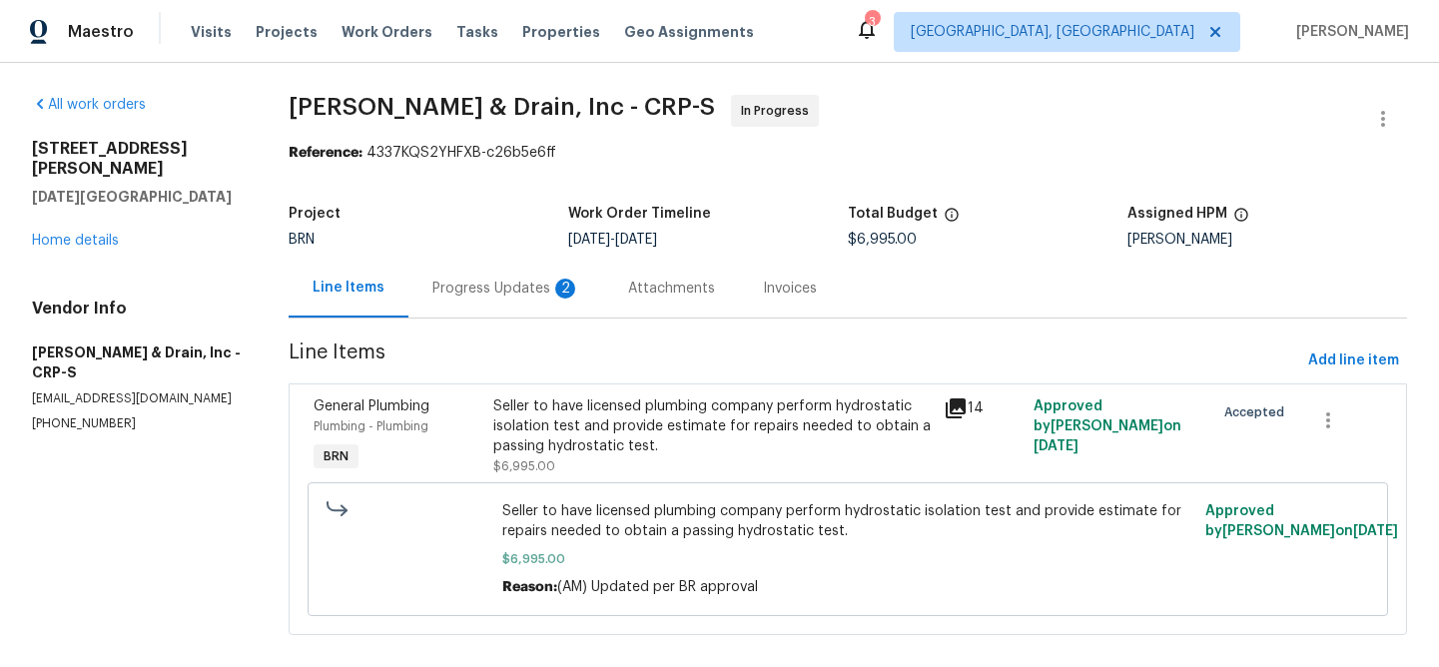
click at [475, 294] on div "Progress Updates 2" at bounding box center [506, 289] width 148 height 20
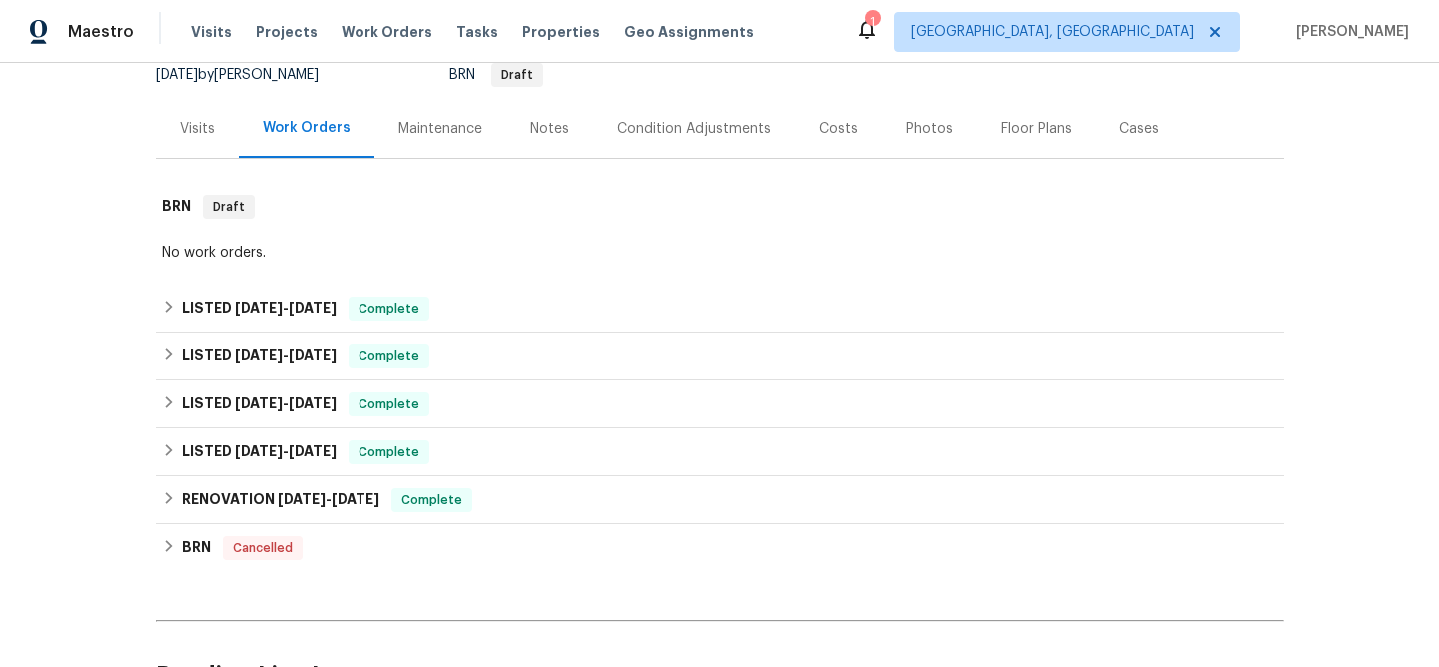
scroll to position [224, 0]
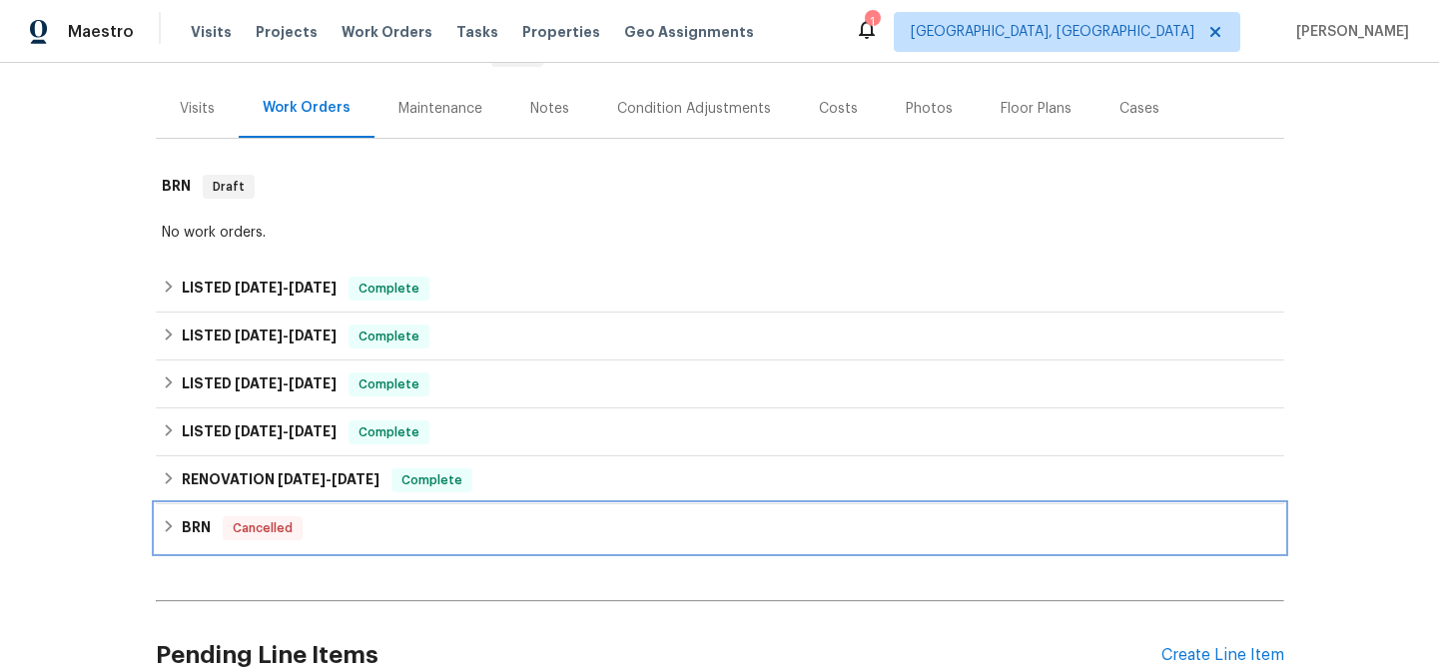
click at [165, 526] on icon at bounding box center [169, 526] width 14 height 14
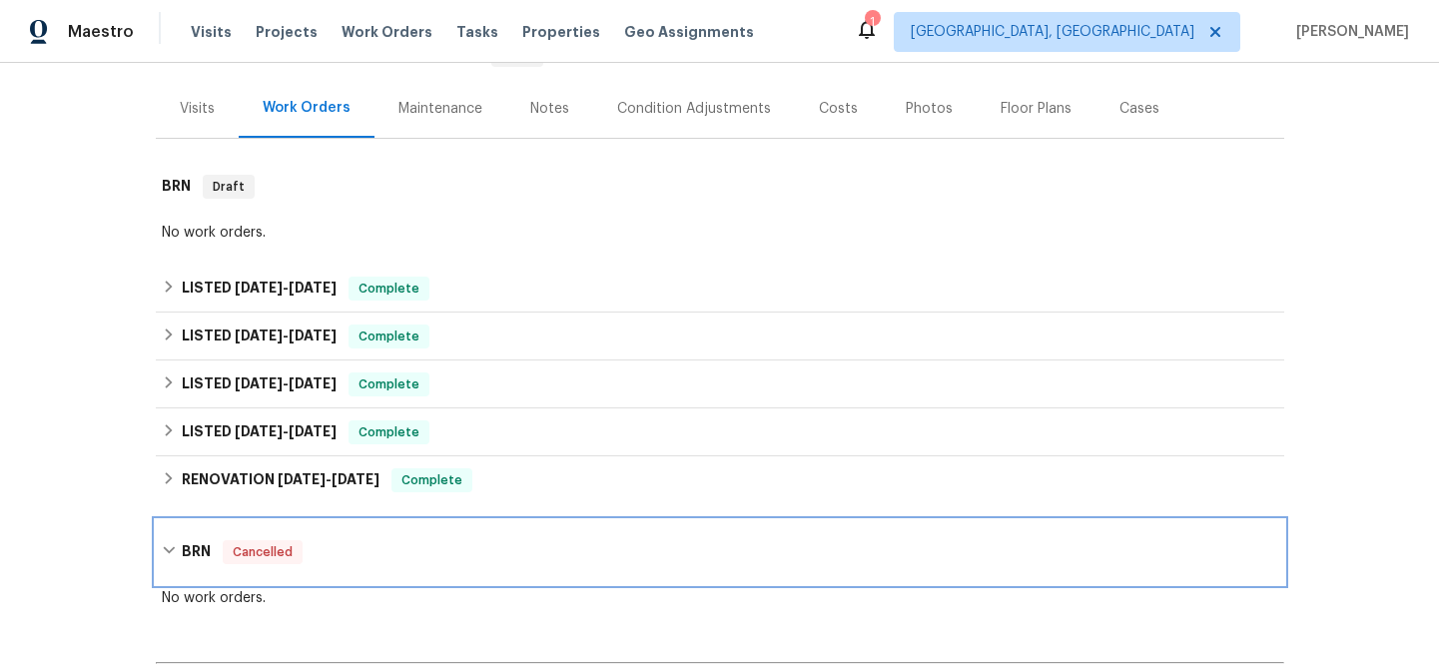
scroll to position [491, 0]
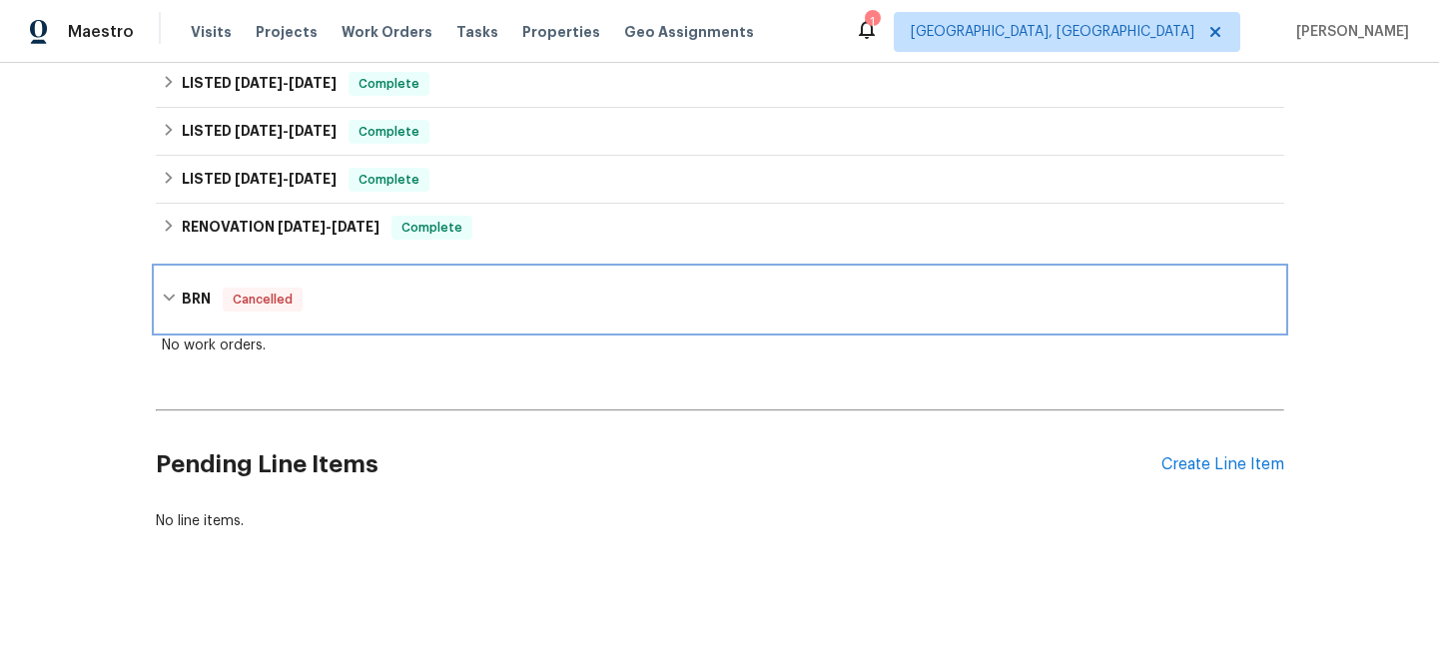
click at [163, 295] on icon at bounding box center [169, 298] width 12 height 7
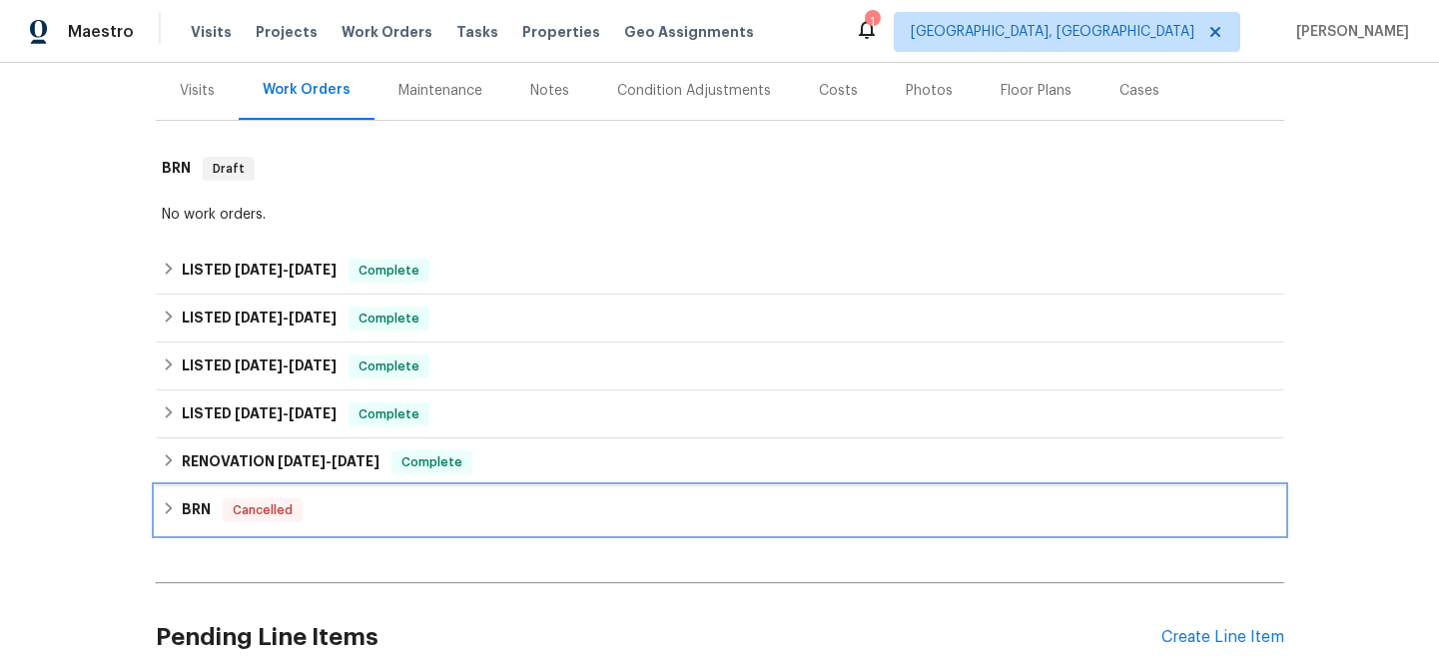
scroll to position [24, 0]
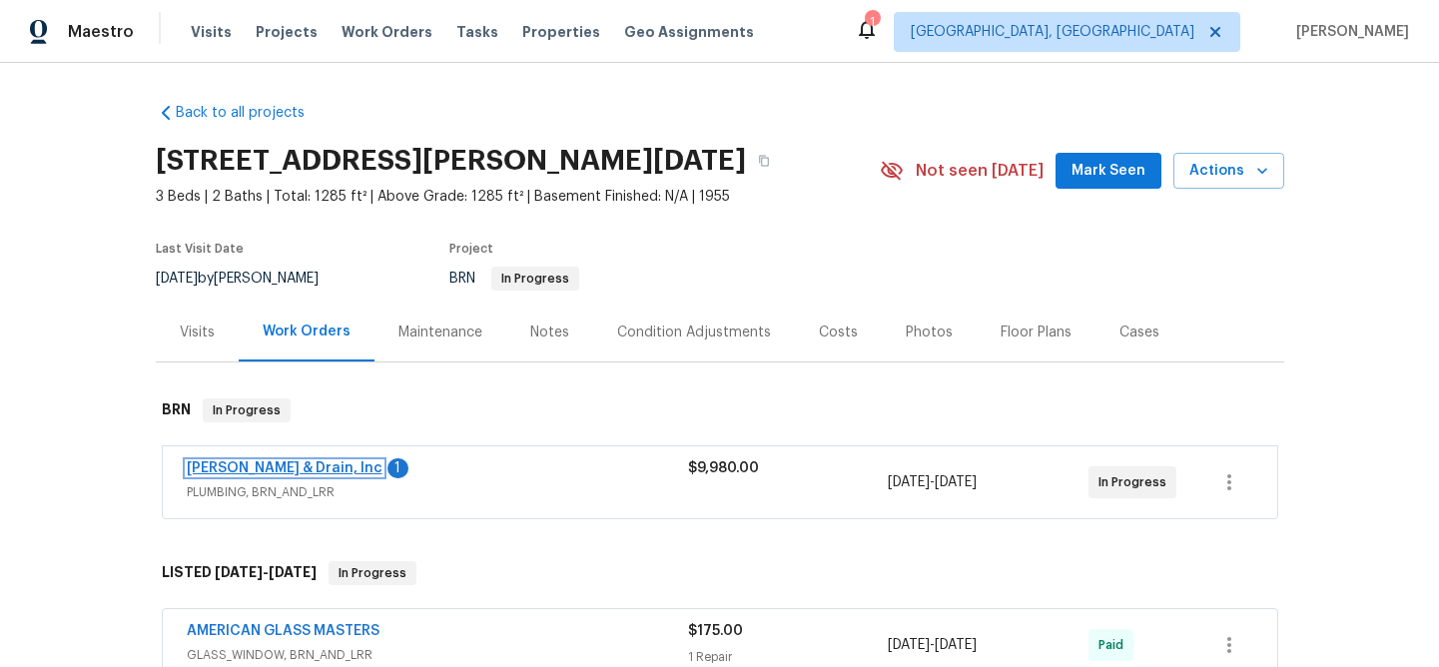
click at [352, 471] on link "[PERSON_NAME] & Drain, Inc" at bounding box center [285, 468] width 196 height 14
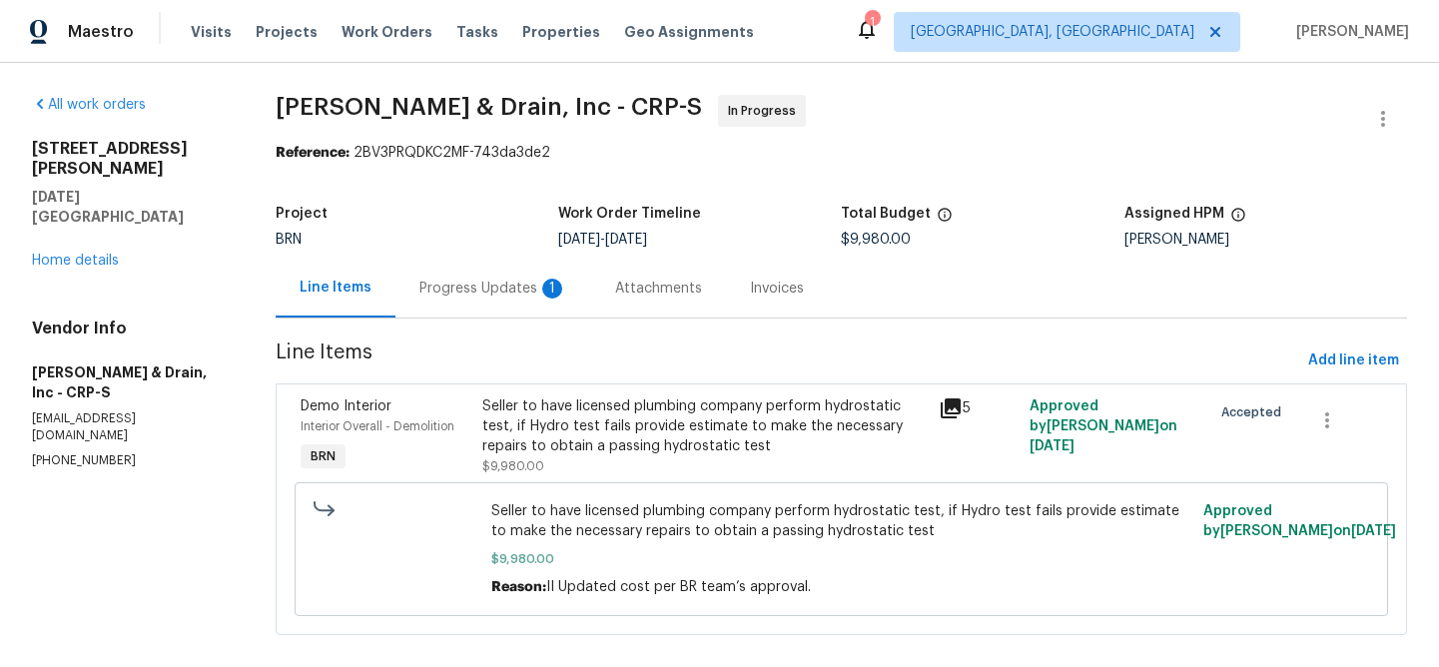
click at [454, 295] on div "Progress Updates 1" at bounding box center [493, 289] width 148 height 20
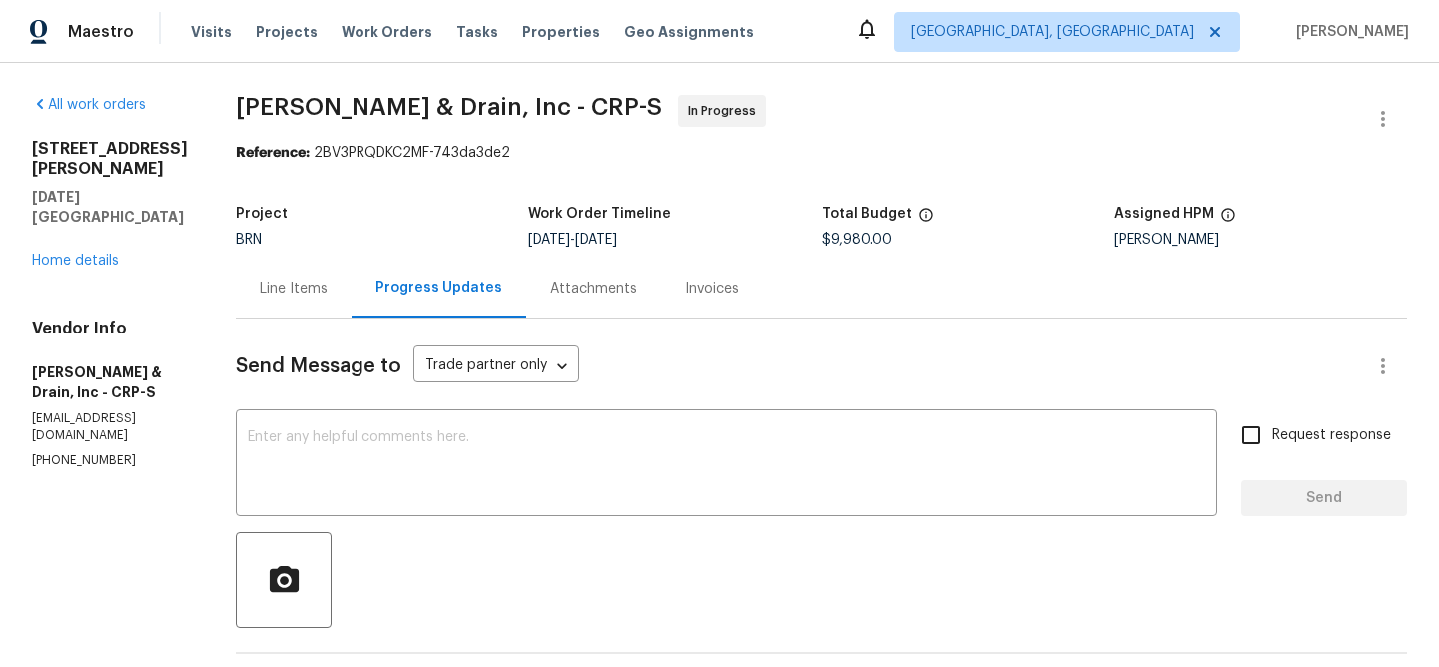
click at [292, 291] on div "Line Items" at bounding box center [294, 289] width 68 height 20
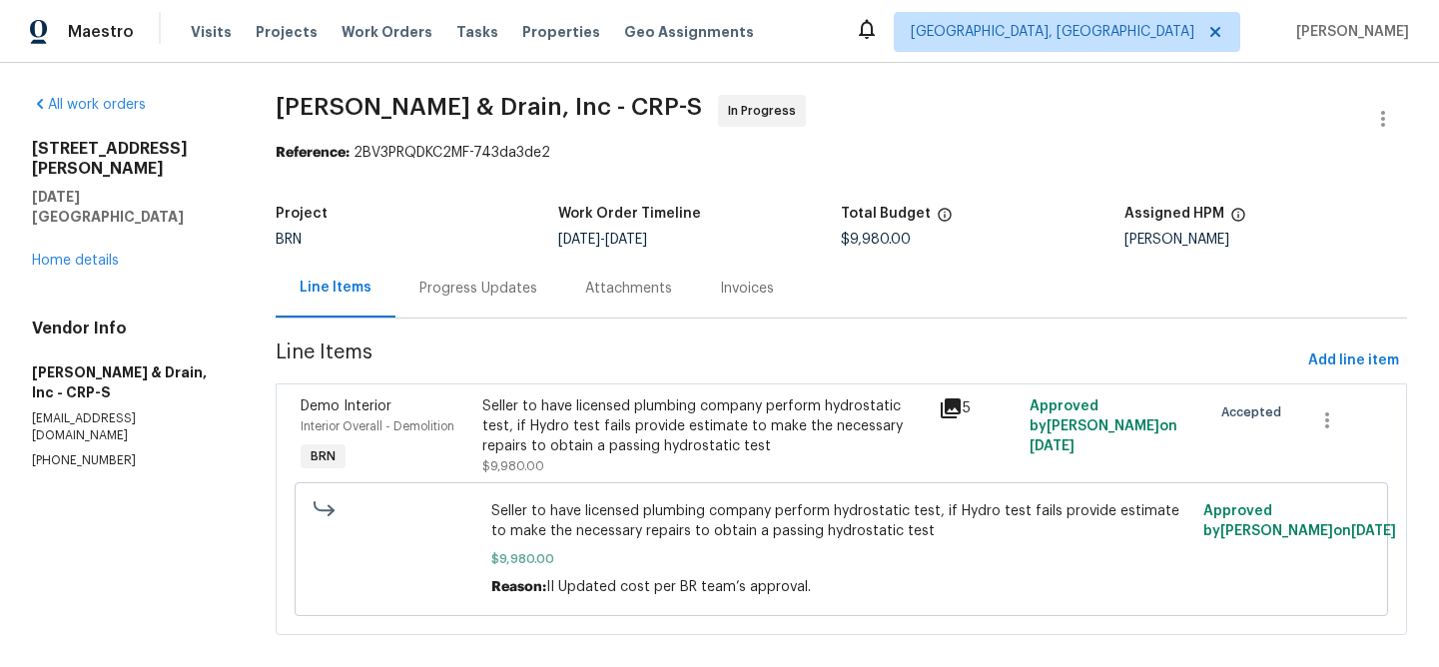
click at [432, 287] on div "Progress Updates" at bounding box center [478, 289] width 118 height 20
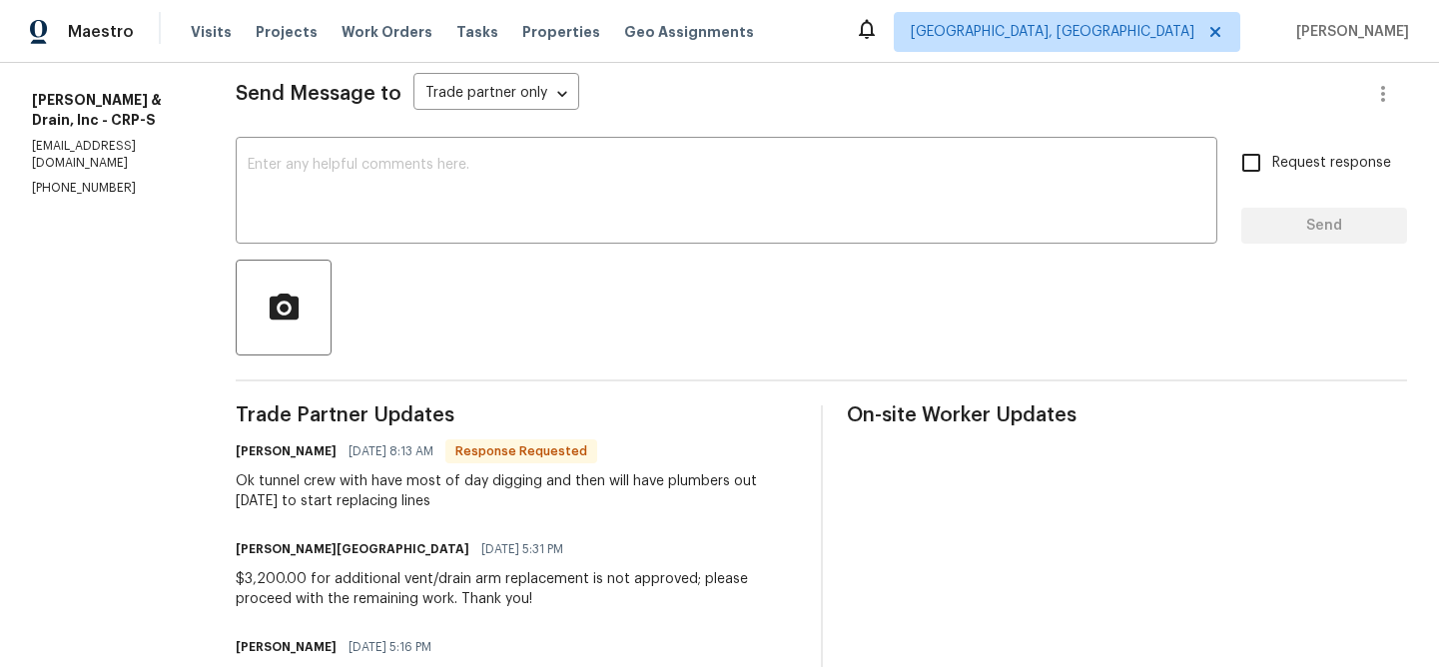
scroll to position [177, 0]
